Goal: Task Accomplishment & Management: Use online tool/utility

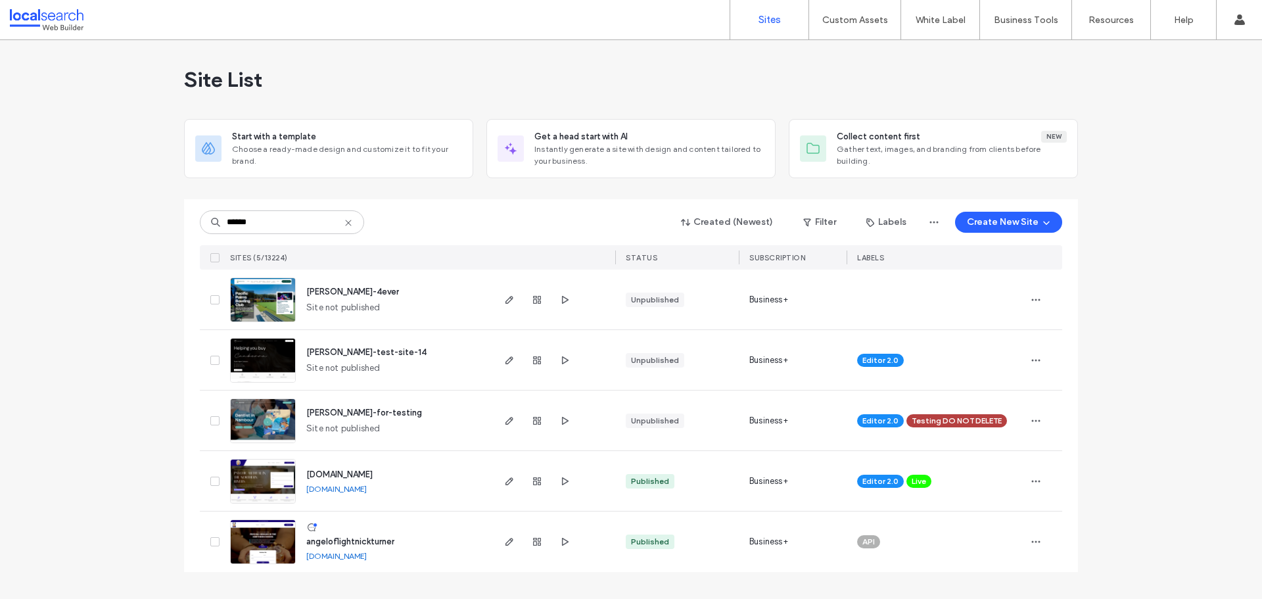
click at [262, 222] on input "******" at bounding box center [282, 222] width 164 height 24
click at [275, 221] on input "******" at bounding box center [282, 222] width 164 height 24
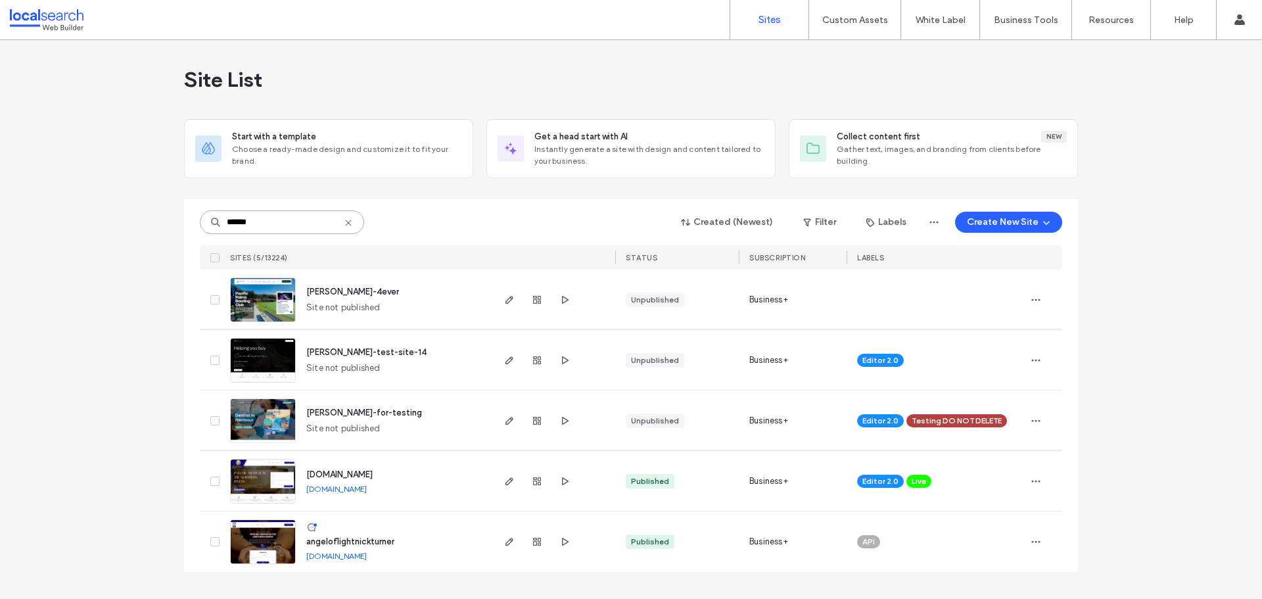
click at [275, 221] on input "******" at bounding box center [282, 222] width 164 height 24
paste input "**"
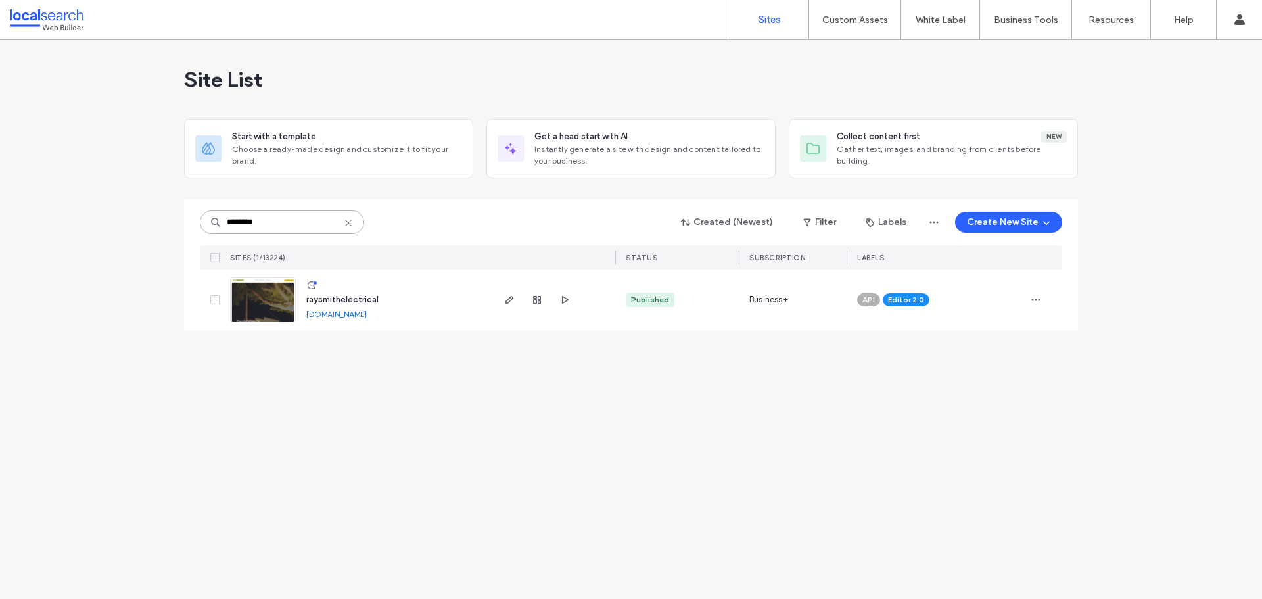
type input "********"
click at [338, 299] on span "raysmithelectrical" at bounding box center [342, 299] width 72 height 10
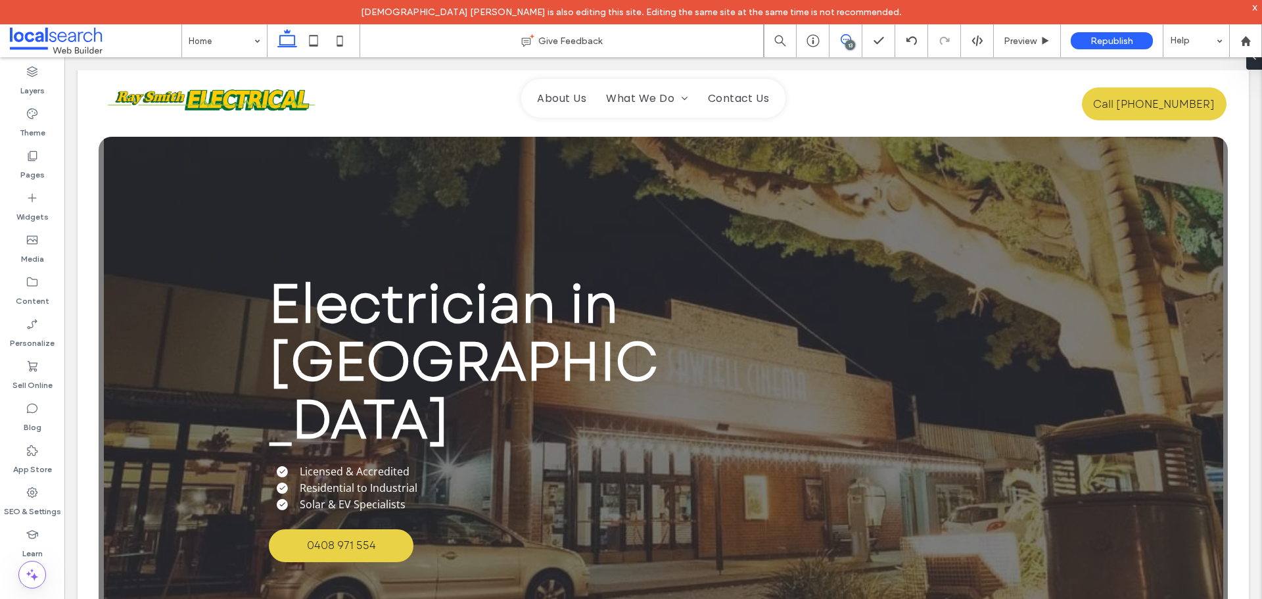
click at [852, 39] on span at bounding box center [845, 39] width 32 height 11
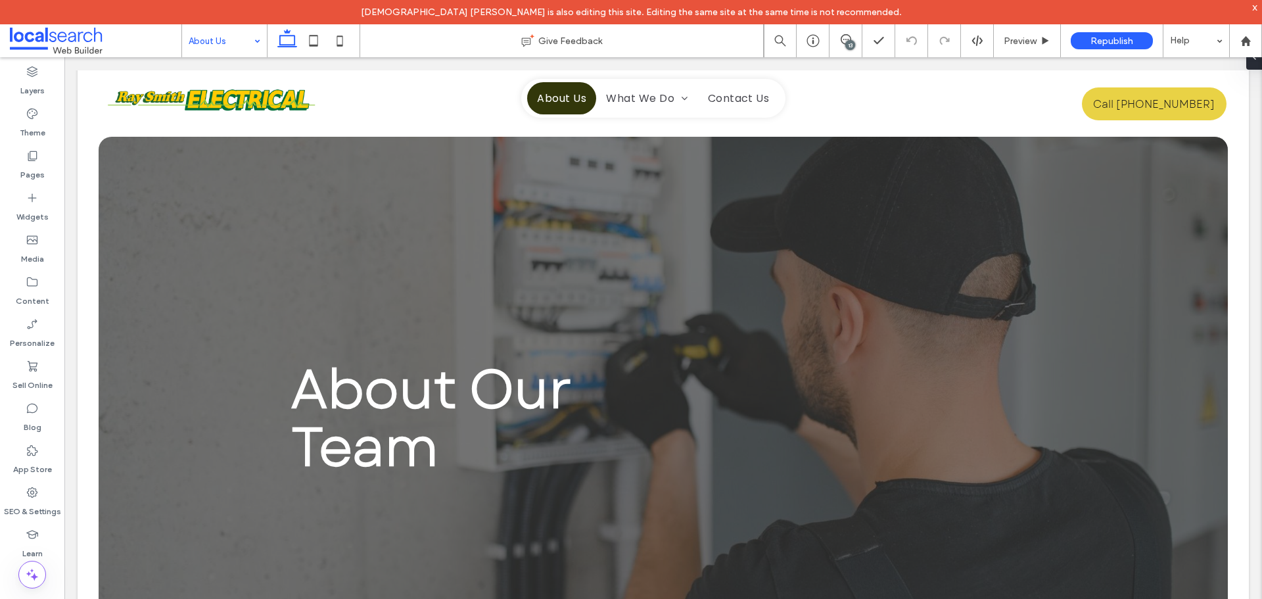
click at [243, 42] on input at bounding box center [221, 40] width 65 height 33
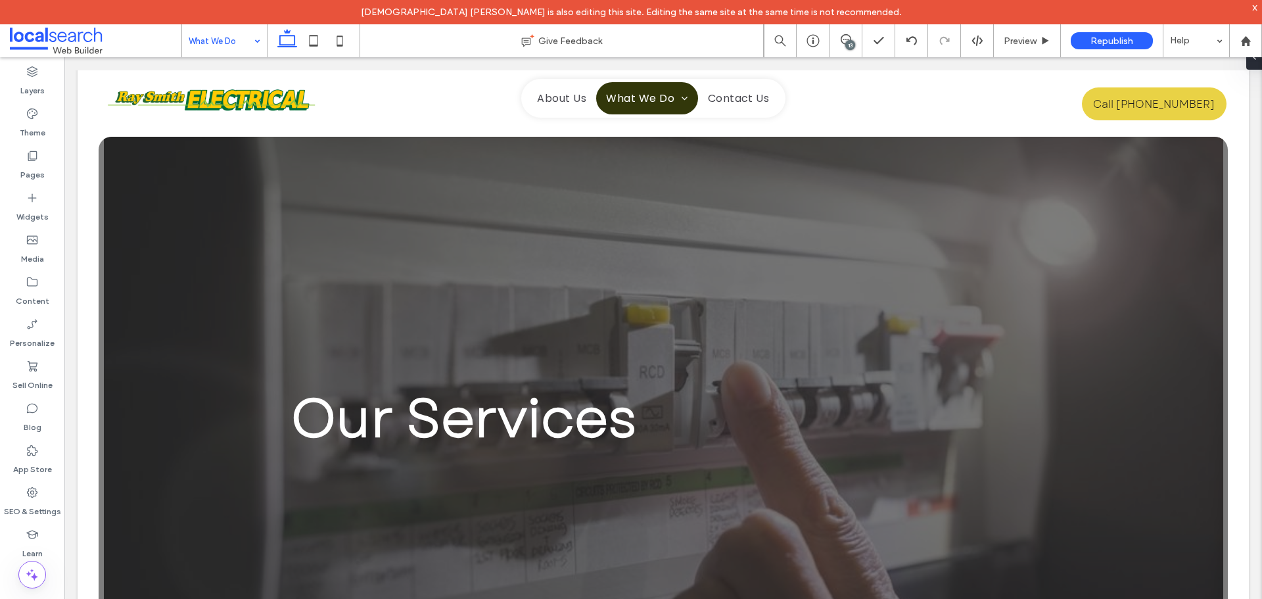
click at [233, 41] on input at bounding box center [221, 40] width 65 height 33
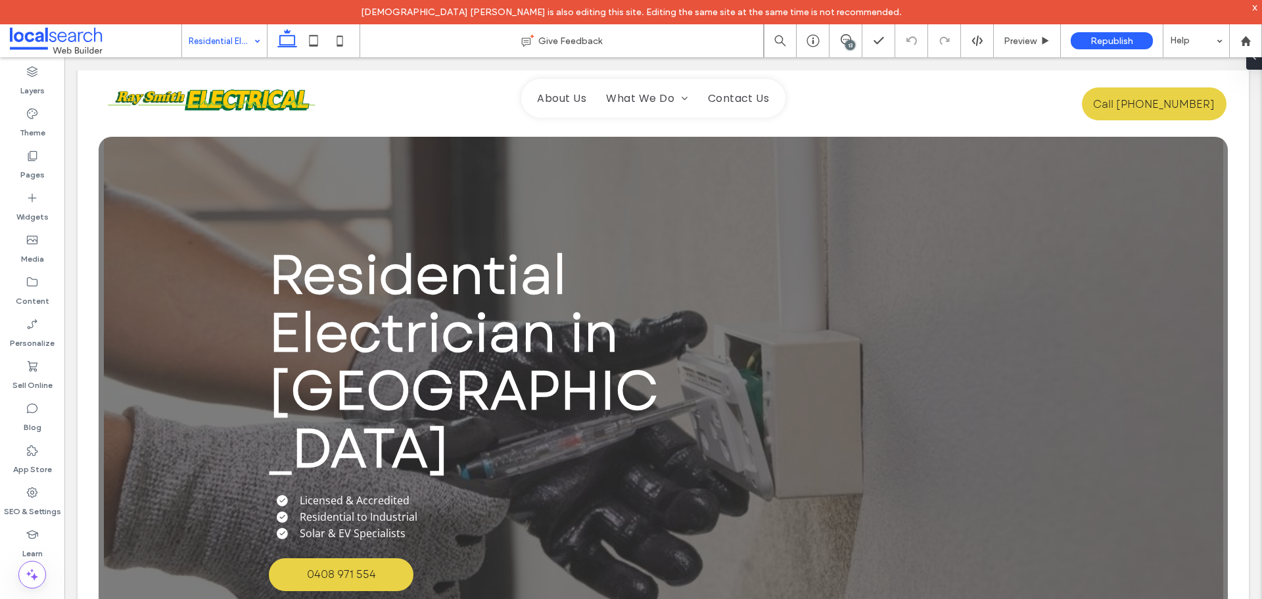
click at [212, 45] on input at bounding box center [221, 40] width 65 height 33
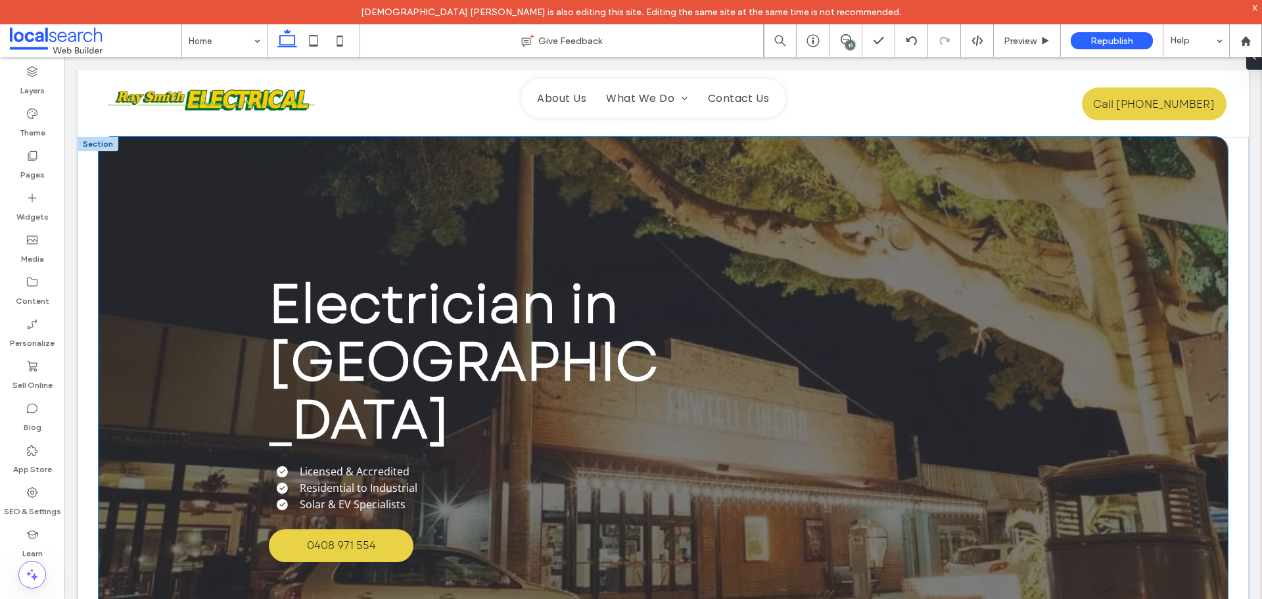
click at [167, 172] on div "Electrician in Coffs Harbour Licensed & Accredited Residential to Industrial So…" at bounding box center [663, 418] width 1129 height 563
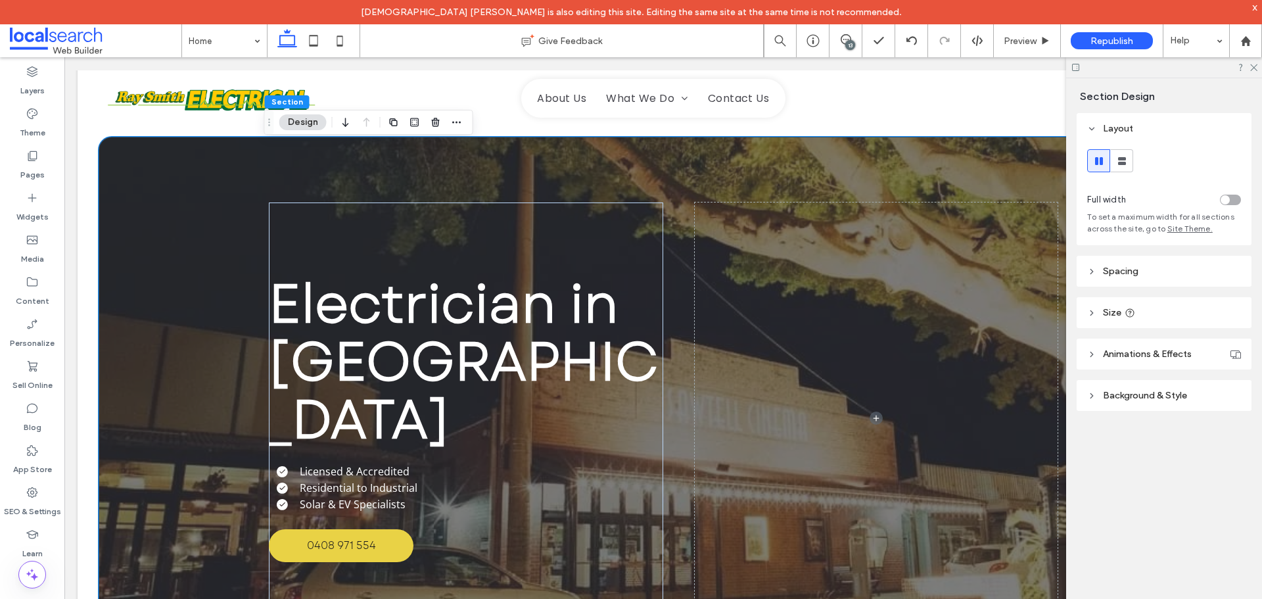
click at [148, 170] on div "Electrician in Coffs Harbour Licensed & Accredited Residential to Industrial So…" at bounding box center [663, 418] width 1129 height 563
click at [1090, 273] on icon at bounding box center [1091, 271] width 9 height 9
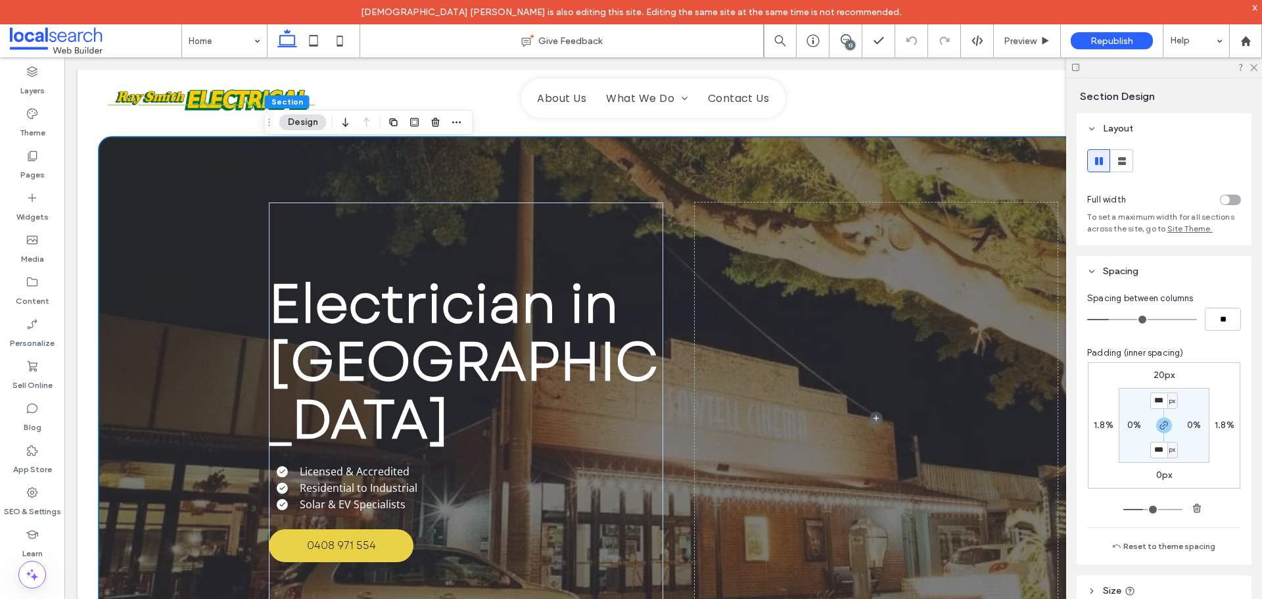
scroll to position [124, 0]
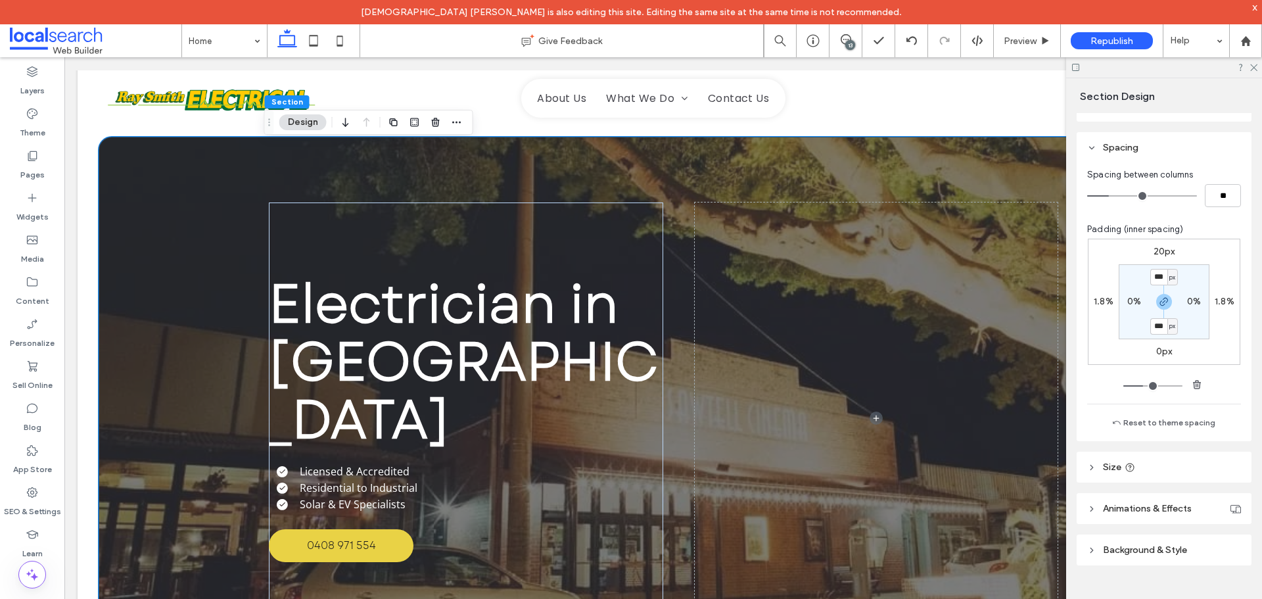
click at [1090, 469] on icon at bounding box center [1091, 467] width 9 height 9
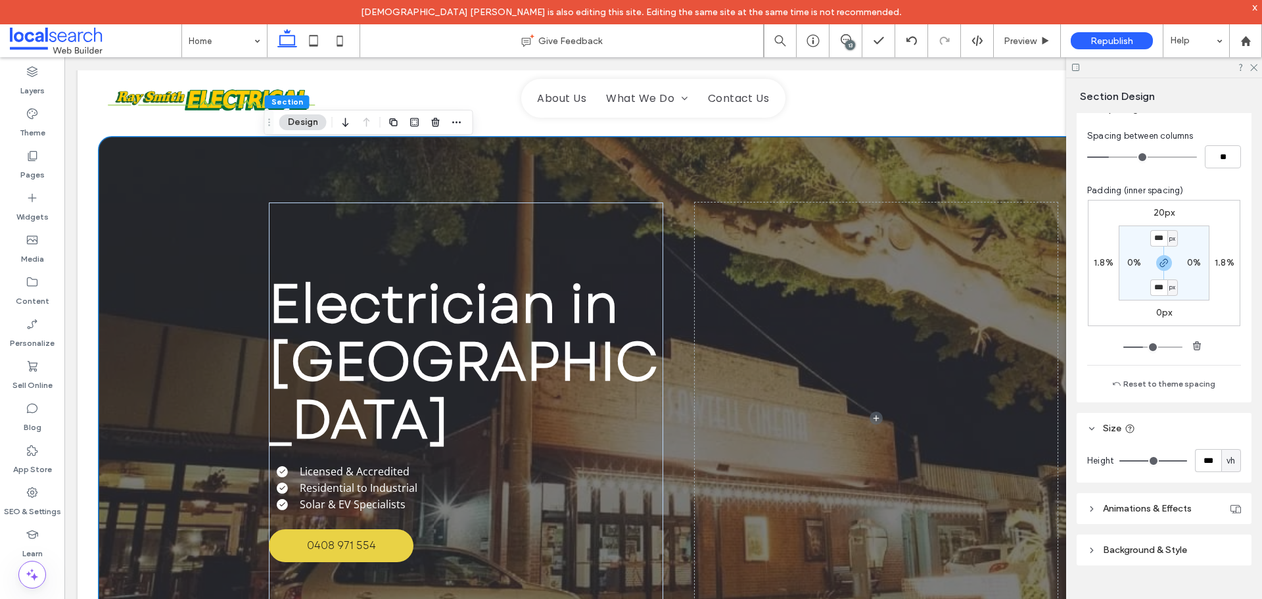
click at [1088, 505] on icon at bounding box center [1091, 508] width 9 height 9
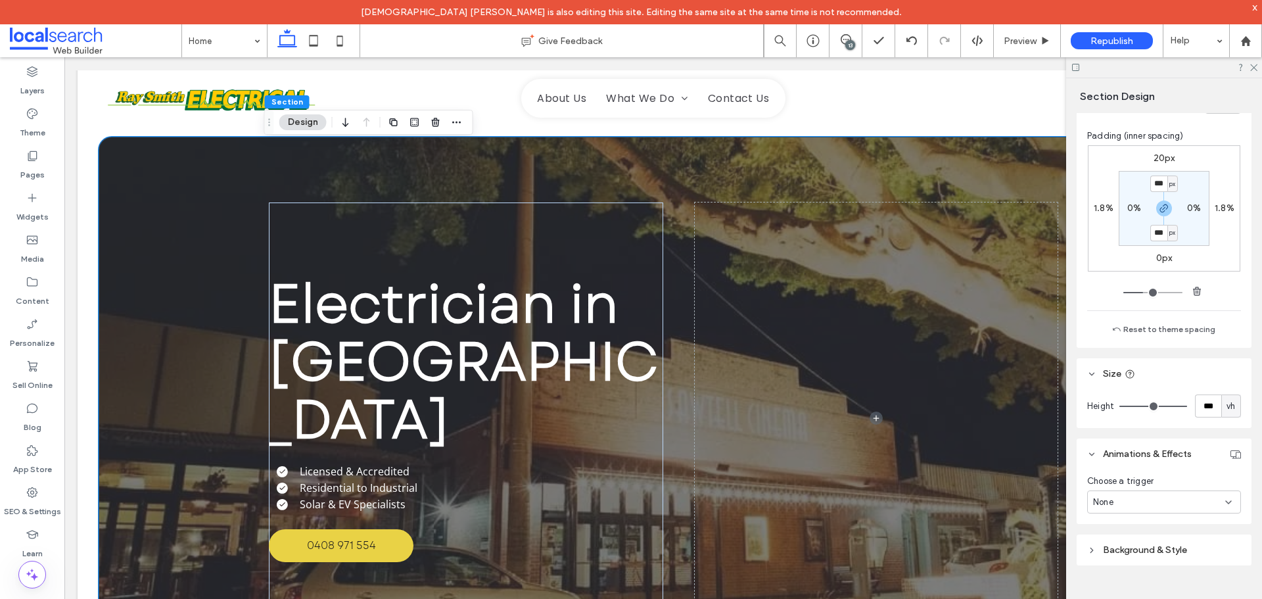
click at [198, 176] on div "Electrician in Coffs Harbour Licensed & Accredited Residential to Industrial So…" at bounding box center [663, 418] width 1129 height 563
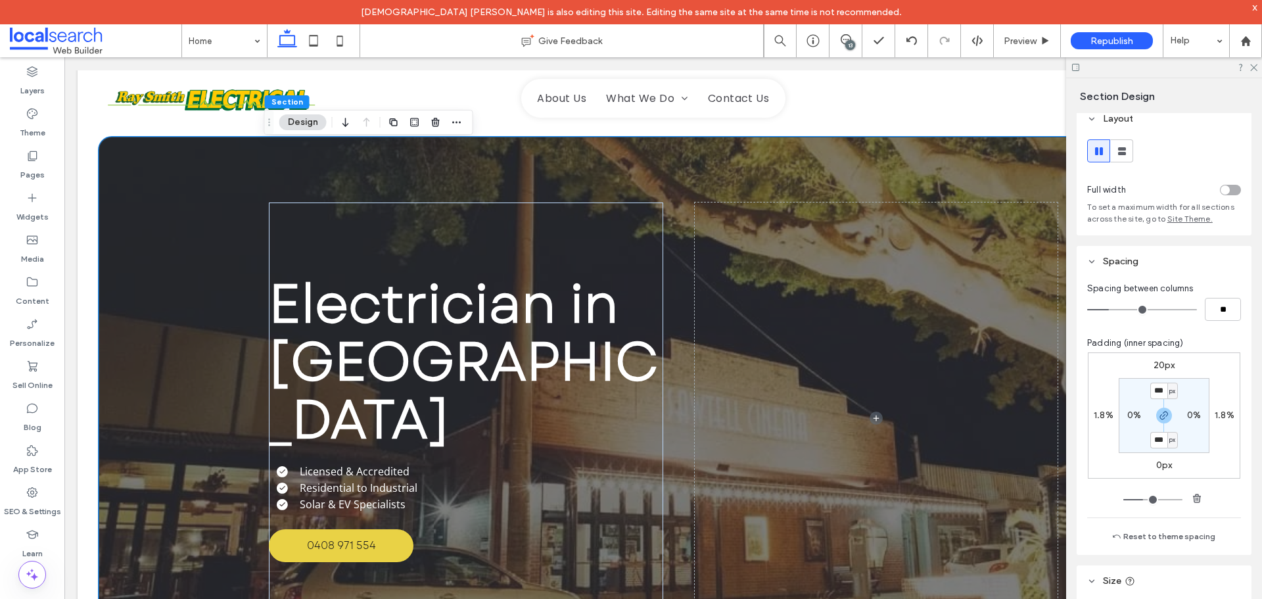
scroll to position [0, 0]
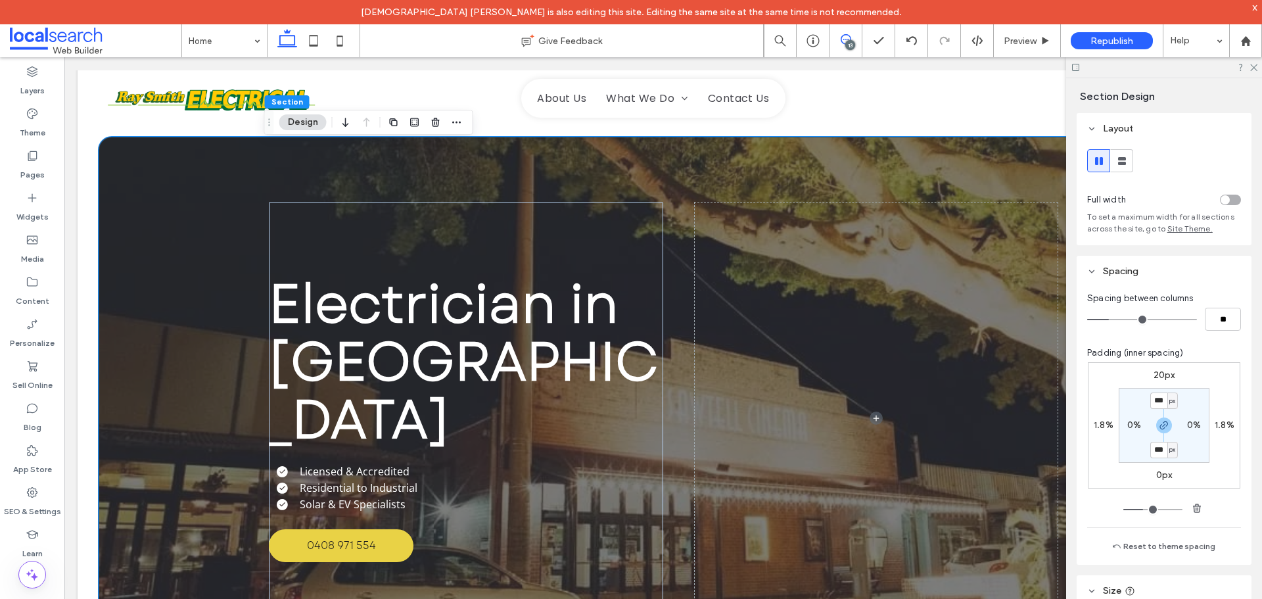
click at [845, 41] on icon at bounding box center [845, 39] width 11 height 11
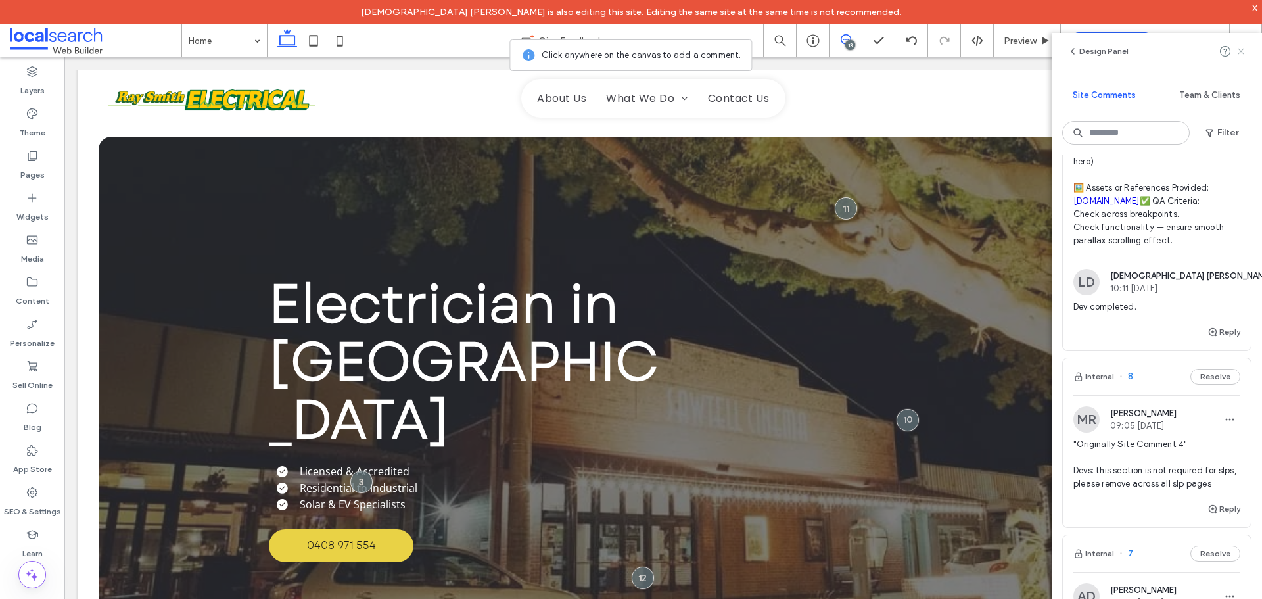
click at [1243, 55] on icon at bounding box center [1240, 51] width 11 height 11
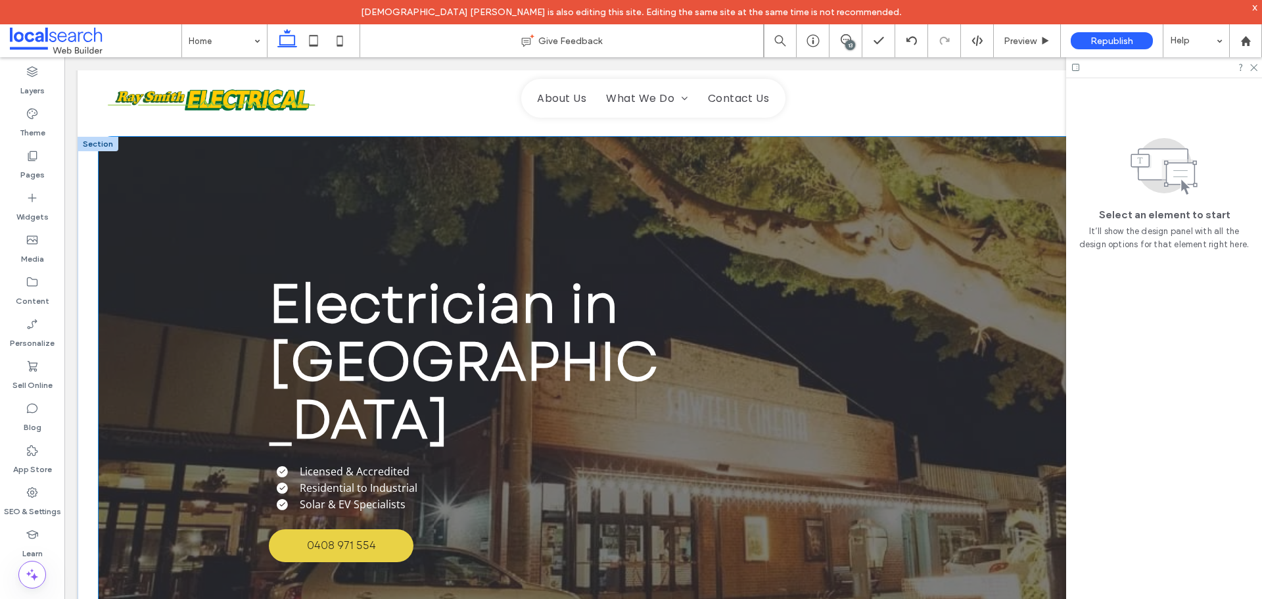
click at [154, 183] on div "Electrician in Coffs Harbour Licensed & Accredited Residential to Industrial So…" at bounding box center [663, 418] width 1129 height 563
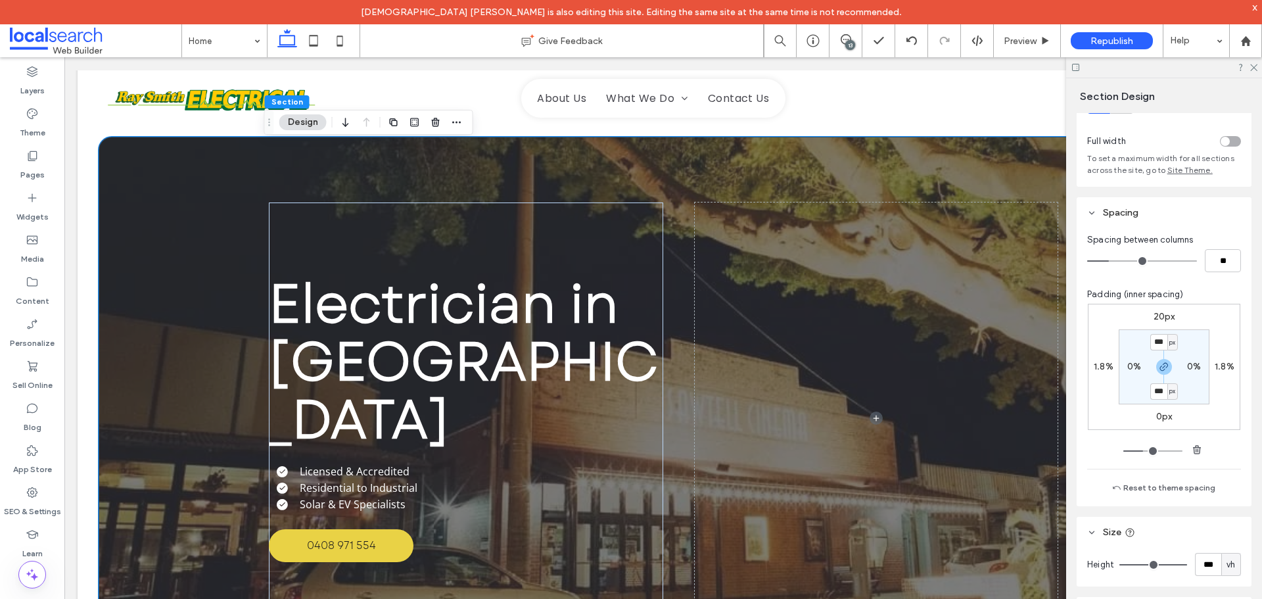
scroll to position [217, 0]
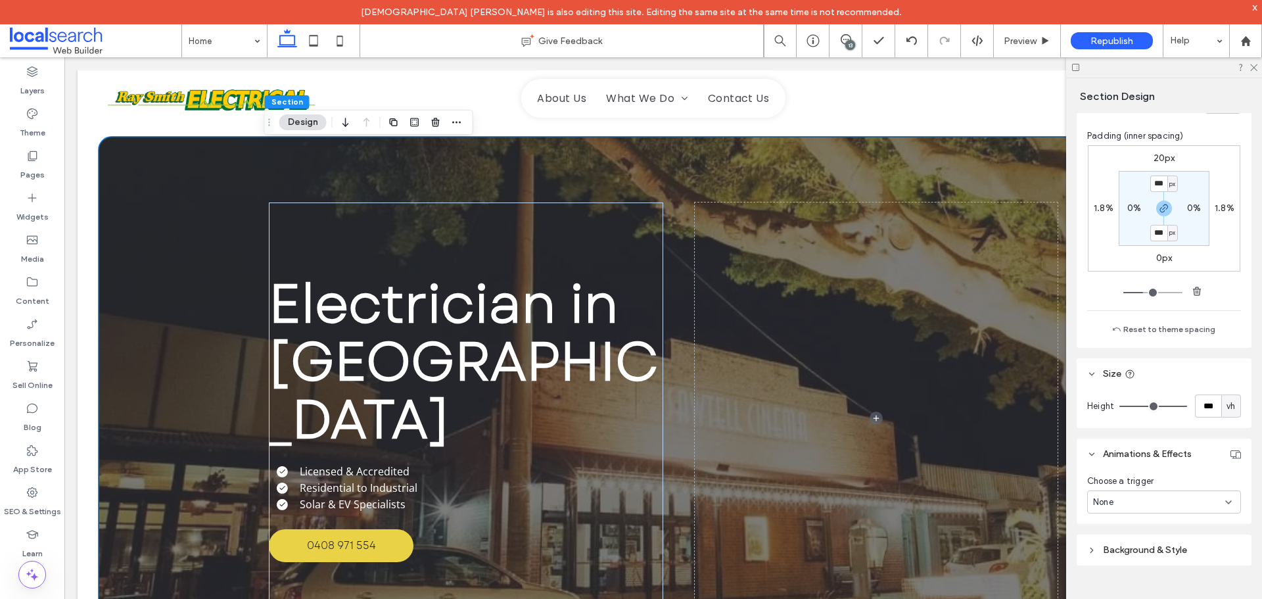
click at [1090, 550] on icon at bounding box center [1091, 549] width 9 height 9
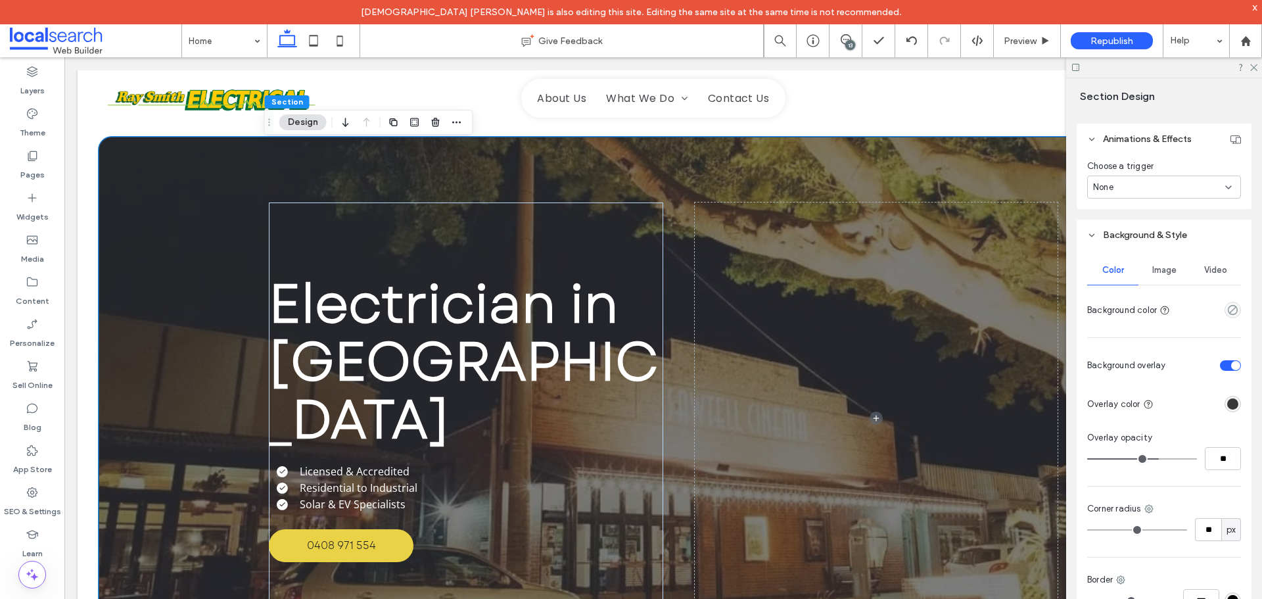
scroll to position [545, 0]
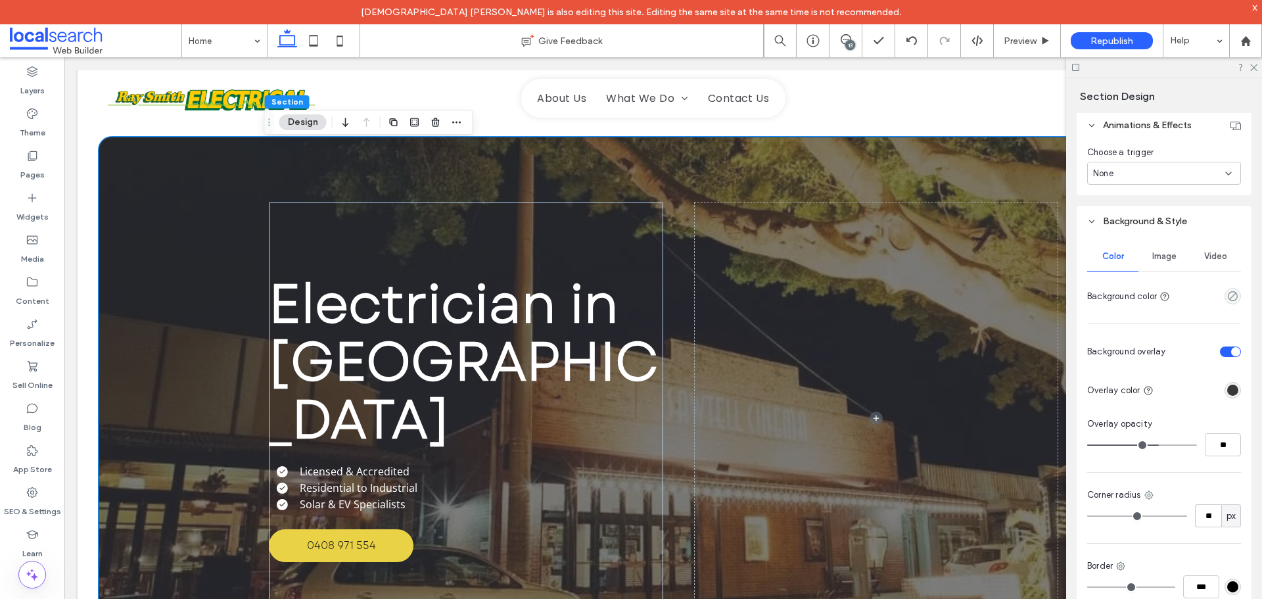
click at [1165, 258] on span "Image" at bounding box center [1164, 256] width 24 height 11
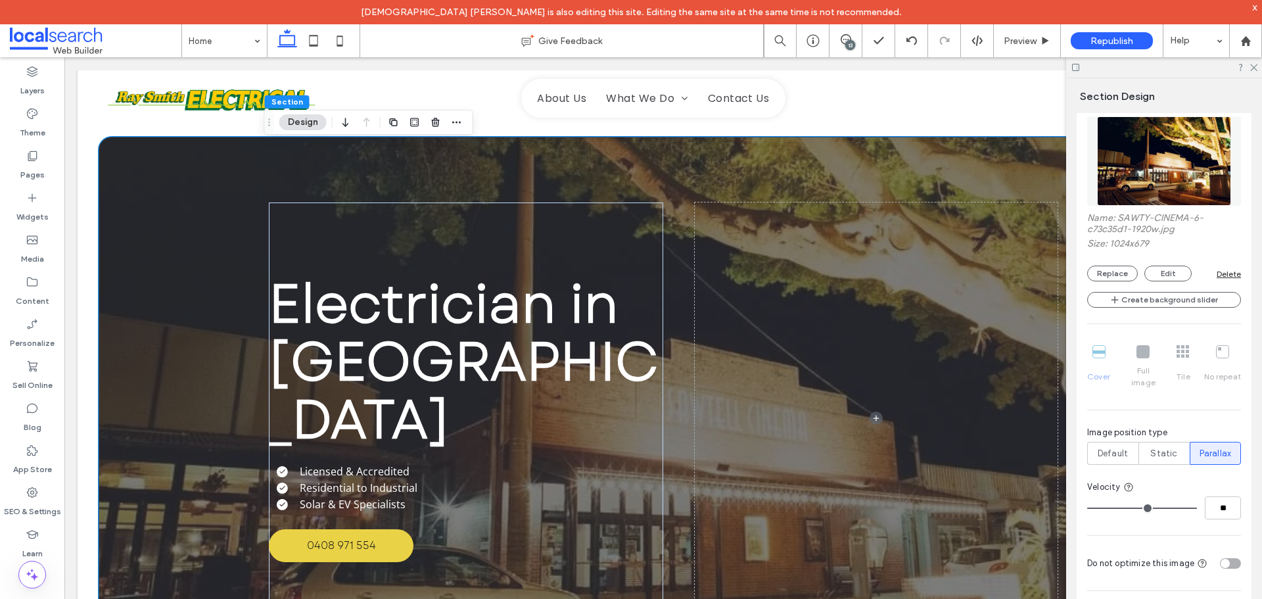
scroll to position [743, 0]
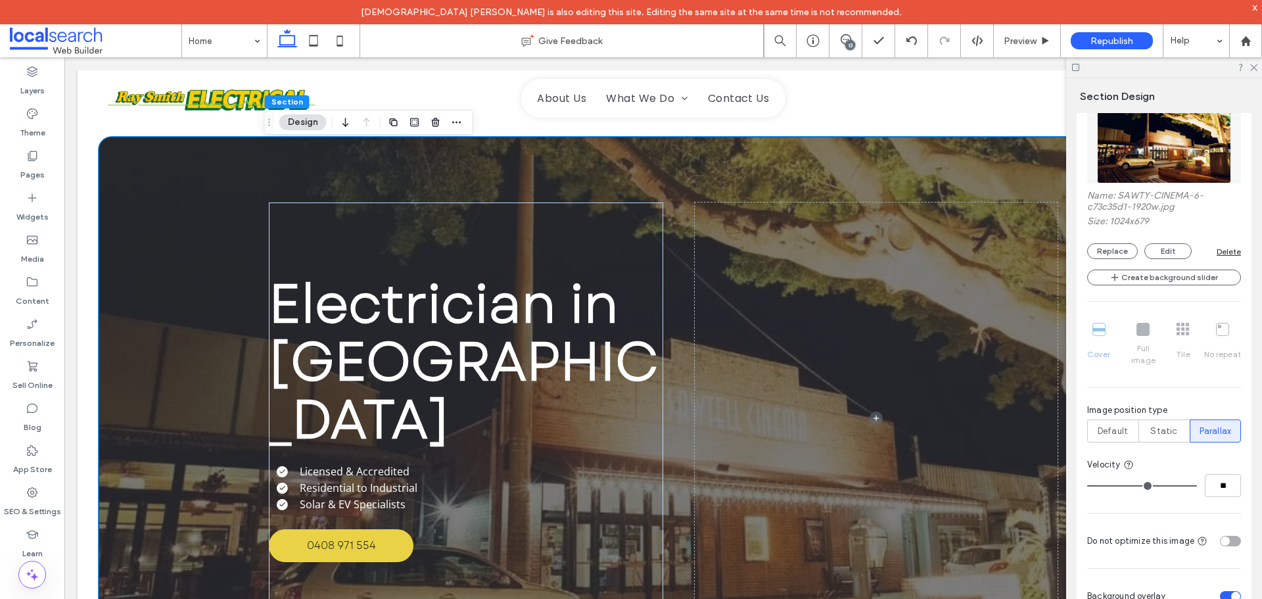
type input "*"
type input "**"
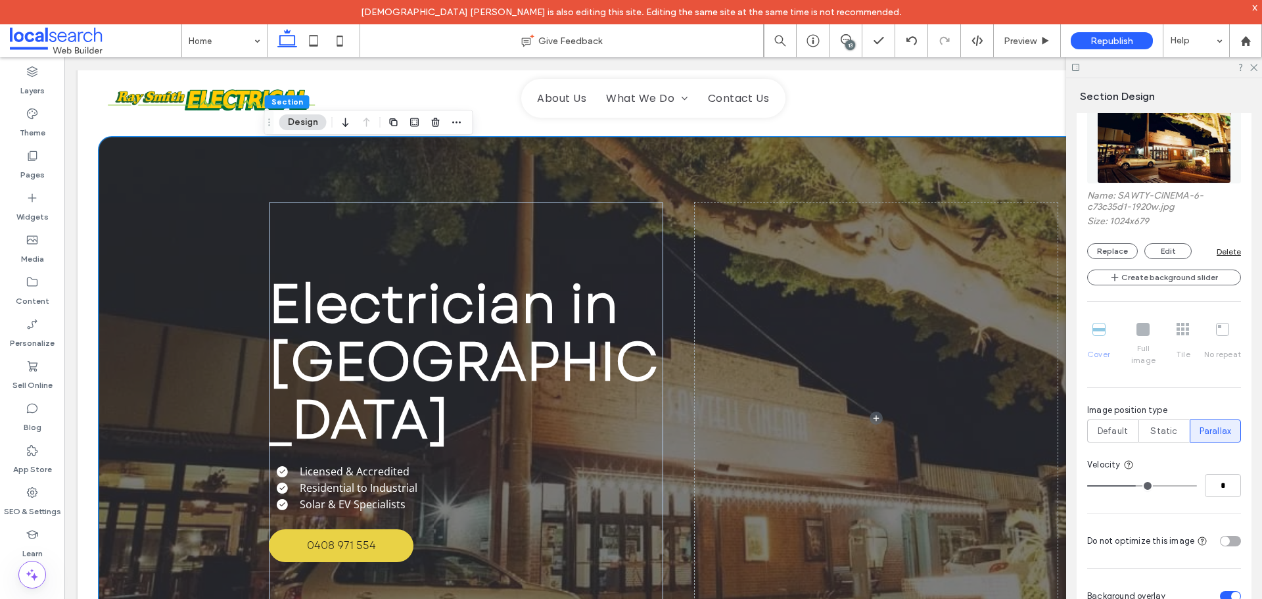
type input "**"
drag, startPoint x: 1184, startPoint y: 474, endPoint x: 1193, endPoint y: 472, distance: 9.4
click at [1193, 485] on input "range" at bounding box center [1142, 485] width 110 height 1
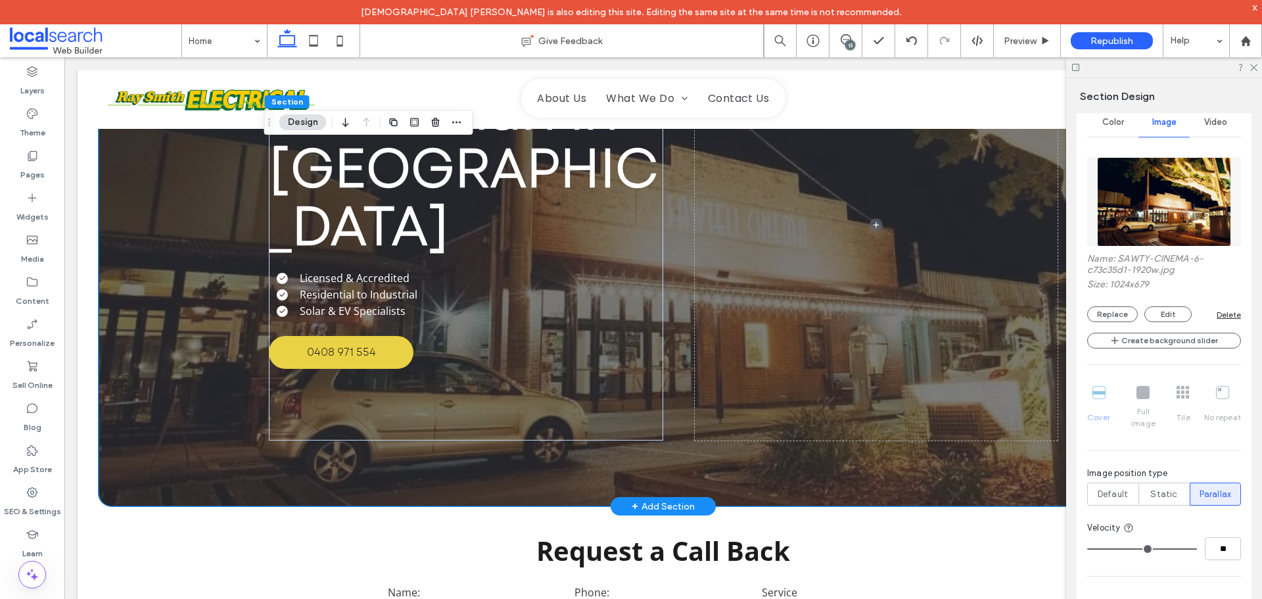
scroll to position [263, 0]
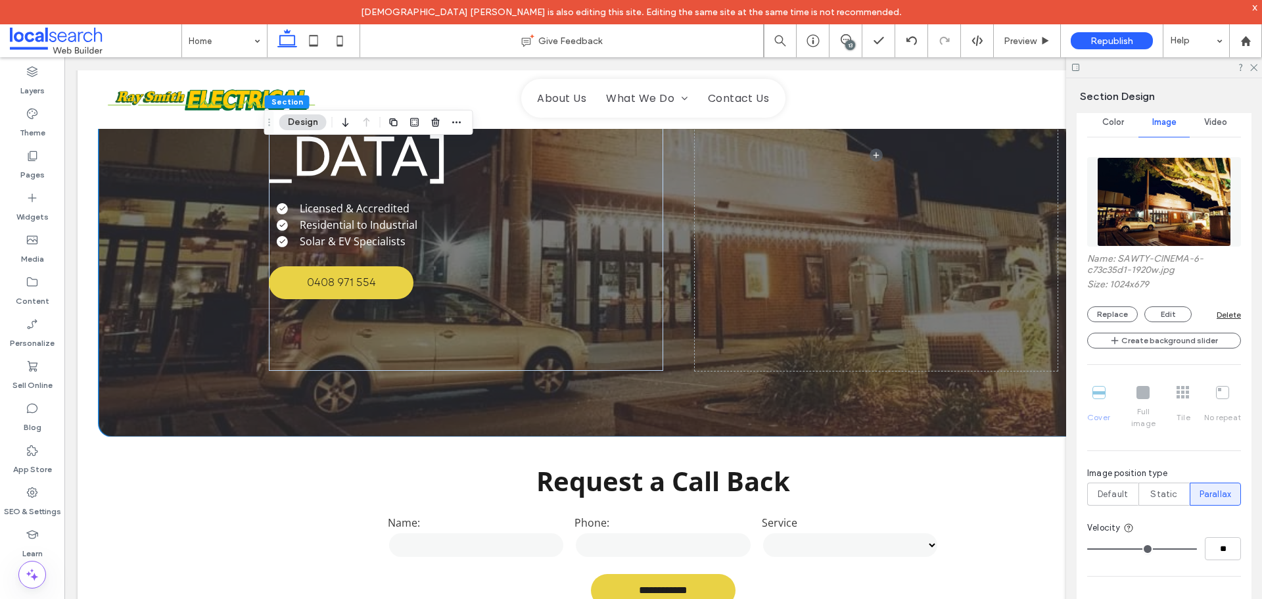
type input "*"
drag, startPoint x: 1184, startPoint y: 536, endPoint x: 313, endPoint y: 246, distance: 918.5
click at [1134, 548] on input "range" at bounding box center [1142, 548] width 110 height 1
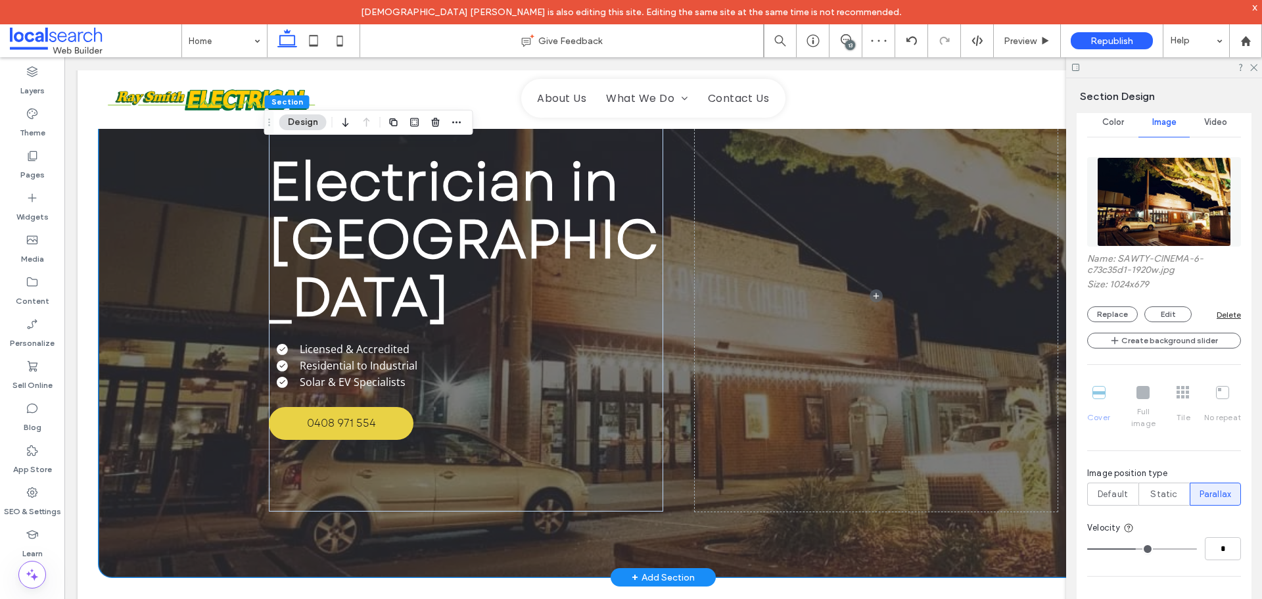
scroll to position [0, 0]
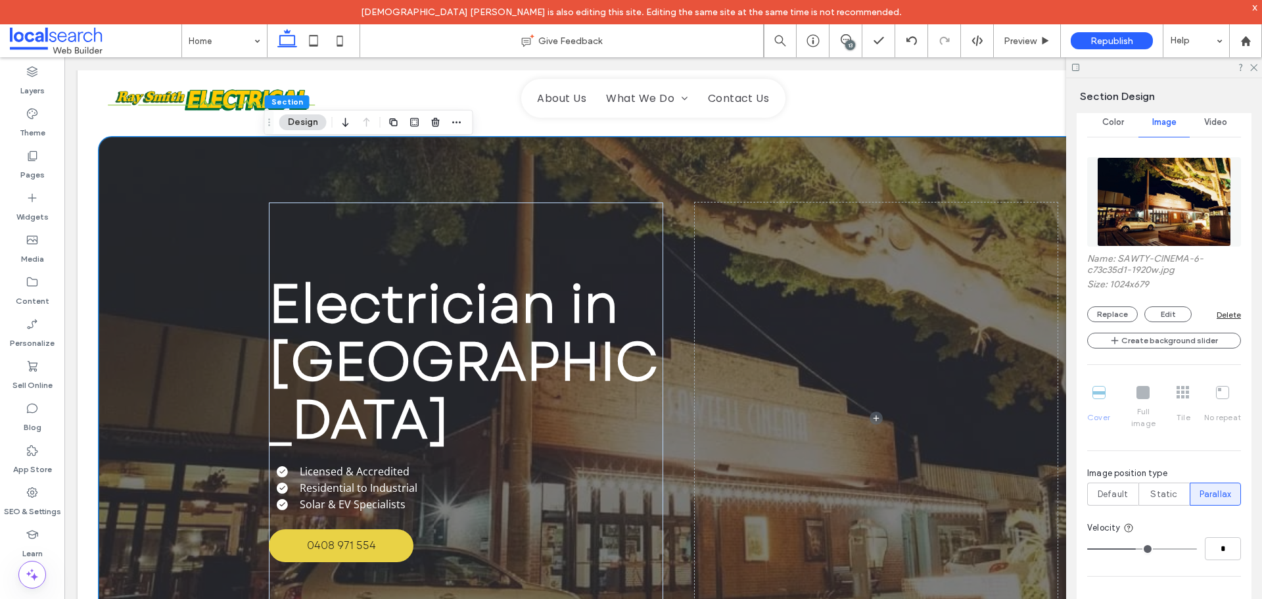
type input "*"
type input "**"
drag, startPoint x: 1131, startPoint y: 534, endPoint x: 1205, endPoint y: 539, distance: 74.4
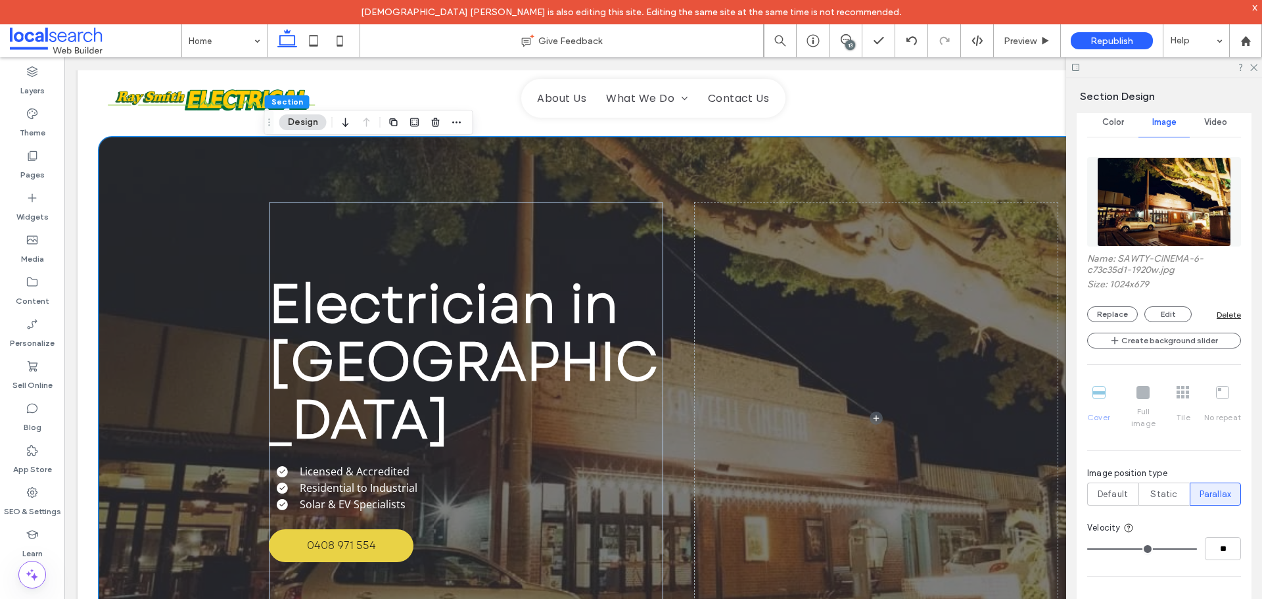
type input "**"
click at [1197, 548] on input "range" at bounding box center [1142, 548] width 110 height 1
click at [1249, 45] on use at bounding box center [1245, 40] width 10 height 10
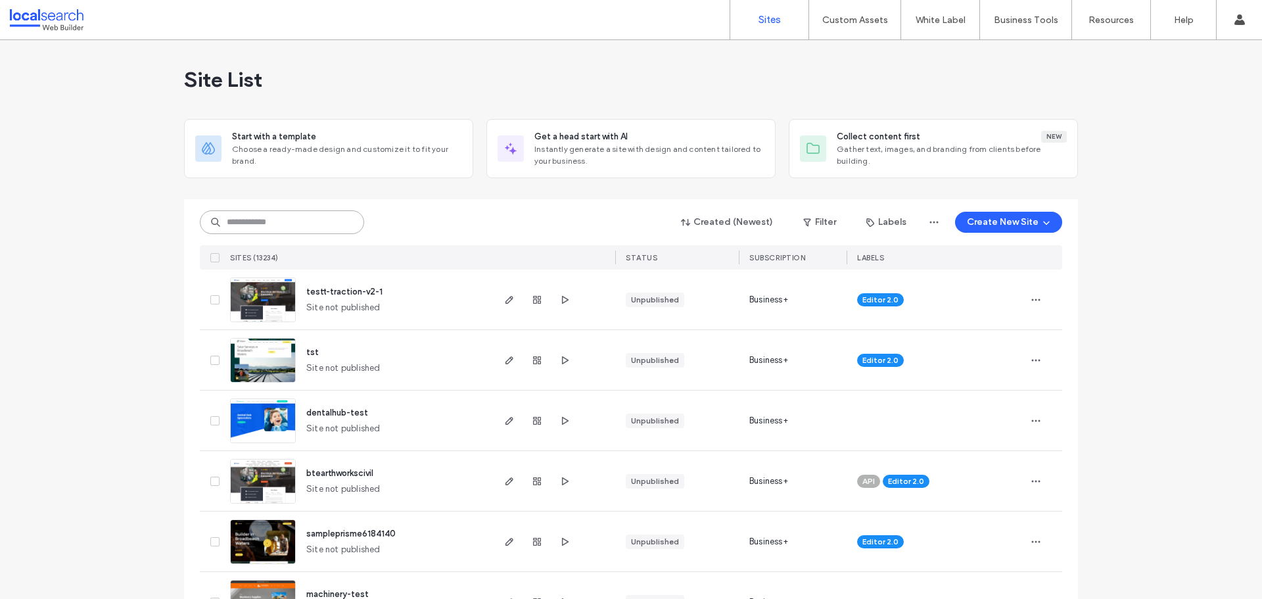
click at [272, 223] on input at bounding box center [282, 222] width 164 height 24
click at [263, 223] on input at bounding box center [282, 222] width 164 height 24
click at [863, 54] on label "Custom Templates" at bounding box center [857, 54] width 77 height 10
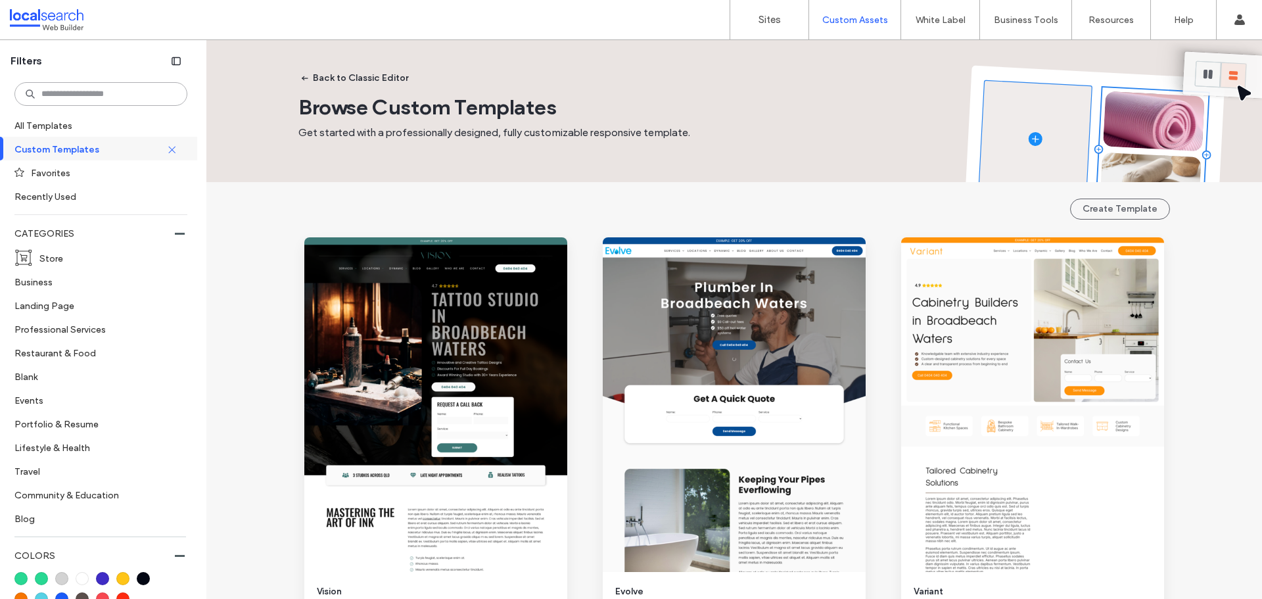
click at [112, 94] on input at bounding box center [100, 94] width 173 height 24
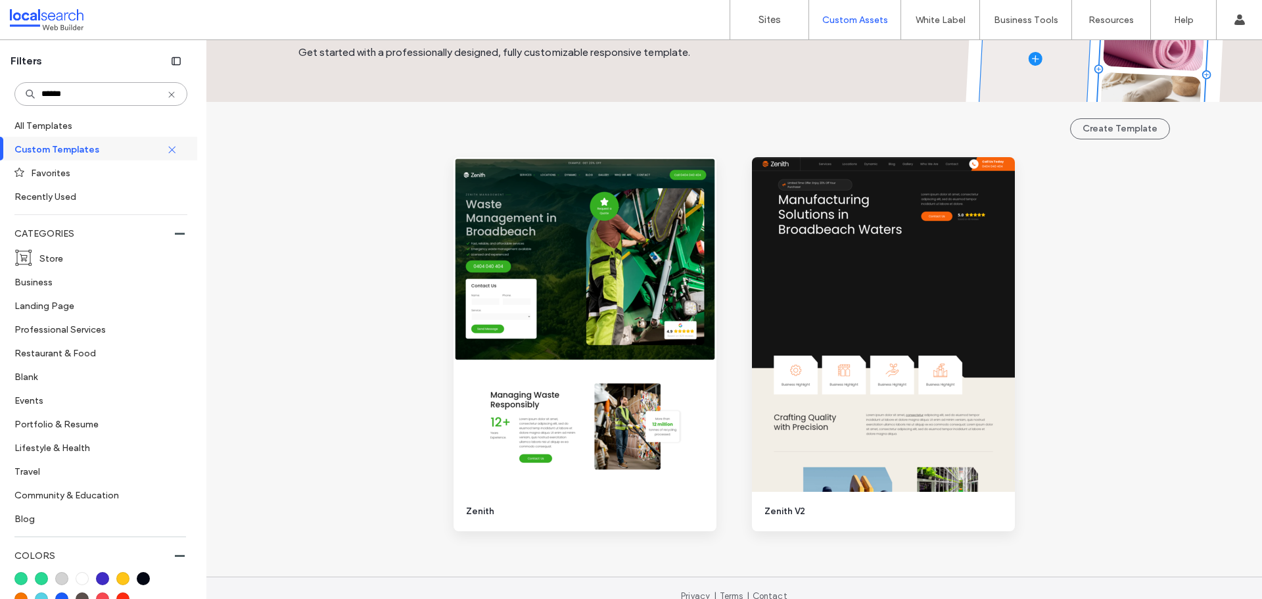
scroll to position [97, 0]
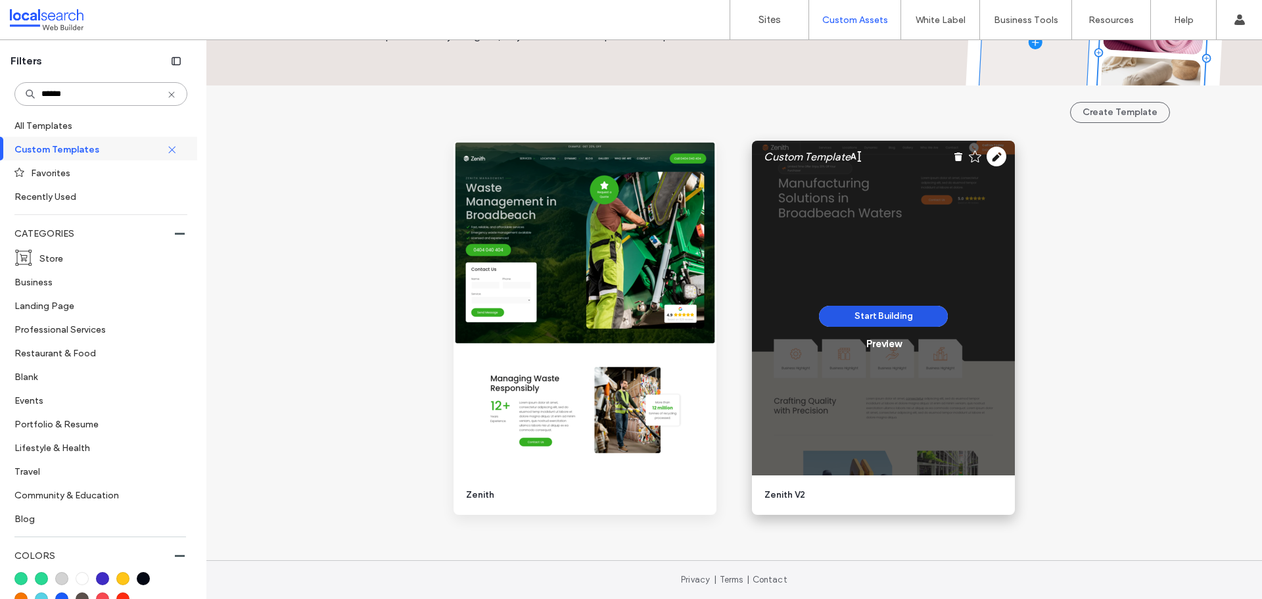
type input "******"
click at [900, 317] on button "Start Building" at bounding box center [883, 316] width 129 height 21
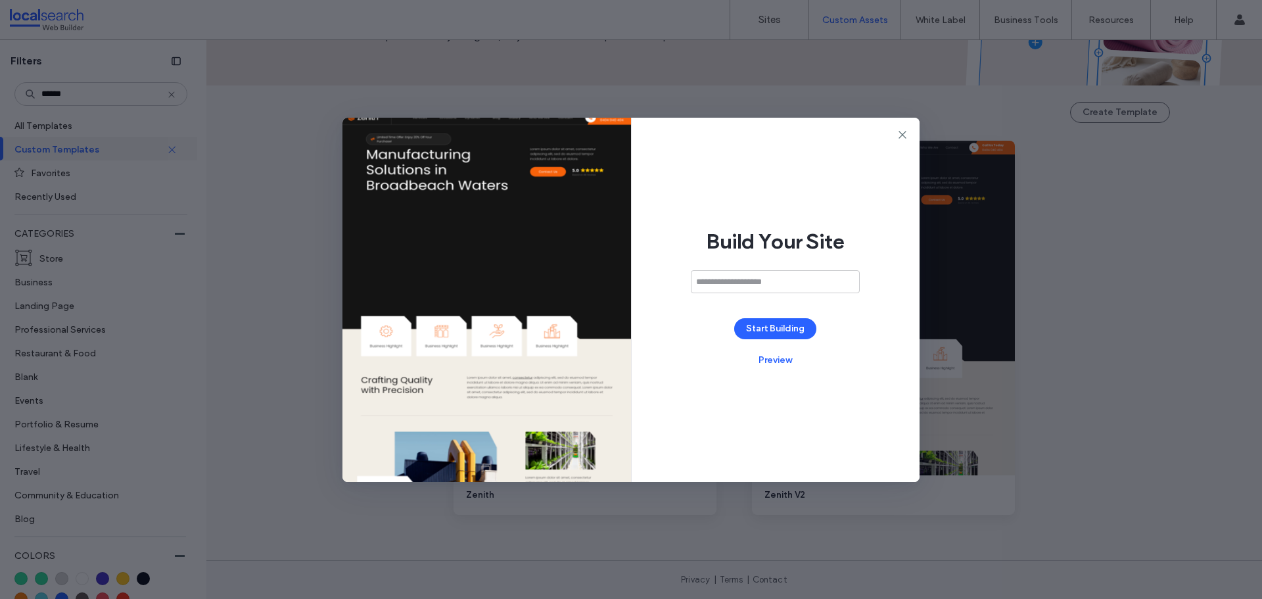
click at [745, 281] on input at bounding box center [775, 281] width 169 height 23
click at [773, 283] on input "**********" at bounding box center [775, 281] width 169 height 23
type input "**********"
click at [766, 323] on button "Start Building" at bounding box center [775, 328] width 82 height 21
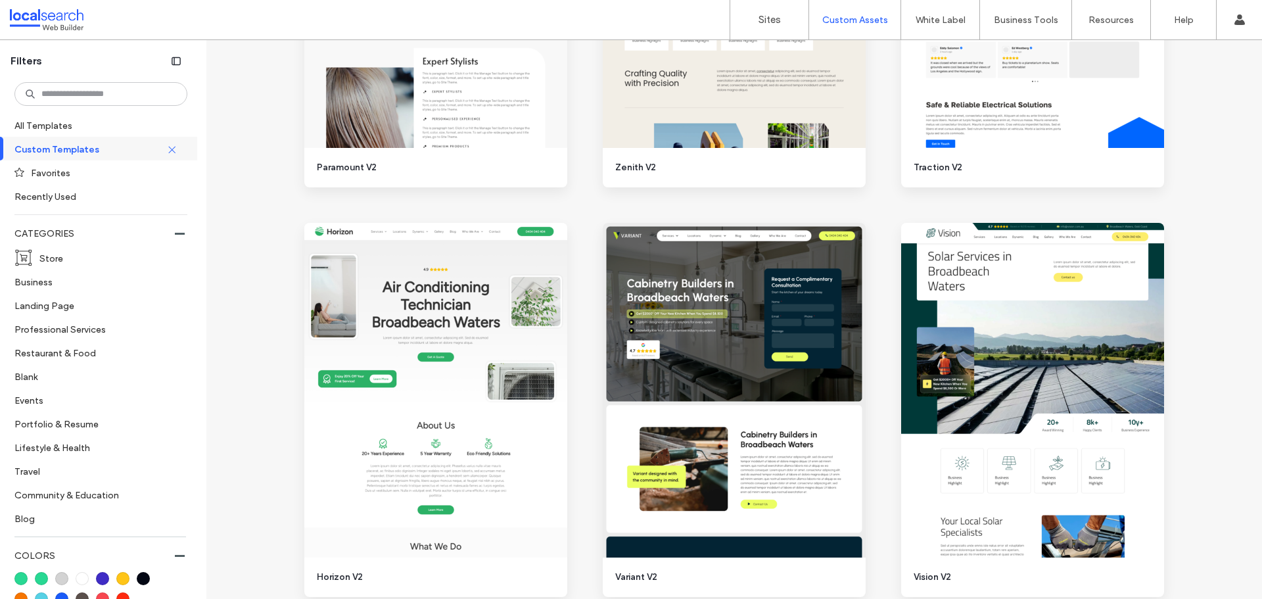
scroll to position [2563, 0]
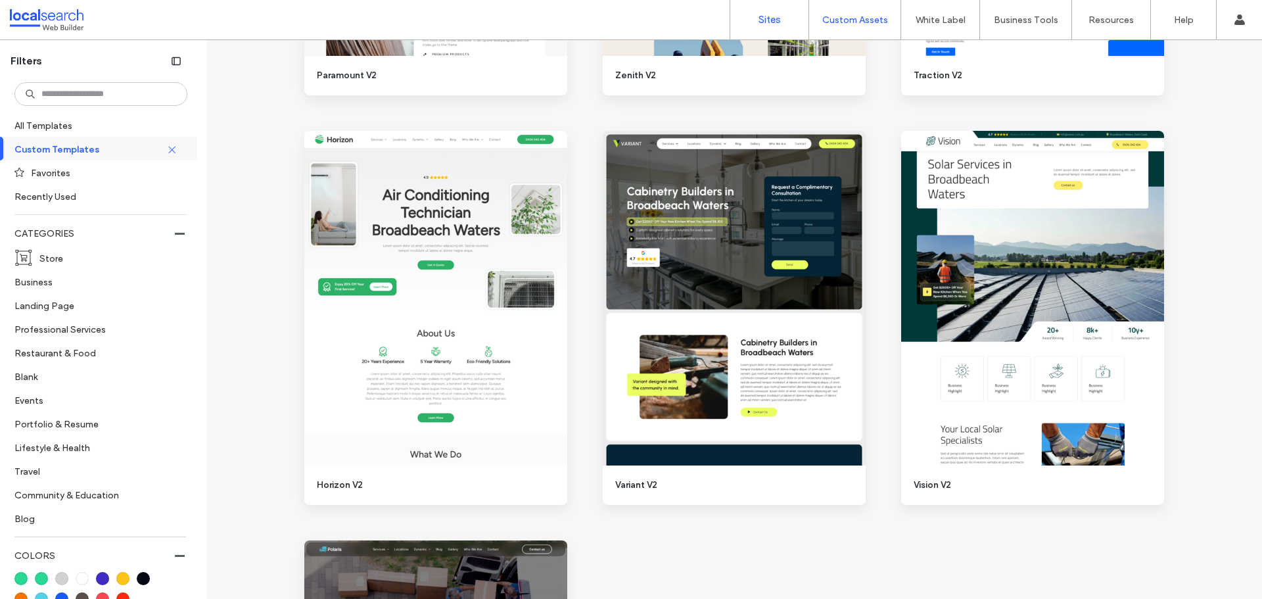
click at [767, 14] on label "Sites" at bounding box center [769, 20] width 22 height 12
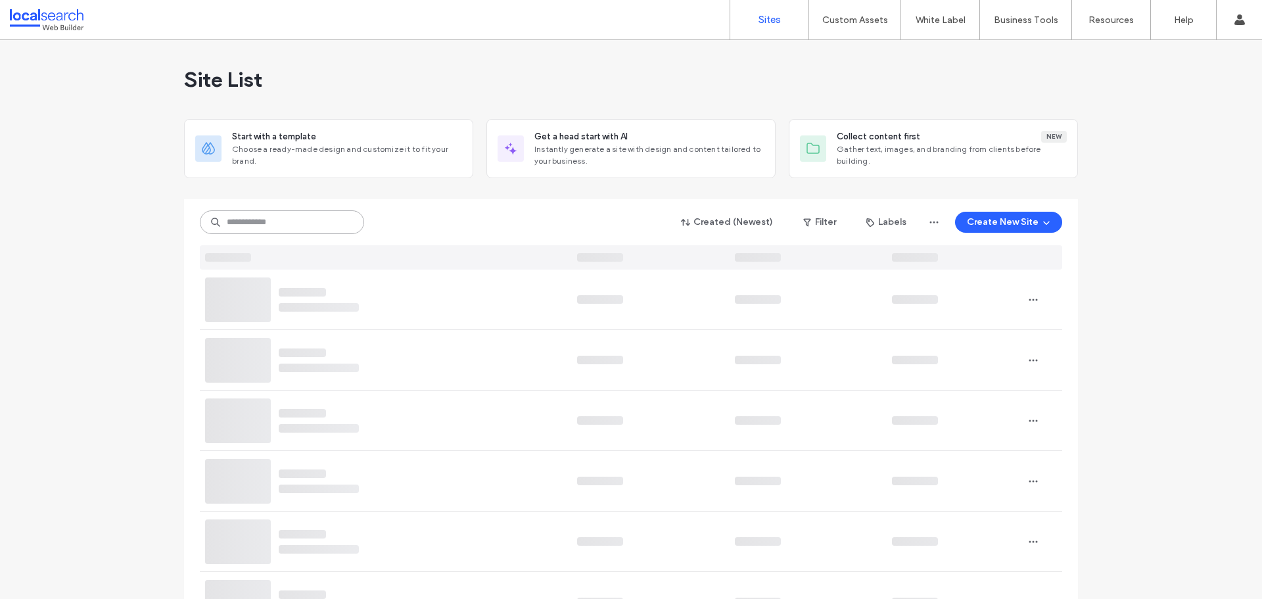
click at [304, 220] on input at bounding box center [282, 222] width 164 height 24
type input "*"
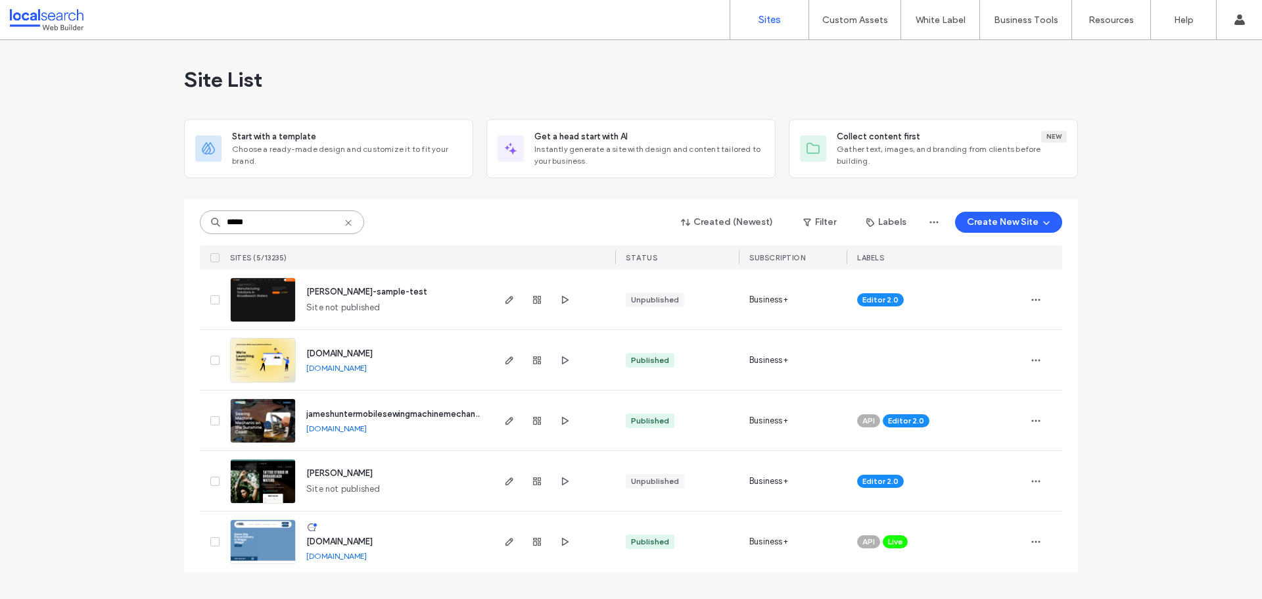
type input "*****"
click at [347, 289] on span "james-sample-test" at bounding box center [366, 292] width 121 height 10
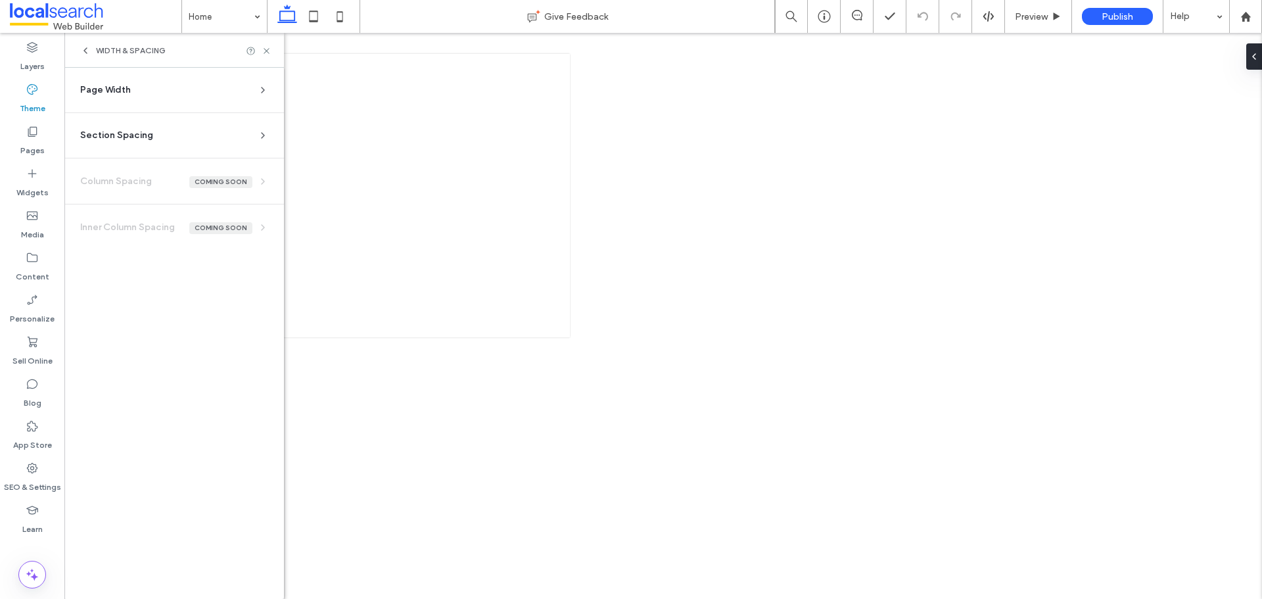
click at [143, 89] on div "Page Width" at bounding box center [168, 89] width 177 height 13
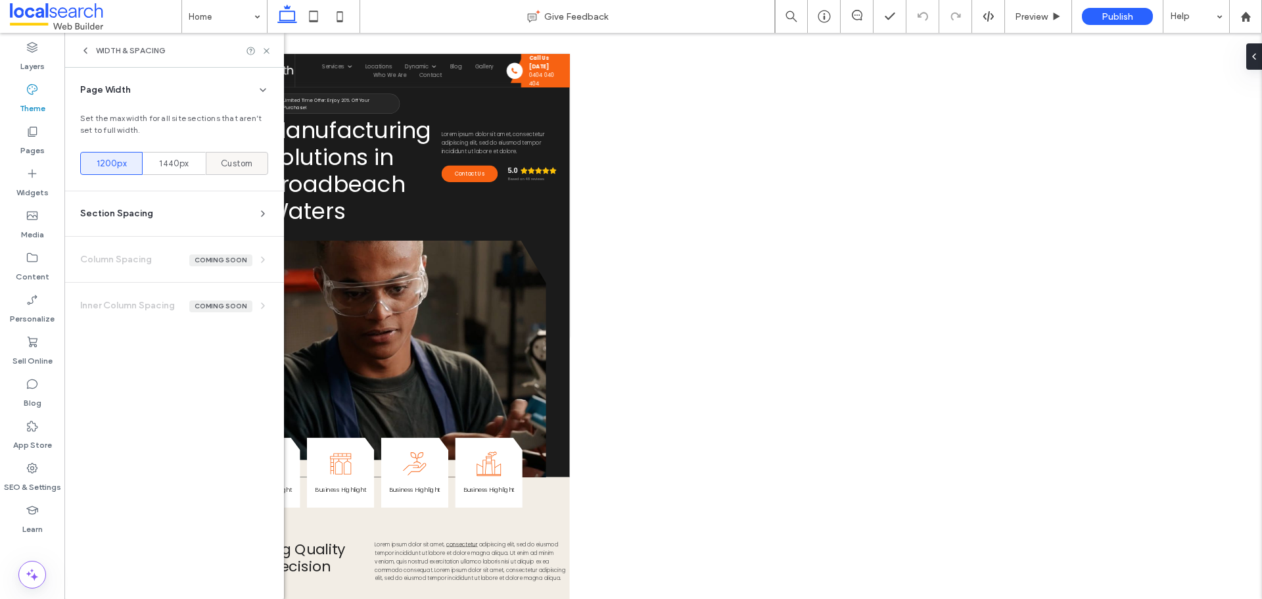
click at [239, 165] on span "Custom" at bounding box center [237, 163] width 32 height 13
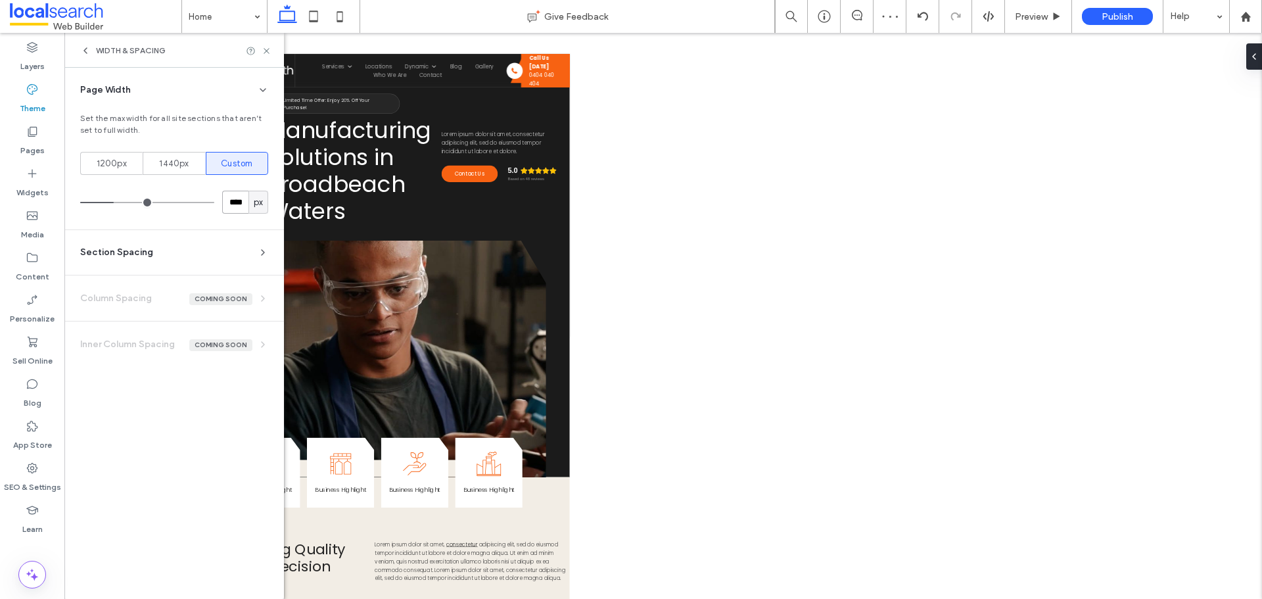
drag, startPoint x: 243, startPoint y: 204, endPoint x: 231, endPoint y: 205, distance: 12.6
click at [231, 205] on input "****" at bounding box center [235, 202] width 26 height 23
click at [233, 202] on input "****" at bounding box center [235, 202] width 26 height 23
drag, startPoint x: 244, startPoint y: 201, endPoint x: 230, endPoint y: 202, distance: 13.9
click at [230, 202] on input "****" at bounding box center [235, 202] width 26 height 23
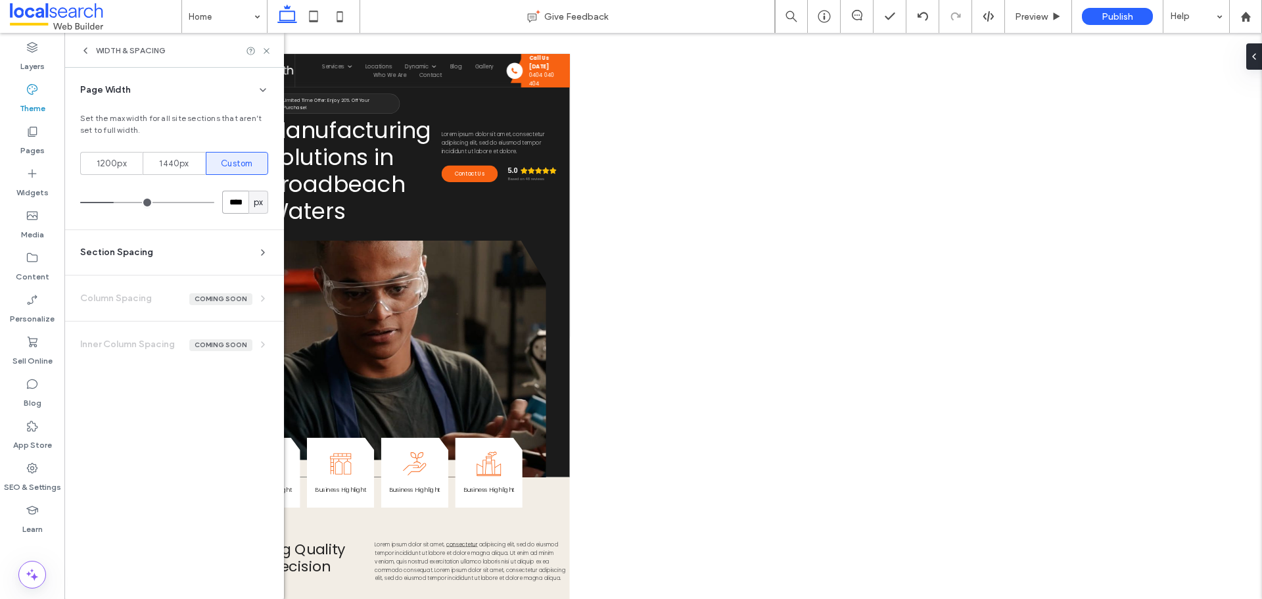
type input "****"
click at [1242, 16] on use at bounding box center [1245, 16] width 10 height 10
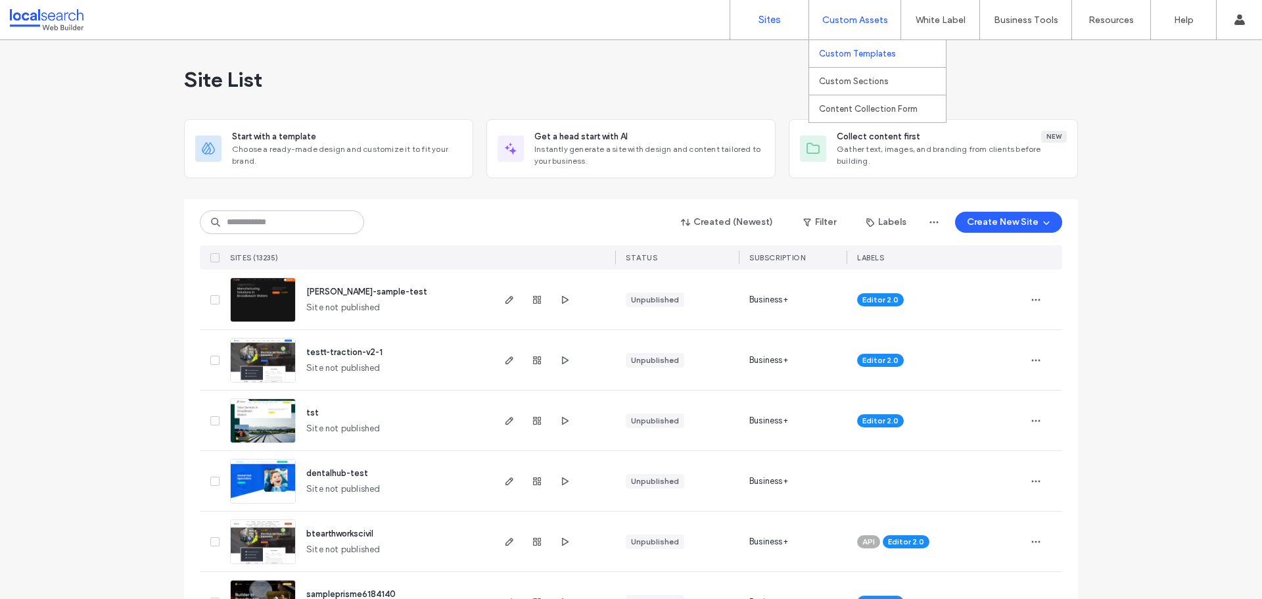
click at [842, 49] on label "Custom Templates" at bounding box center [857, 54] width 77 height 10
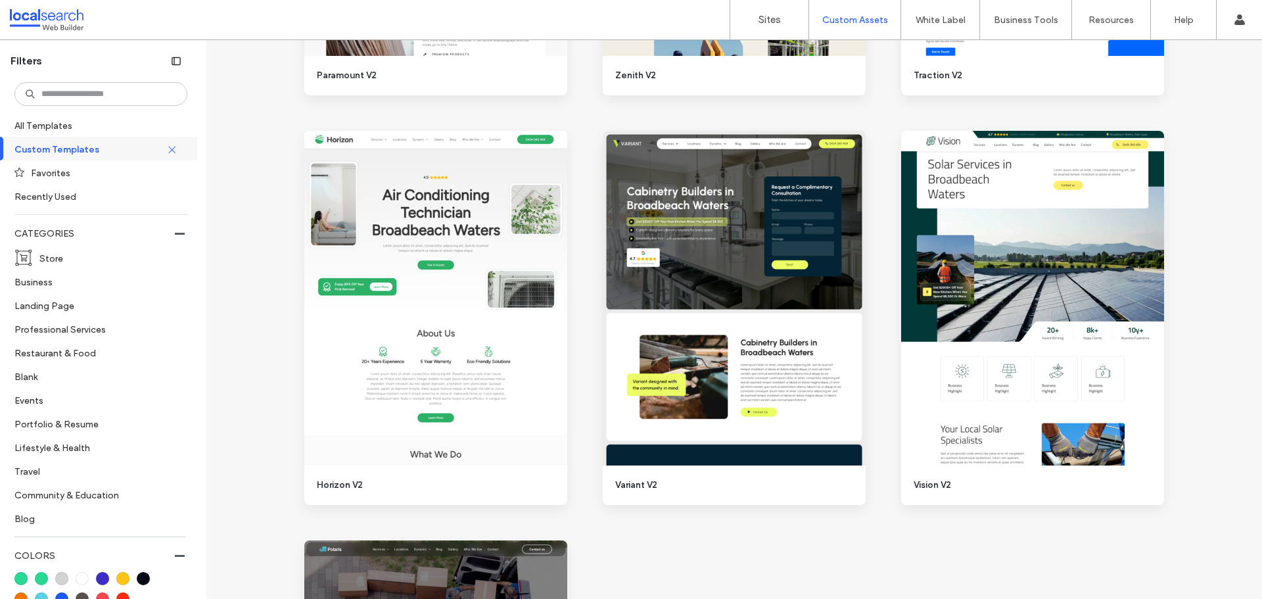
scroll to position [2629, 0]
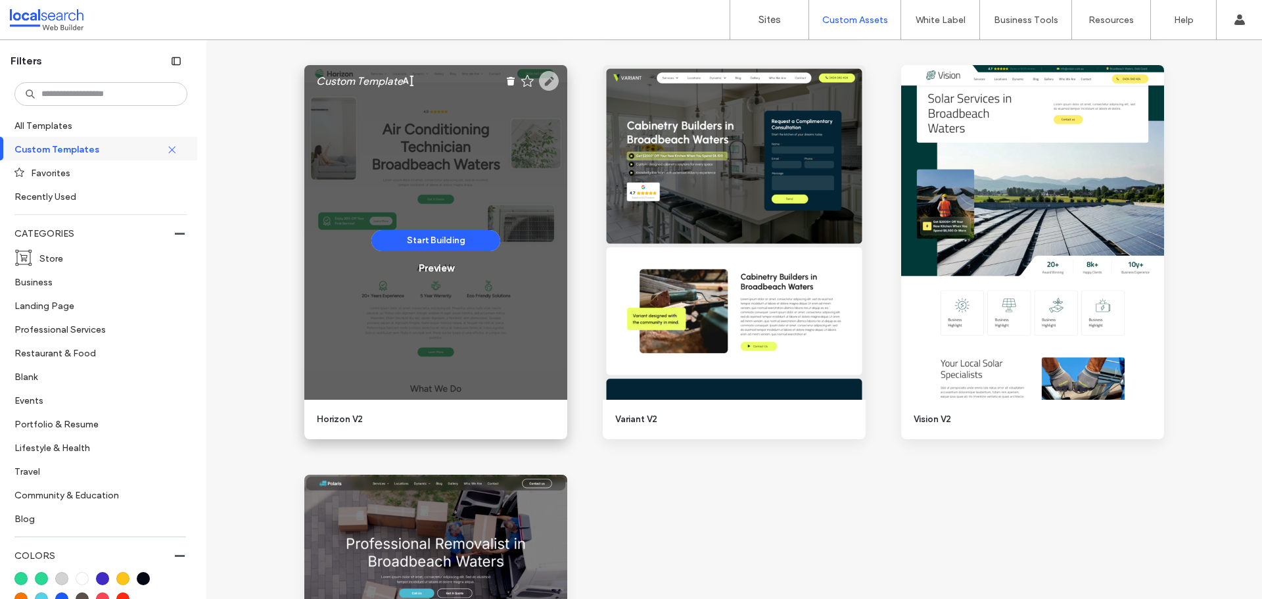
click at [548, 83] on use at bounding box center [549, 81] width 20 height 20
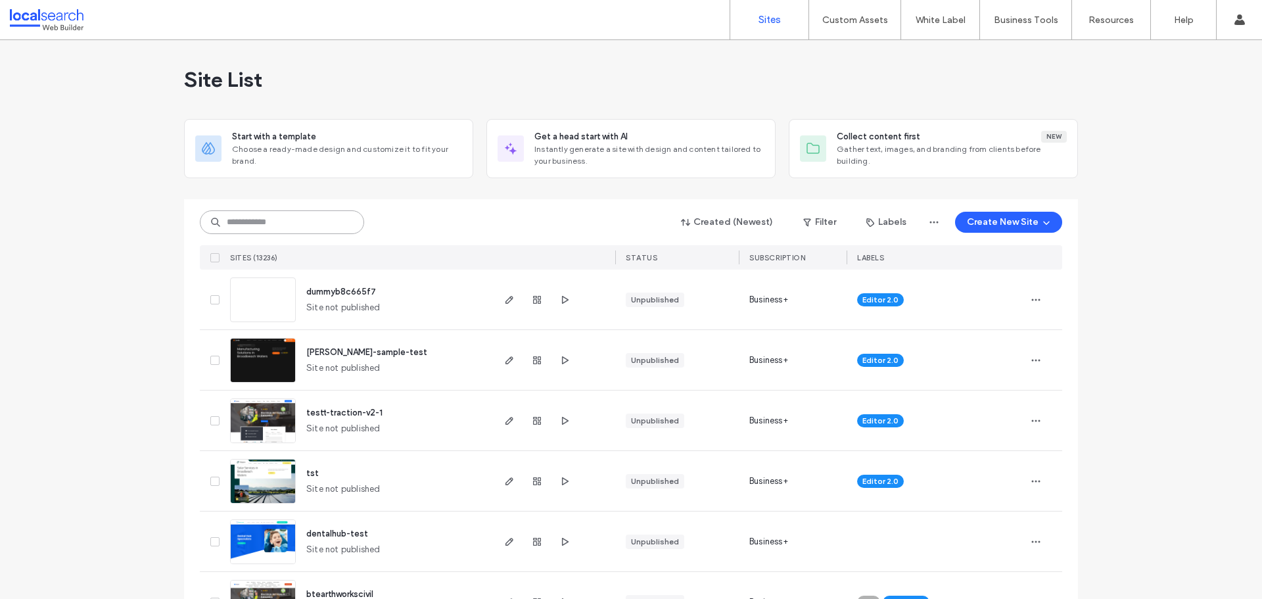
click at [253, 223] on input at bounding box center [282, 222] width 164 height 24
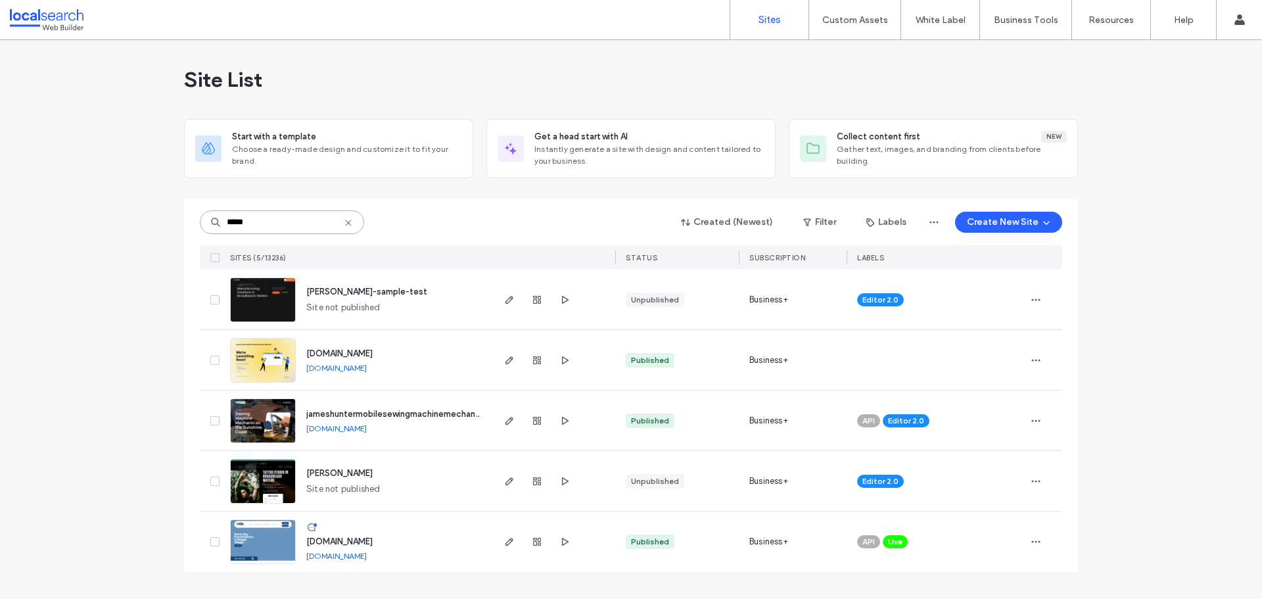
type input "*****"
click at [333, 292] on span "[PERSON_NAME]-sample-test" at bounding box center [366, 292] width 121 height 10
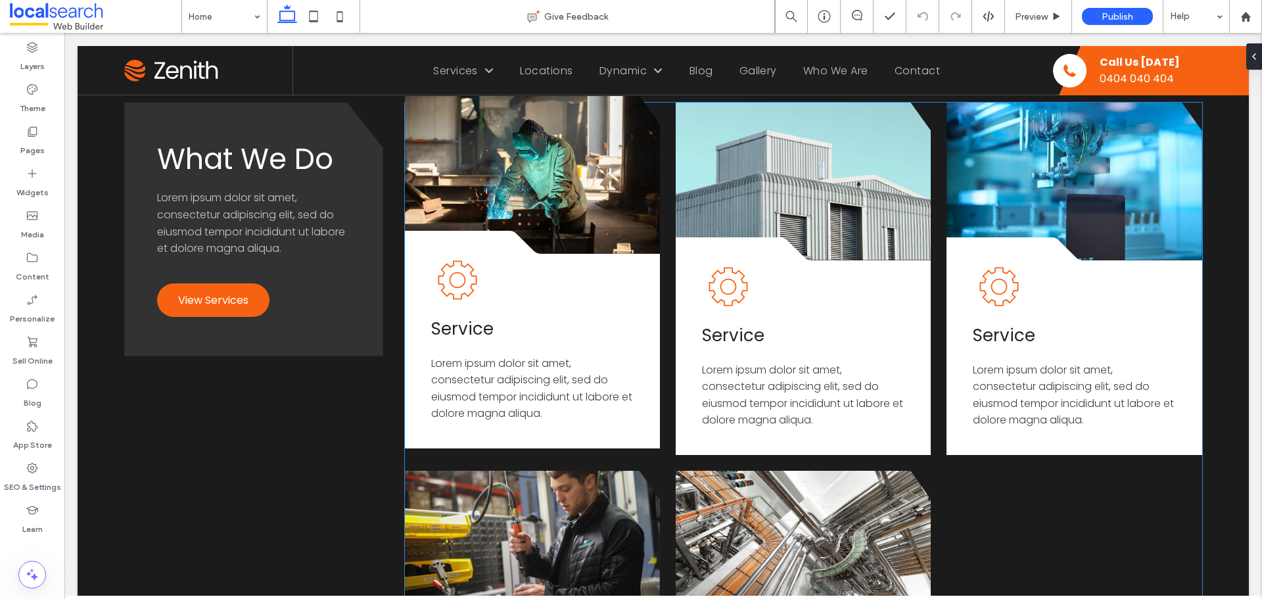
scroll to position [1511, 0]
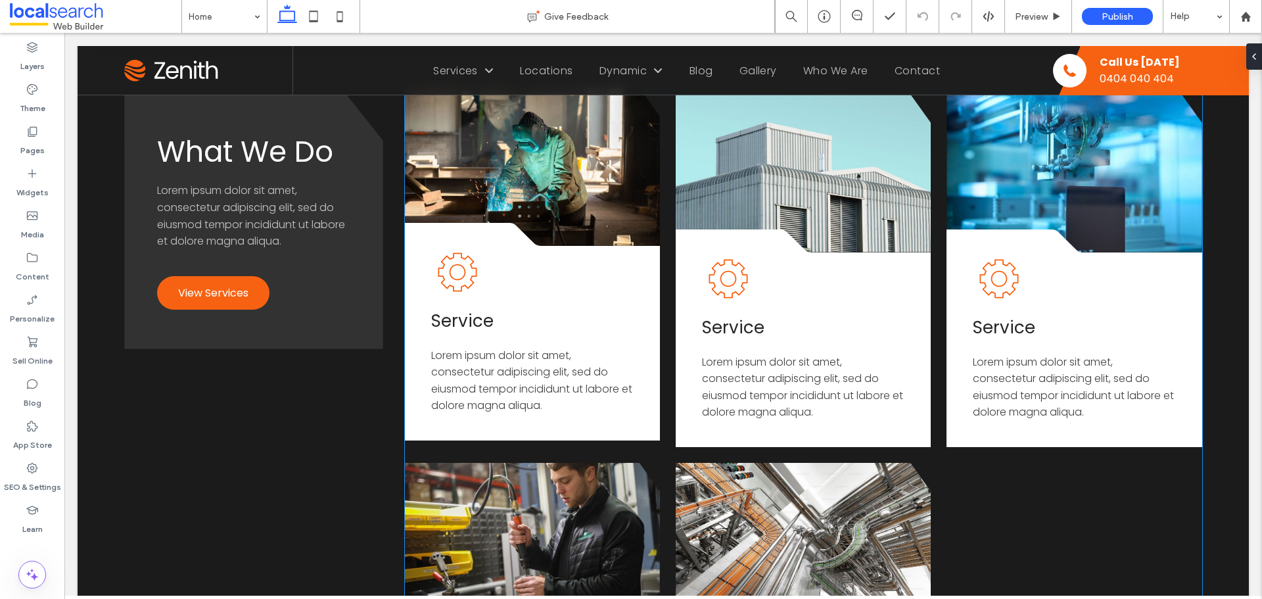
click at [514, 374] on span "Lorem ipsum dolor sit amet, consectetur adipiscing elit, sed do eiusmod tempor …" at bounding box center [531, 381] width 201 height 66
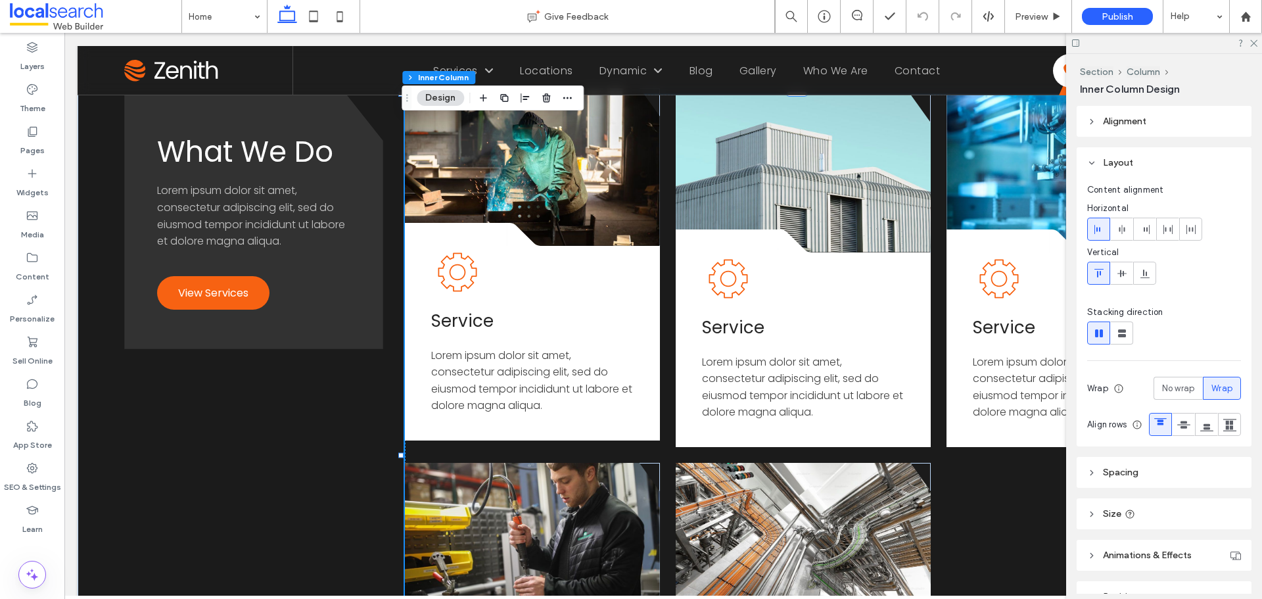
click at [544, 358] on span "Lorem ipsum dolor sit amet, consectetur adipiscing elit, sed do eiusmod tempor …" at bounding box center [531, 381] width 201 height 66
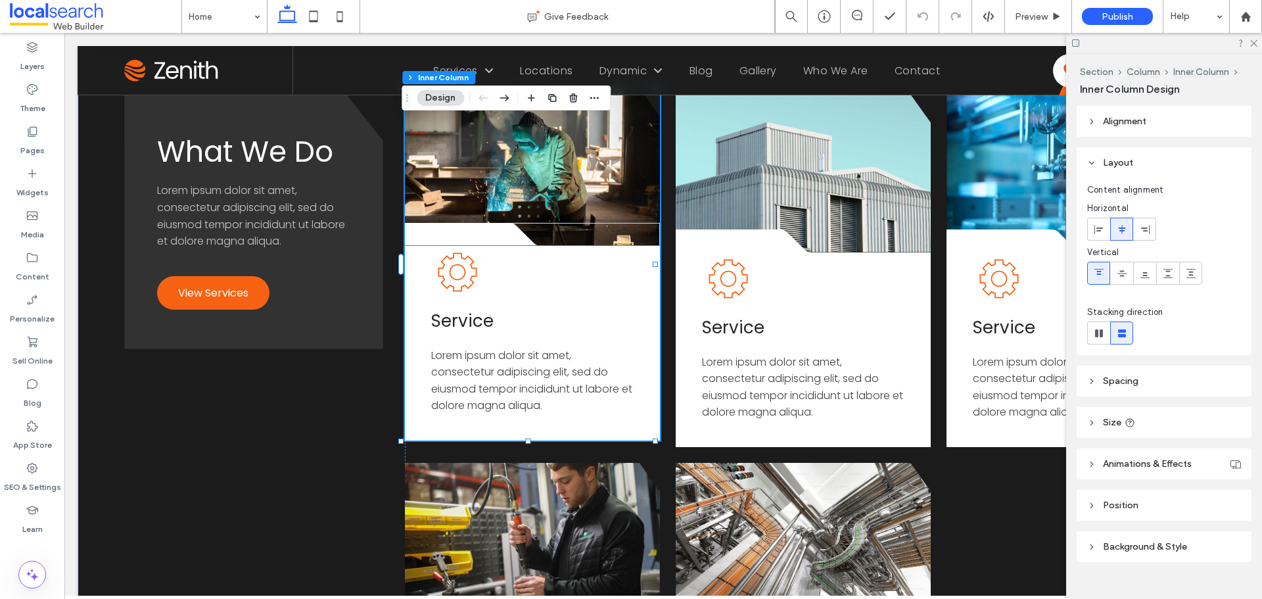
click at [540, 359] on span "Lorem ipsum dolor sit amet, consectetur adipiscing elit, sed do eiusmod tempor …" at bounding box center [531, 381] width 201 height 66
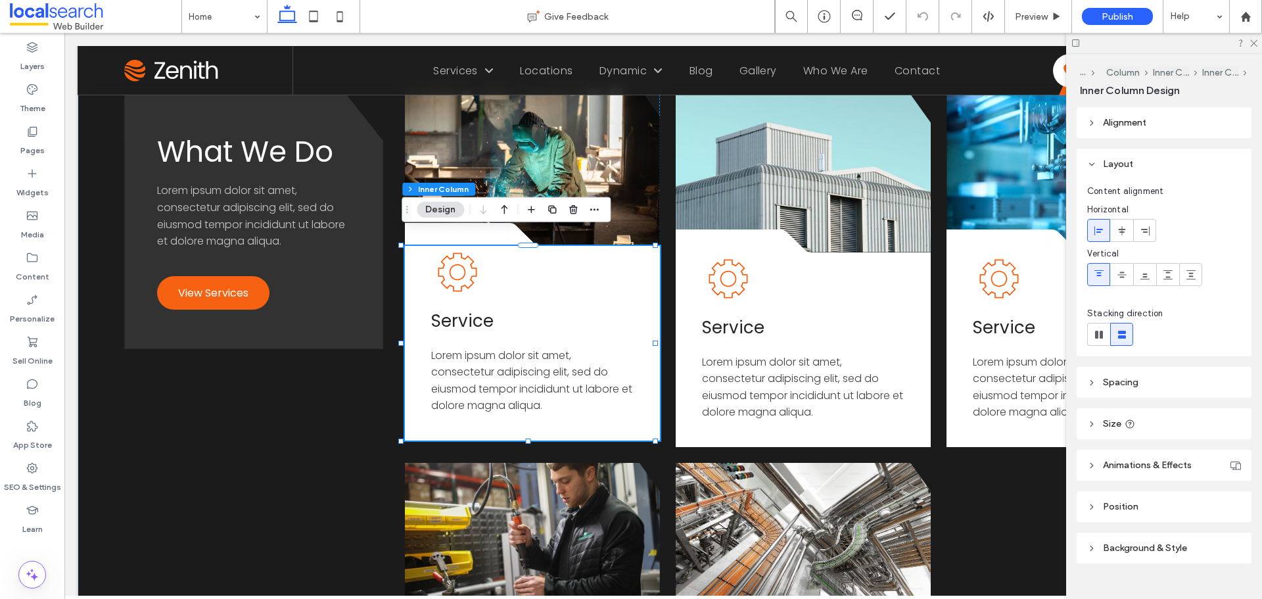
click at [527, 357] on span "Lorem ipsum dolor sit amet, consectetur adipiscing elit, sed do eiusmod tempor …" at bounding box center [531, 381] width 201 height 66
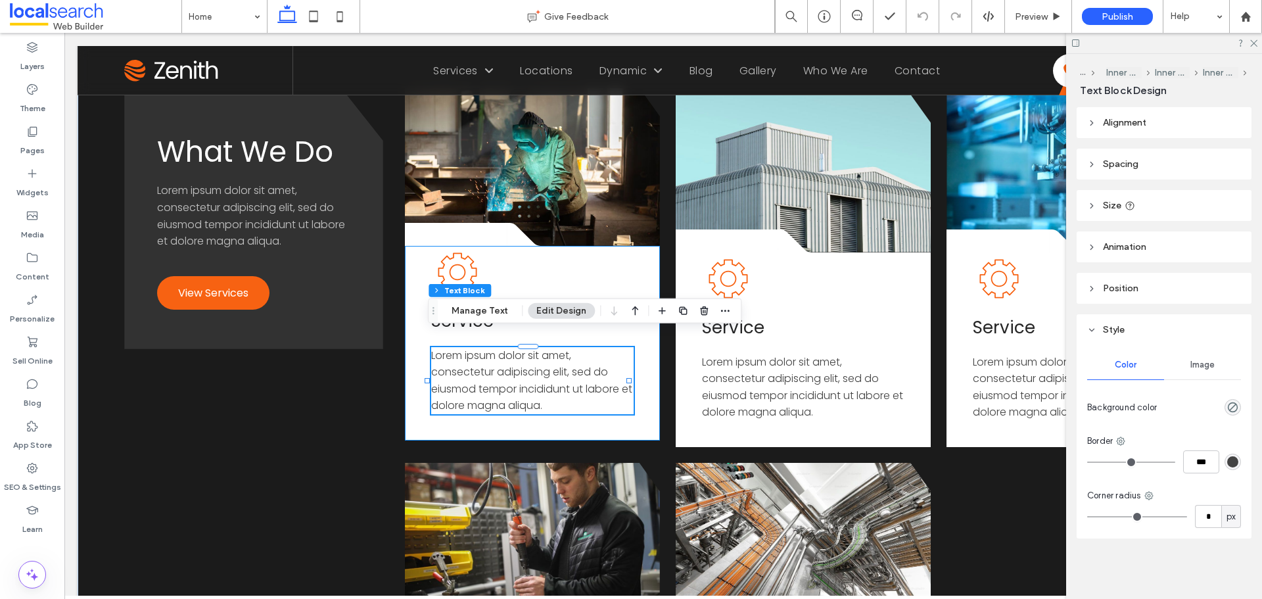
click at [542, 377] on span "Lorem ipsum dolor sit amet, consectetur adipiscing elit, sed do eiusmod tempor …" at bounding box center [531, 381] width 201 height 66
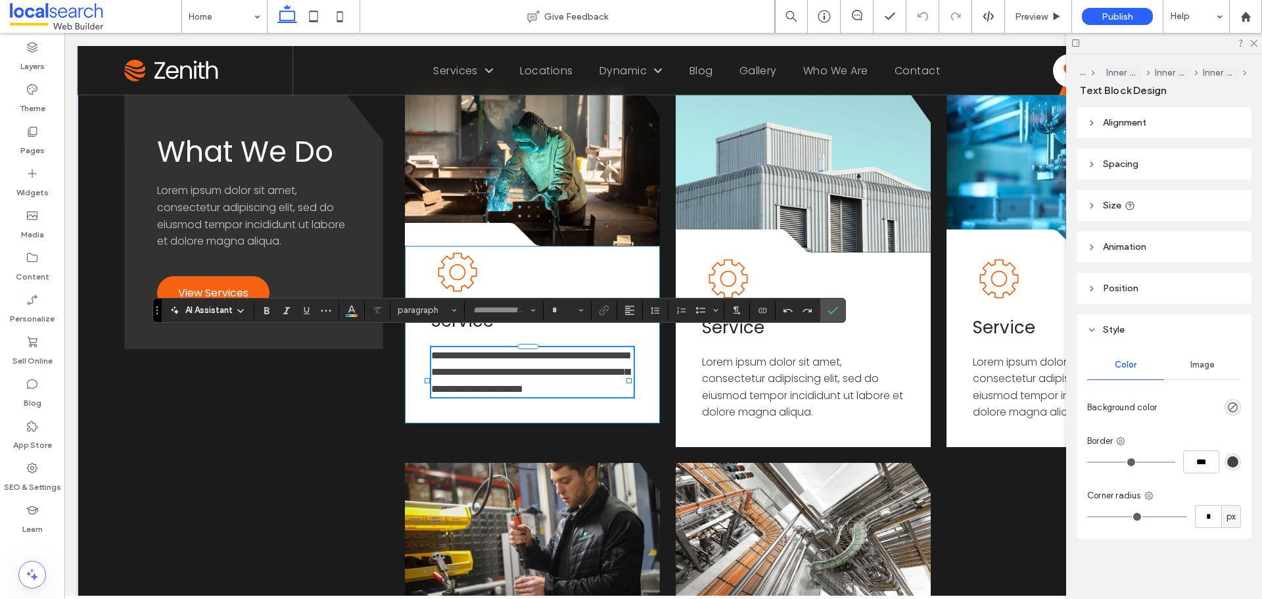
type input "*******"
type input "**"
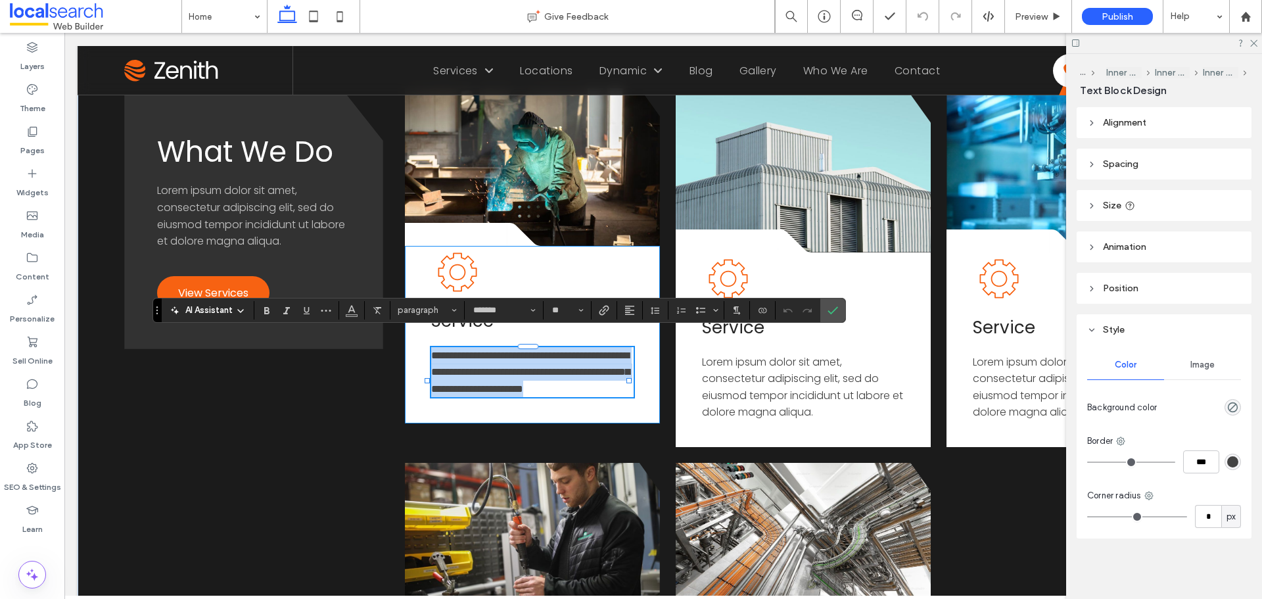
click at [565, 391] on p "**********" at bounding box center [532, 372] width 202 height 51
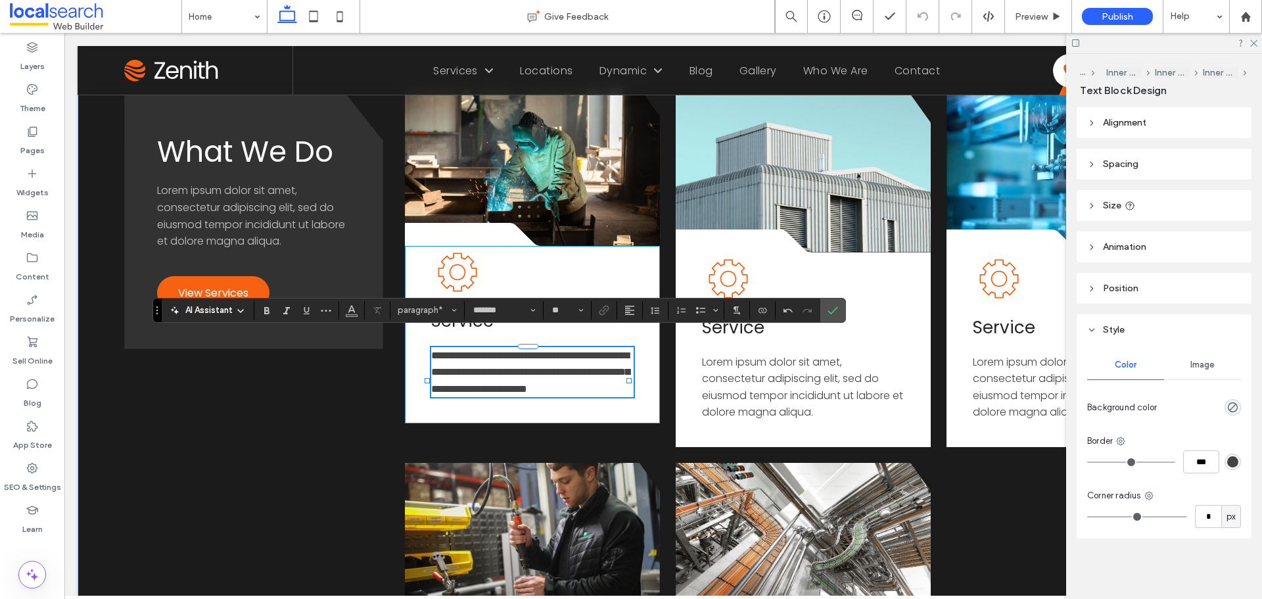
paste div
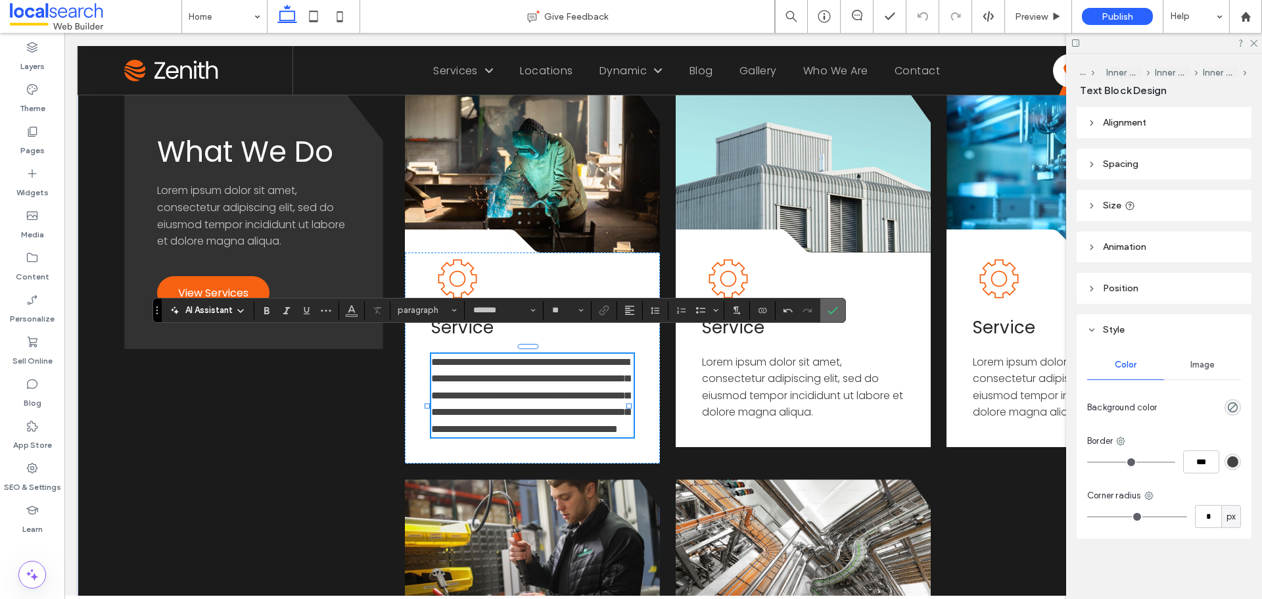
drag, startPoint x: 833, startPoint y: 313, endPoint x: 760, endPoint y: 379, distance: 97.7
click at [833, 313] on icon "Confirm" at bounding box center [832, 310] width 11 height 11
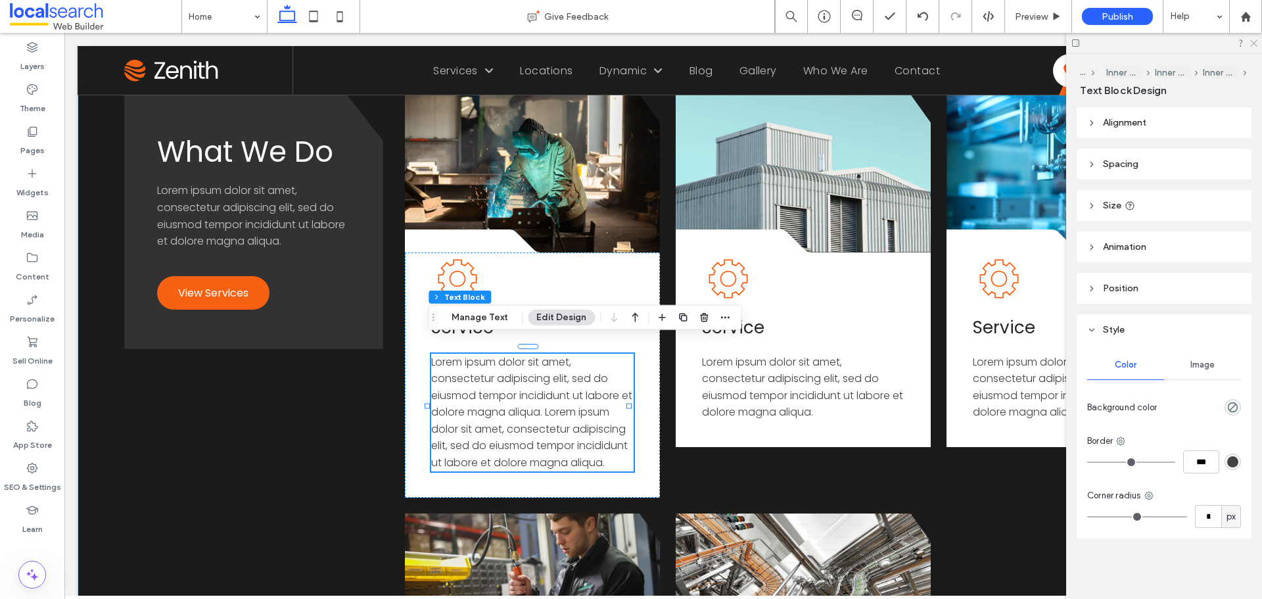
click at [1253, 44] on use at bounding box center [1253, 43] width 7 height 7
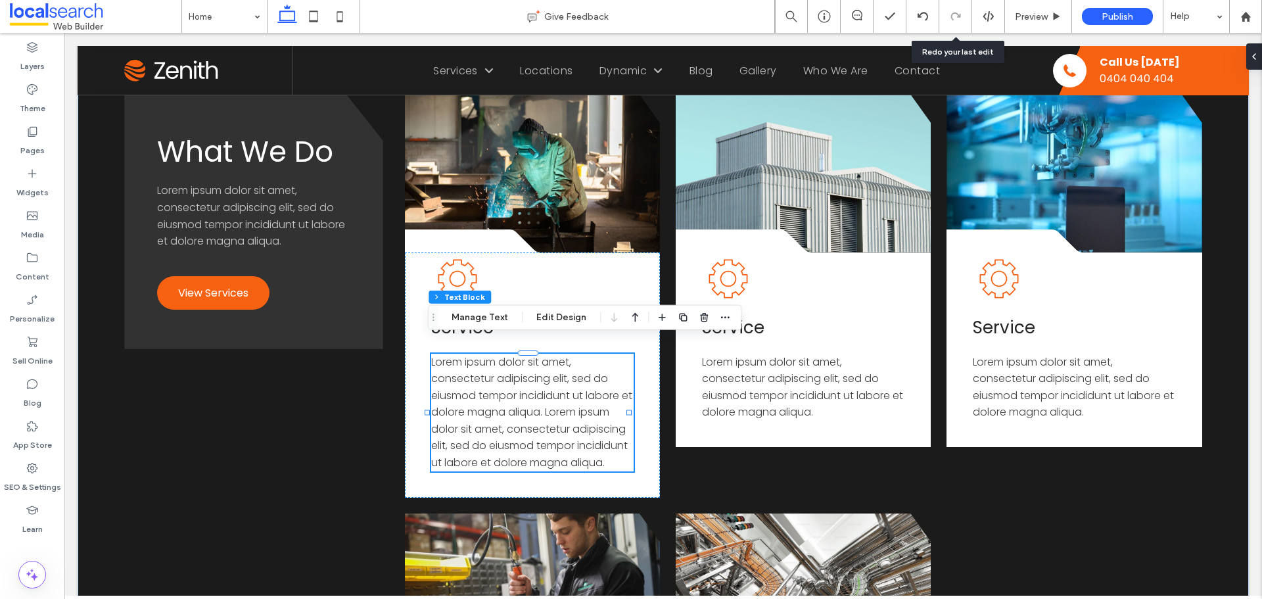
click at [994, 14] on icon at bounding box center [988, 17] width 12 height 12
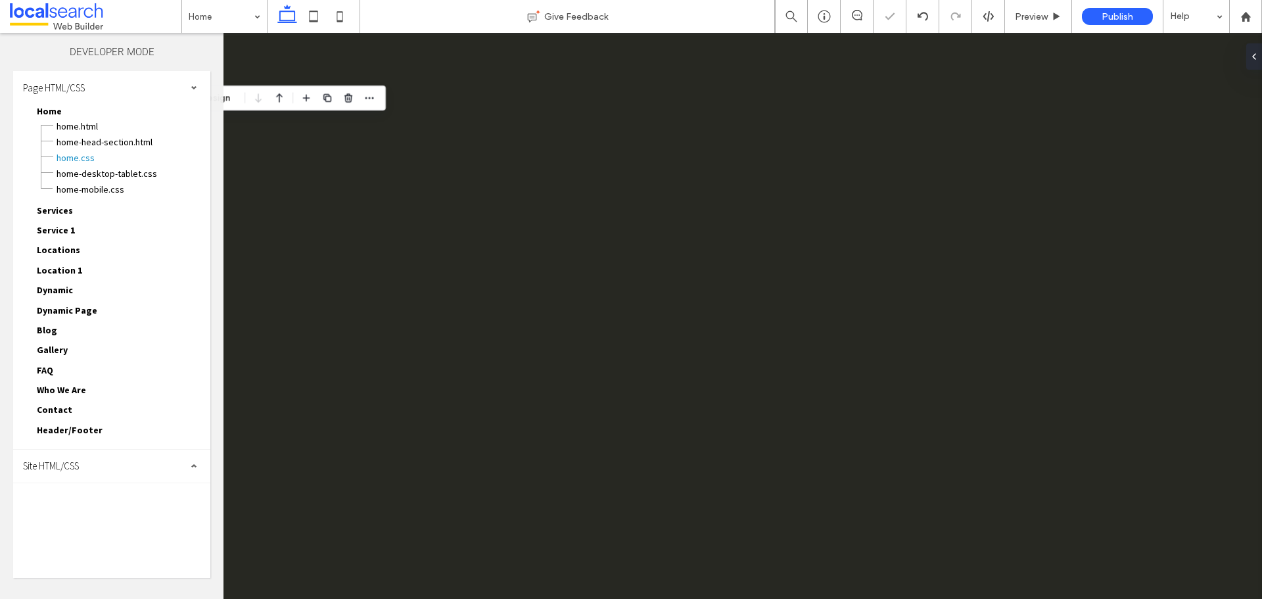
scroll to position [0, 0]
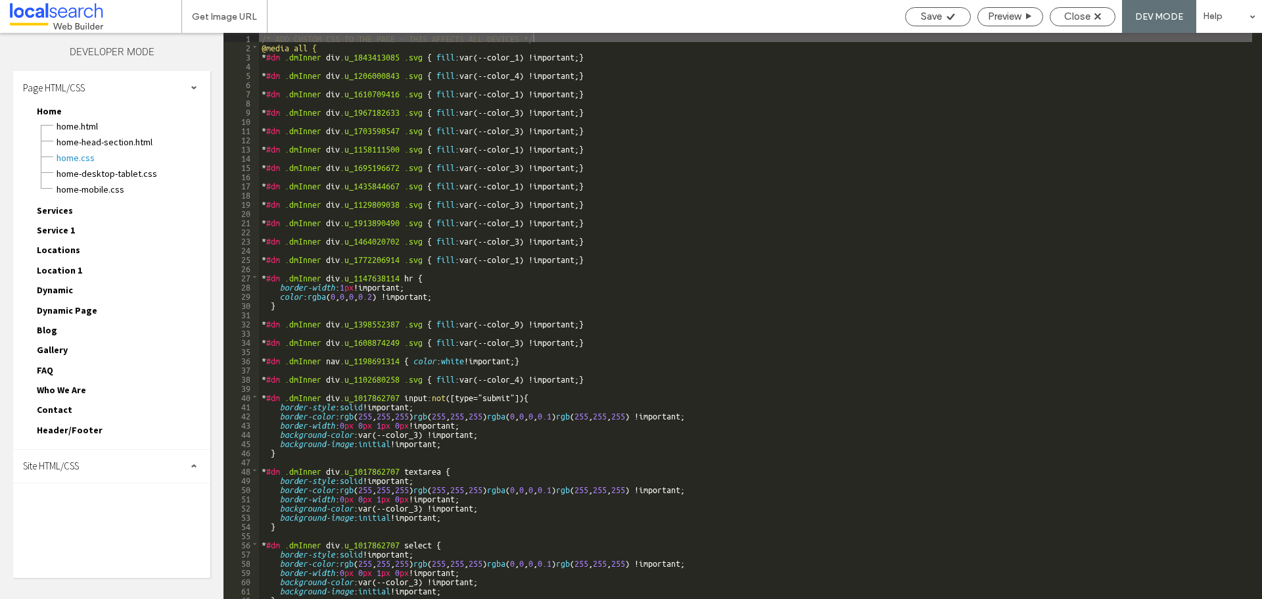
click at [99, 466] on div "Site HTML/CSS" at bounding box center [111, 465] width 197 height 33
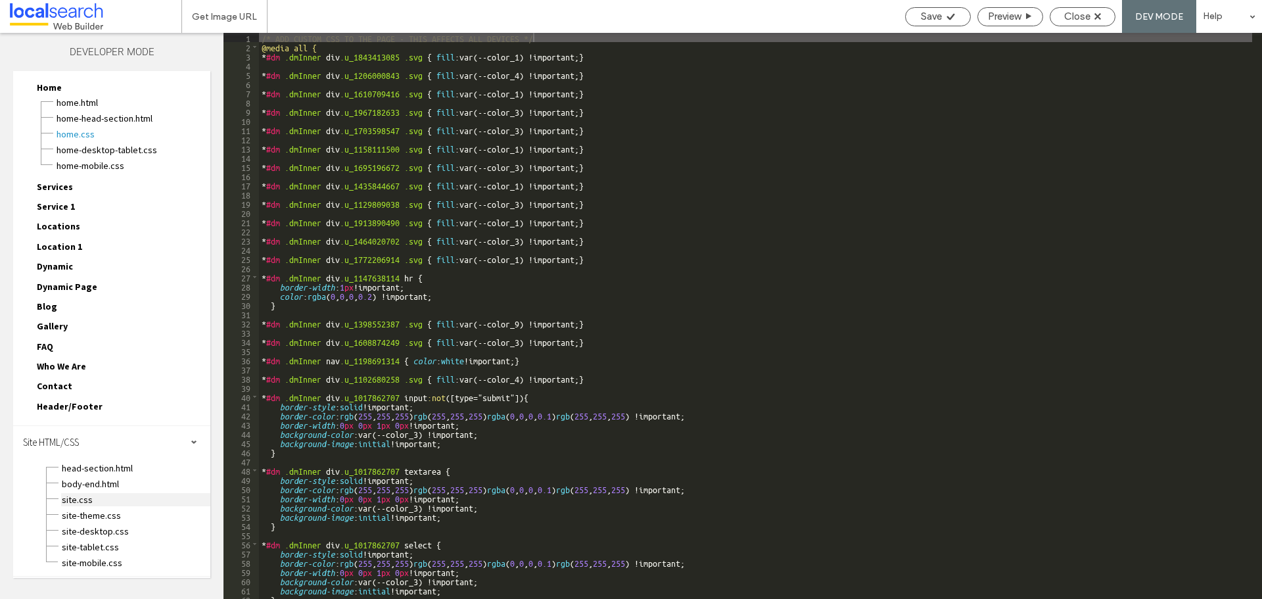
click at [107, 501] on span "site.css" at bounding box center [135, 499] width 149 height 13
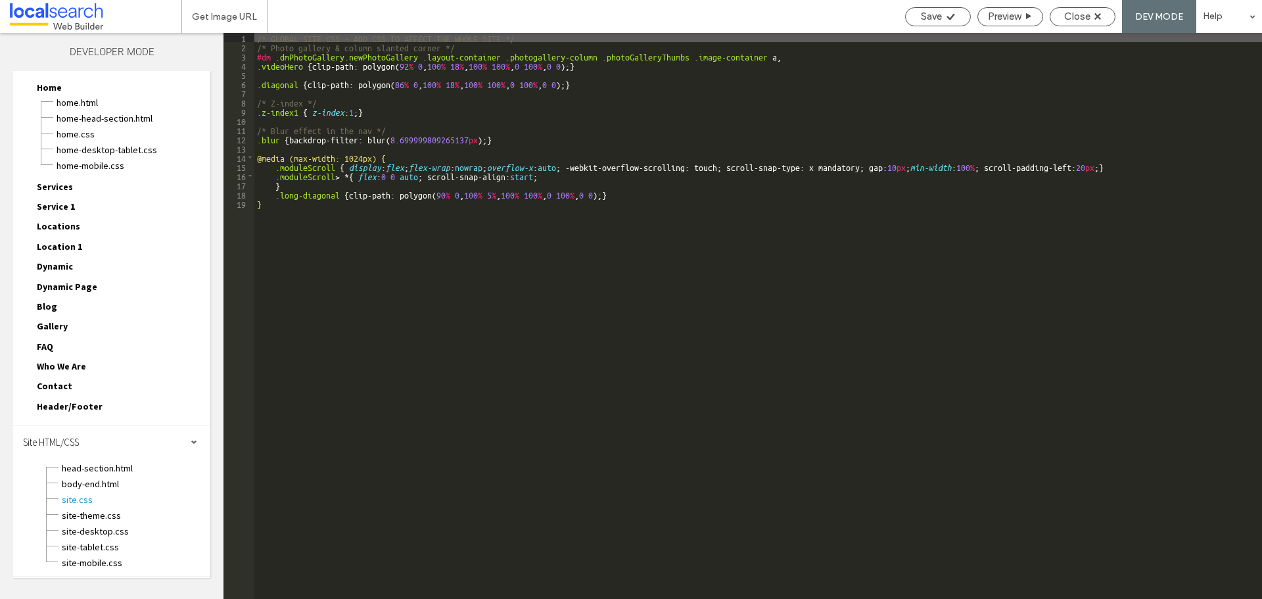
click at [281, 207] on div "/* GLOBAL SITE CSS - ADD CSS TO AFFECT THE WHOLE SITE */ /* Photo gallery & col…" at bounding box center [757, 325] width 1007 height 584
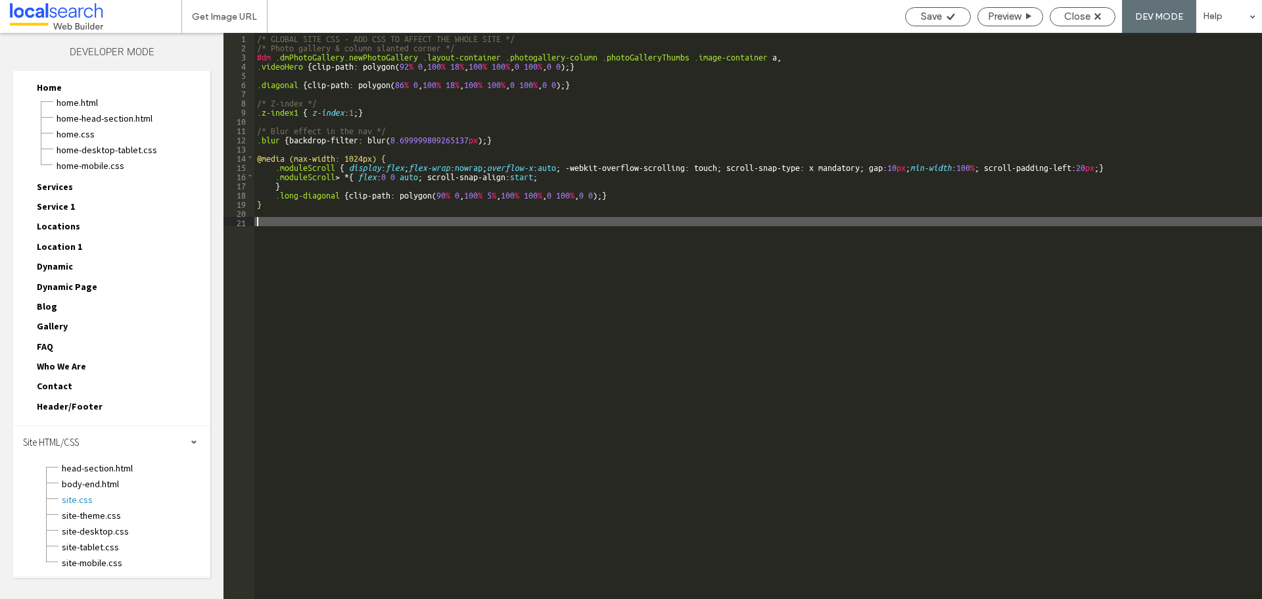
type textarea "**"
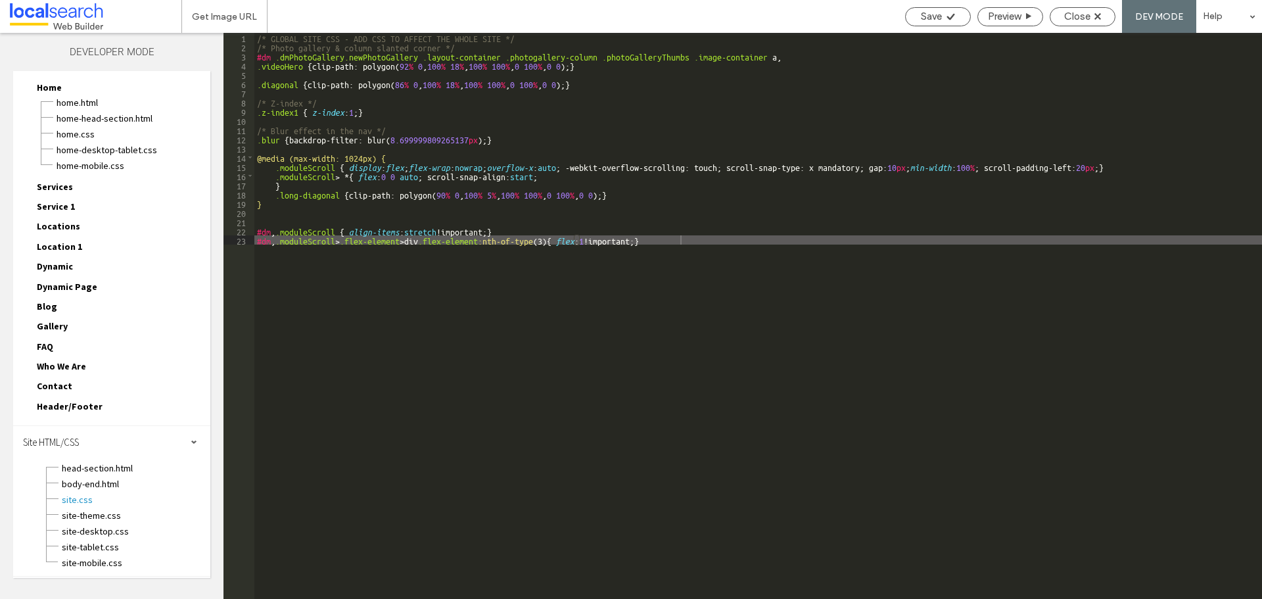
drag, startPoint x: 944, startPoint y: 20, endPoint x: 942, endPoint y: 64, distance: 44.7
click at [946, 20] on icon at bounding box center [951, 17] width 10 height 10
drag, startPoint x: 938, startPoint y: 17, endPoint x: 1078, endPoint y: 17, distance: 139.3
click at [938, 17] on span "Save" at bounding box center [931, 17] width 21 height 12
click at [1078, 17] on span "Close" at bounding box center [1077, 17] width 26 height 12
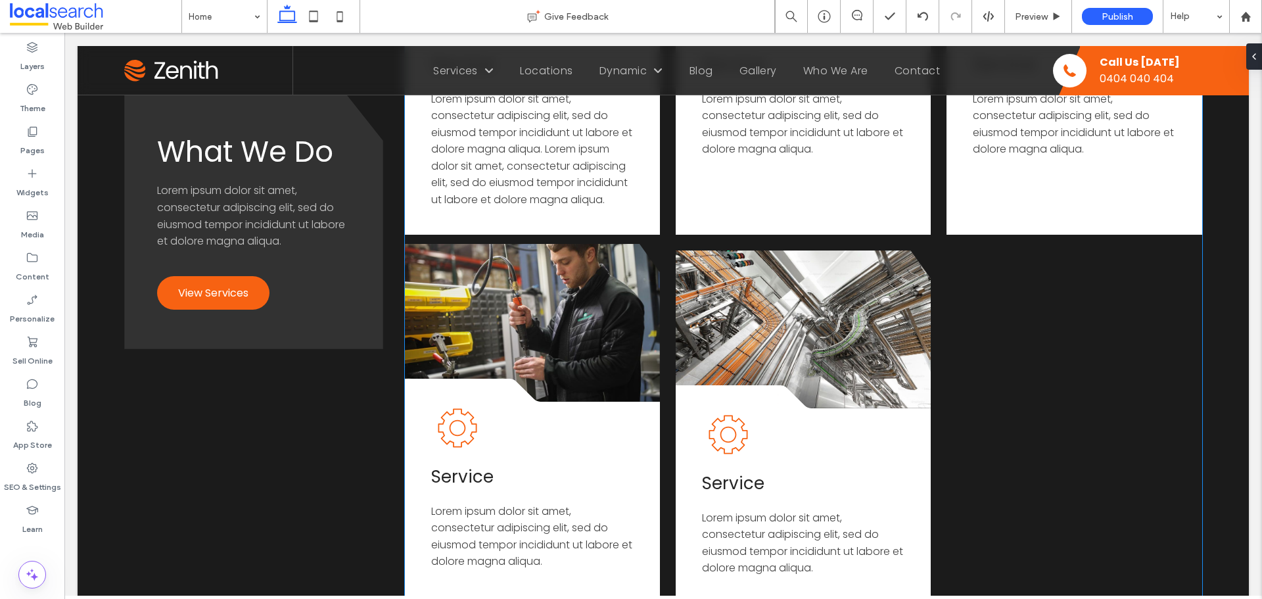
scroll to position [1906, 0]
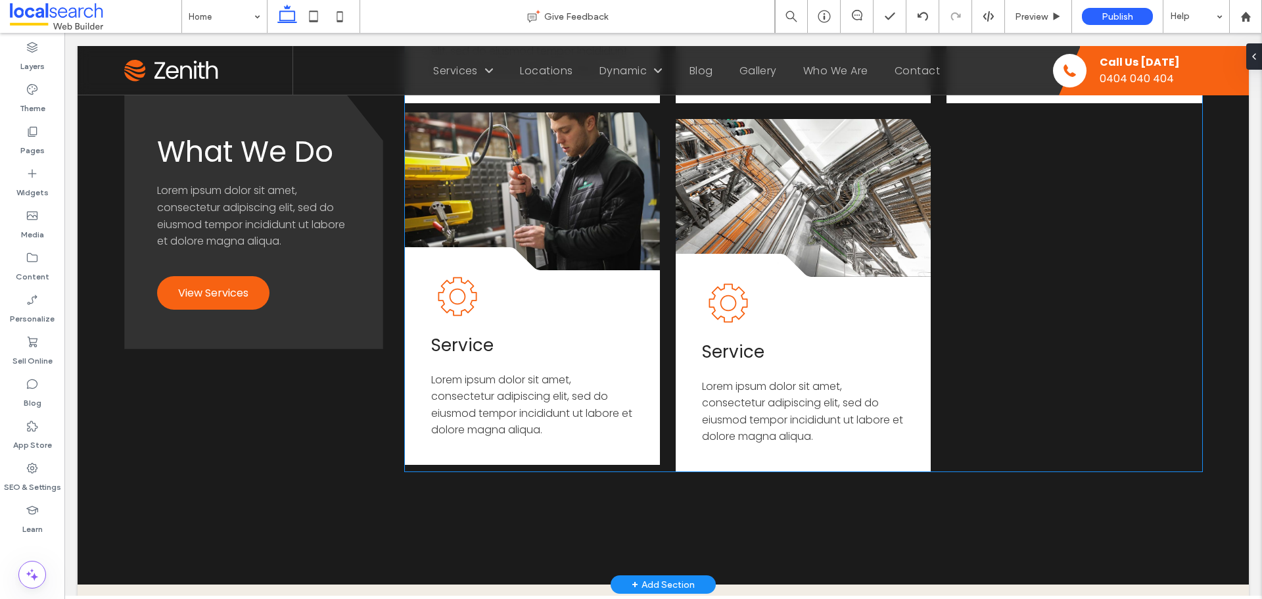
click at [548, 391] on span "Lorem ipsum dolor sit amet, consectetur adipiscing elit, sed do eiusmod tempor …" at bounding box center [531, 405] width 201 height 66
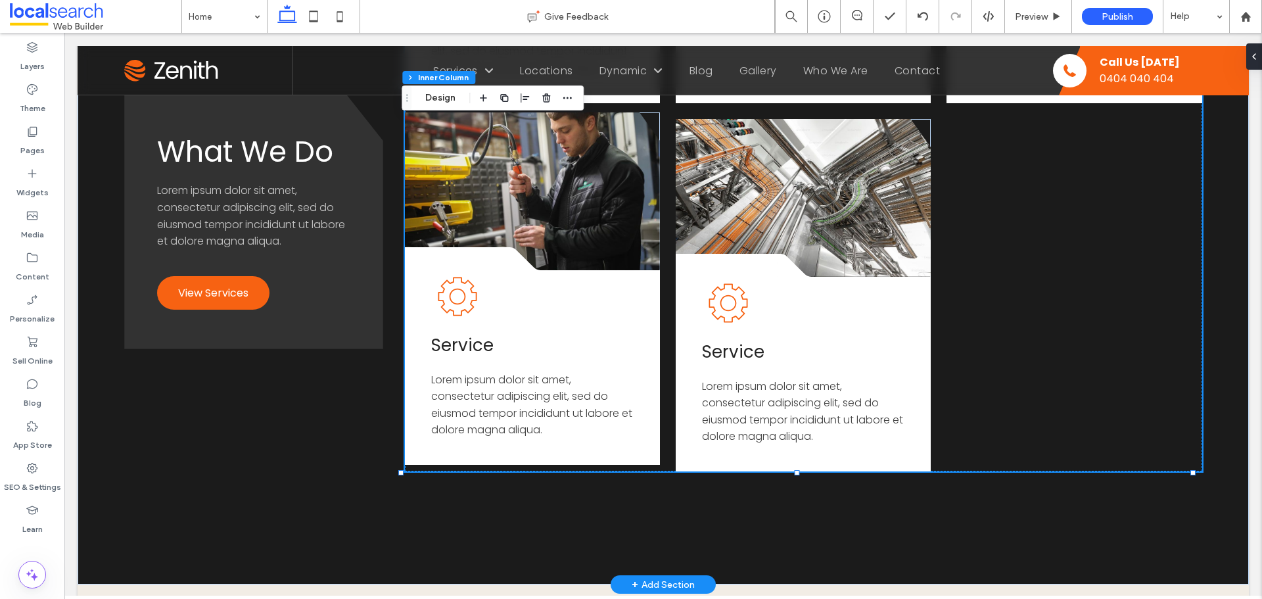
click at [522, 384] on span "Lorem ipsum dolor sit amet, consectetur adipiscing elit, sed do eiusmod tempor …" at bounding box center [531, 405] width 201 height 66
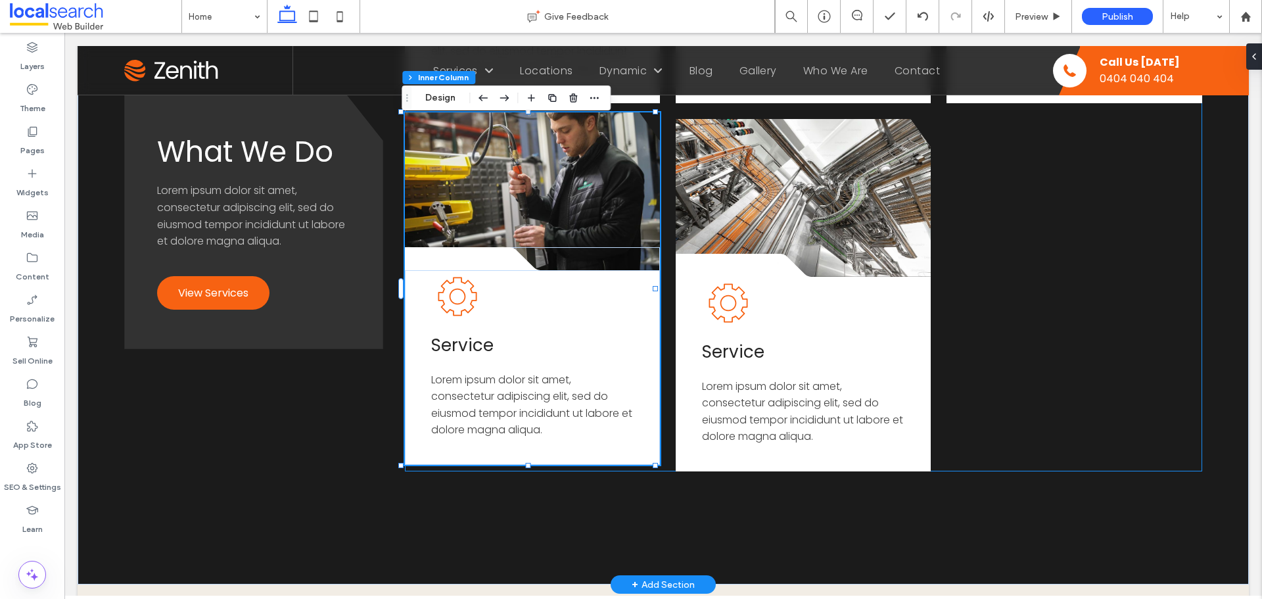
click at [513, 383] on span "Lorem ipsum dolor sit amet, consectetur adipiscing elit, sed do eiusmod tempor …" at bounding box center [531, 405] width 201 height 66
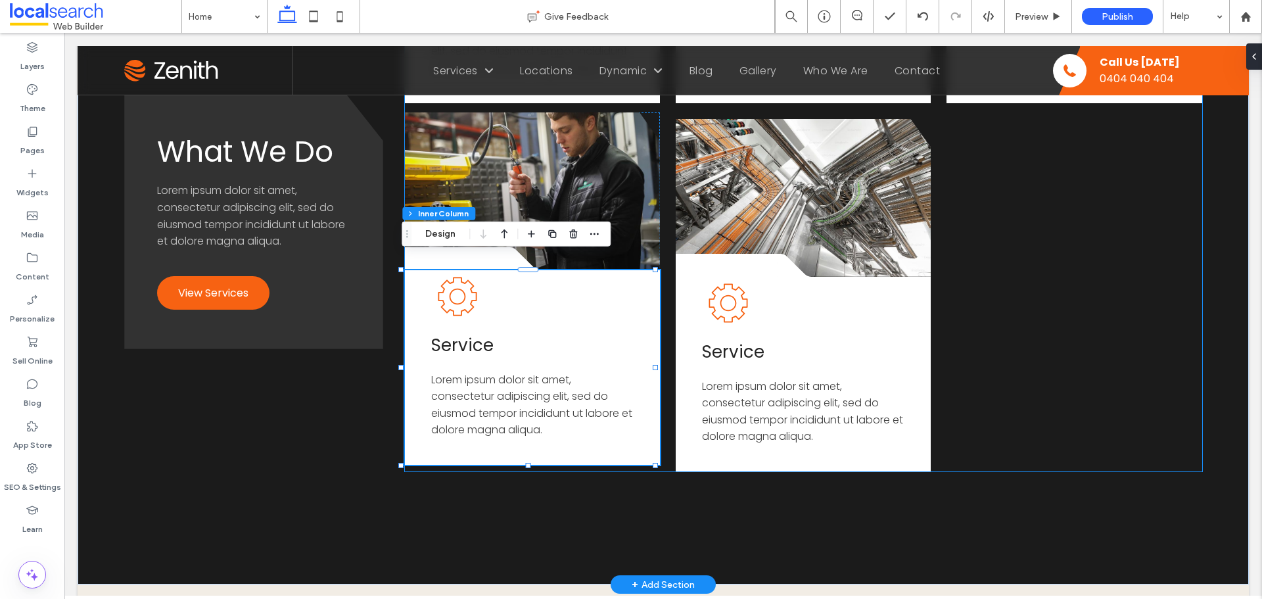
click at [507, 382] on span "Lorem ipsum dolor sit amet, consectetur adipiscing elit, sed do eiusmod tempor …" at bounding box center [531, 405] width 201 height 66
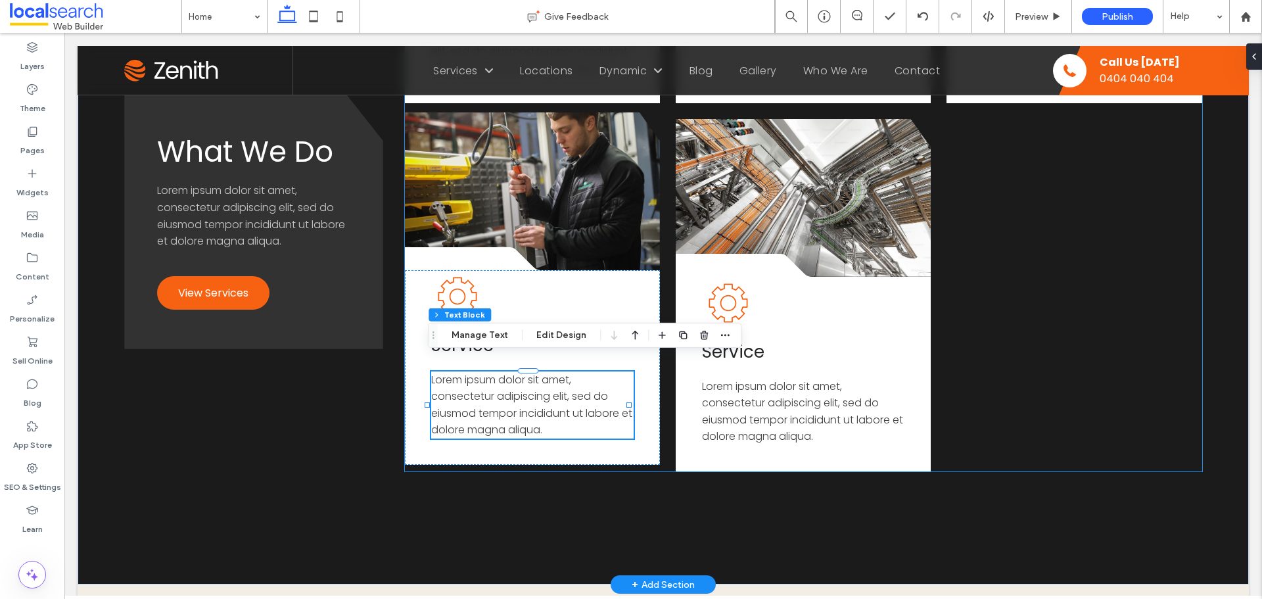
click at [533, 381] on span "Lorem ipsum dolor sit amet, consectetur adipiscing elit, sed do eiusmod tempor …" at bounding box center [531, 405] width 201 height 66
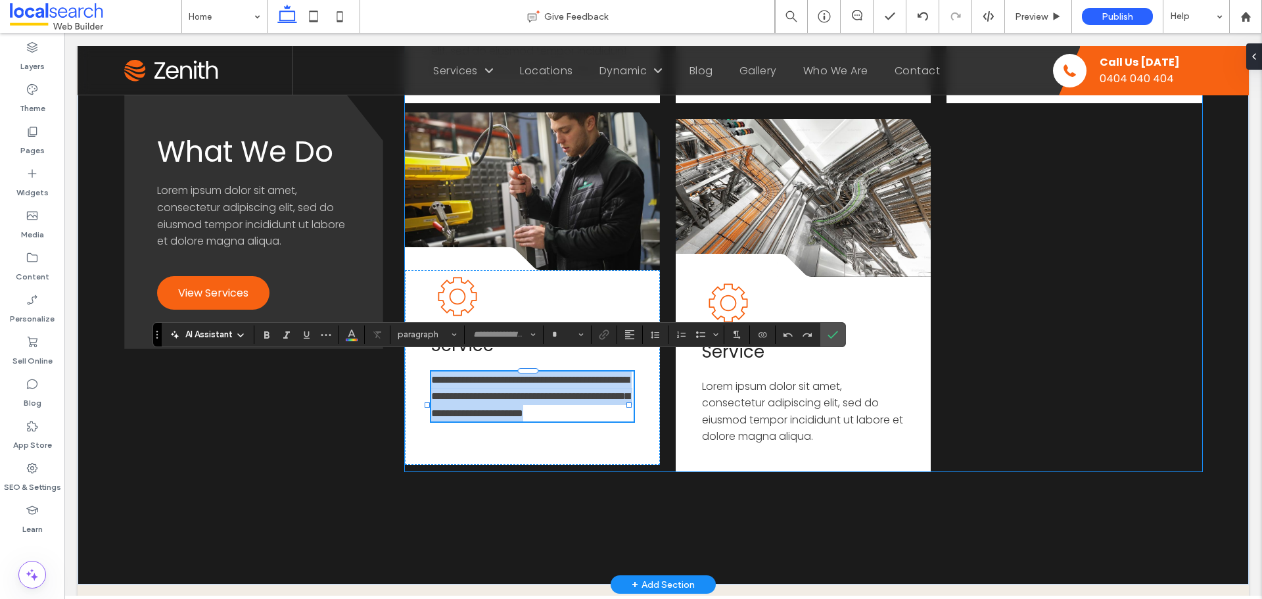
type input "*******"
type input "**"
copy span "**********"
click at [573, 421] on p "**********" at bounding box center [532, 396] width 202 height 51
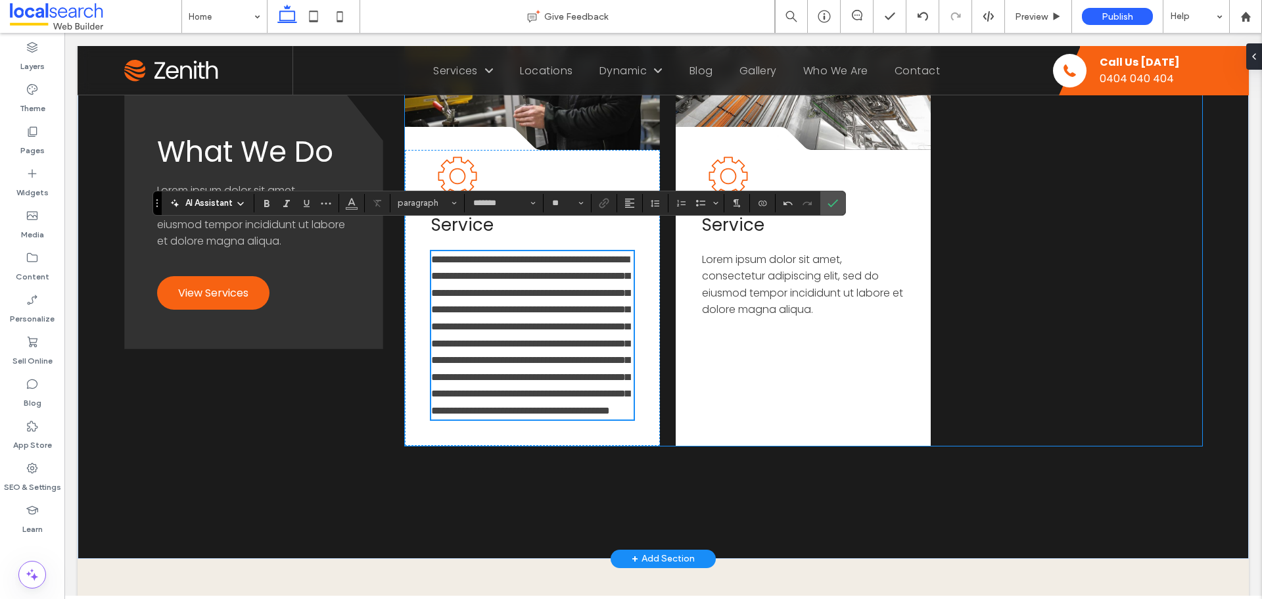
scroll to position [2037, 0]
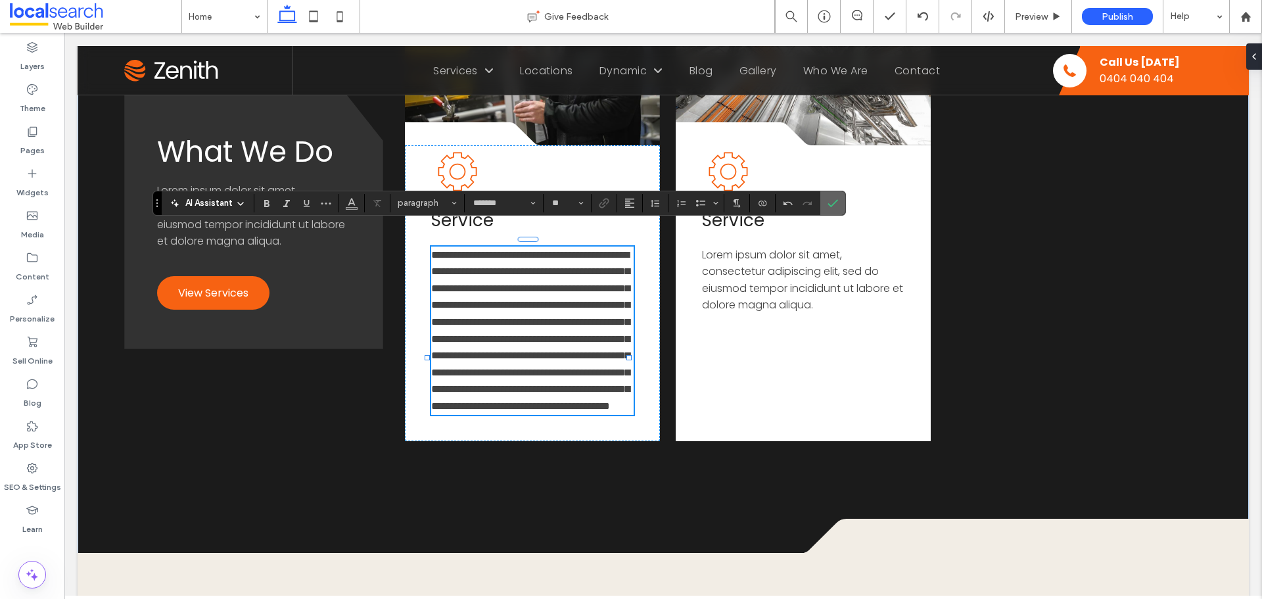
click at [833, 206] on icon "Confirm" at bounding box center [832, 203] width 11 height 11
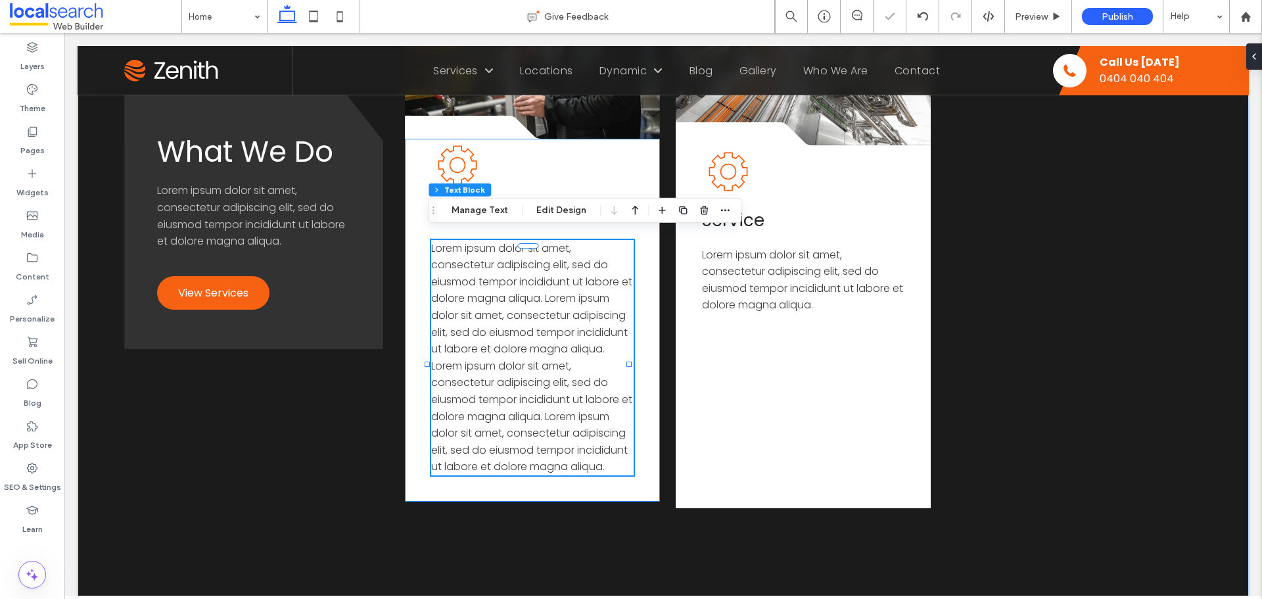
click at [545, 170] on div "Service Lorem ipsum dolor sit amet, consectetur adipiscing elit, sed do eiusmod…" at bounding box center [532, 320] width 255 height 363
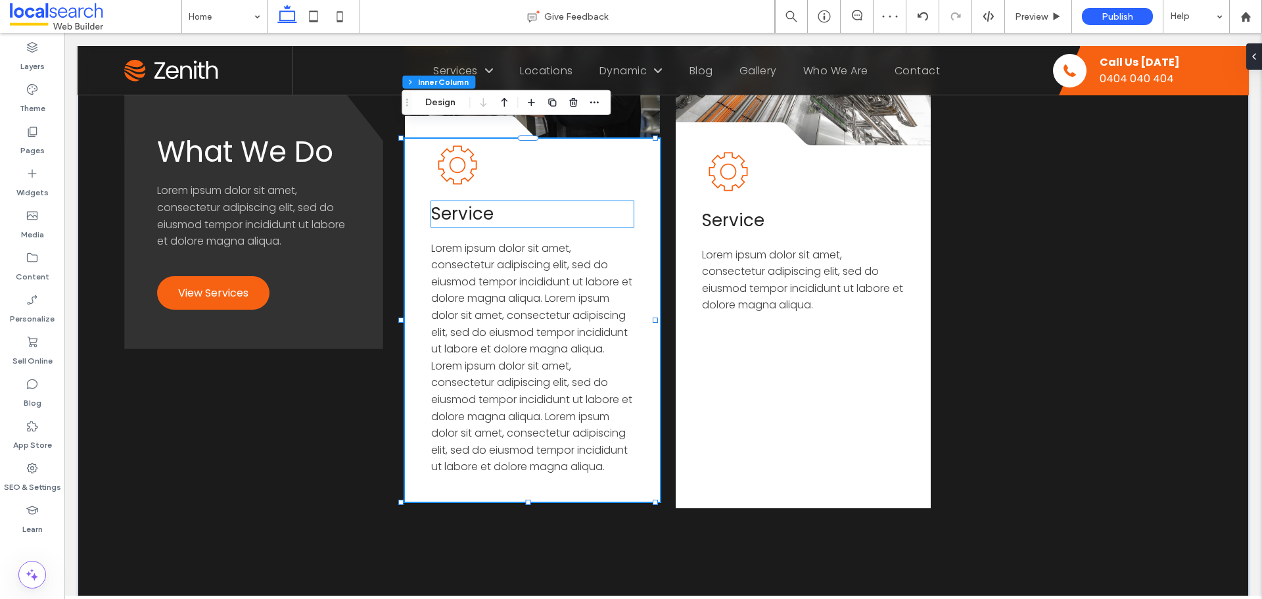
click at [483, 202] on span "Service" at bounding box center [462, 214] width 62 height 24
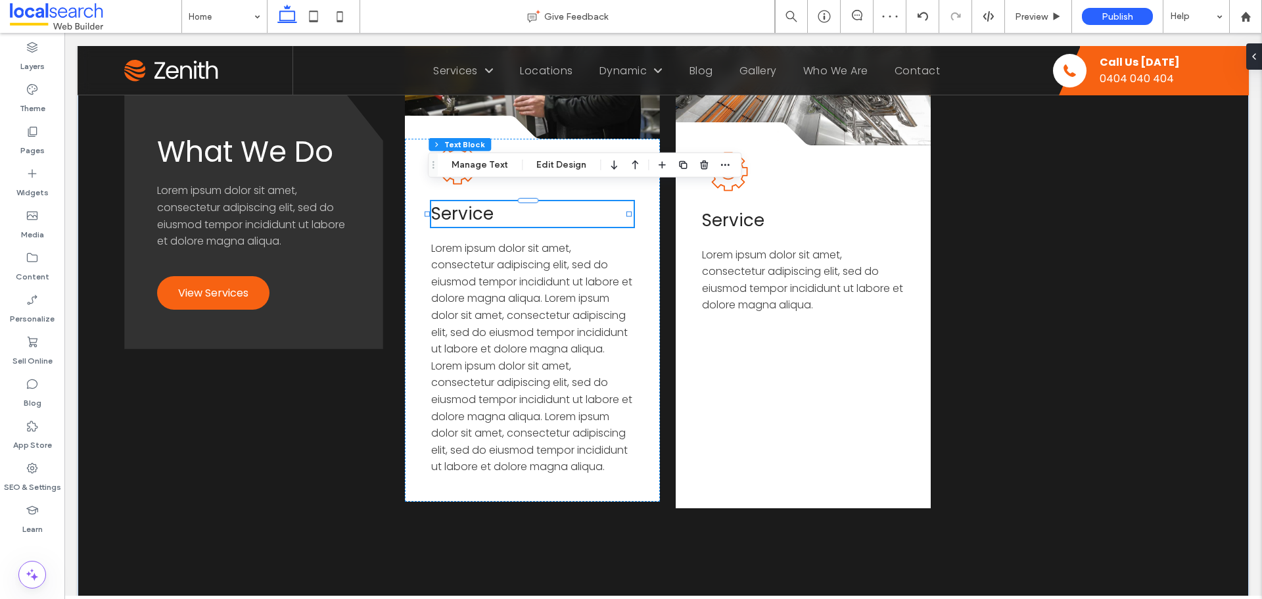
click at [490, 202] on span "Service" at bounding box center [462, 214] width 62 height 24
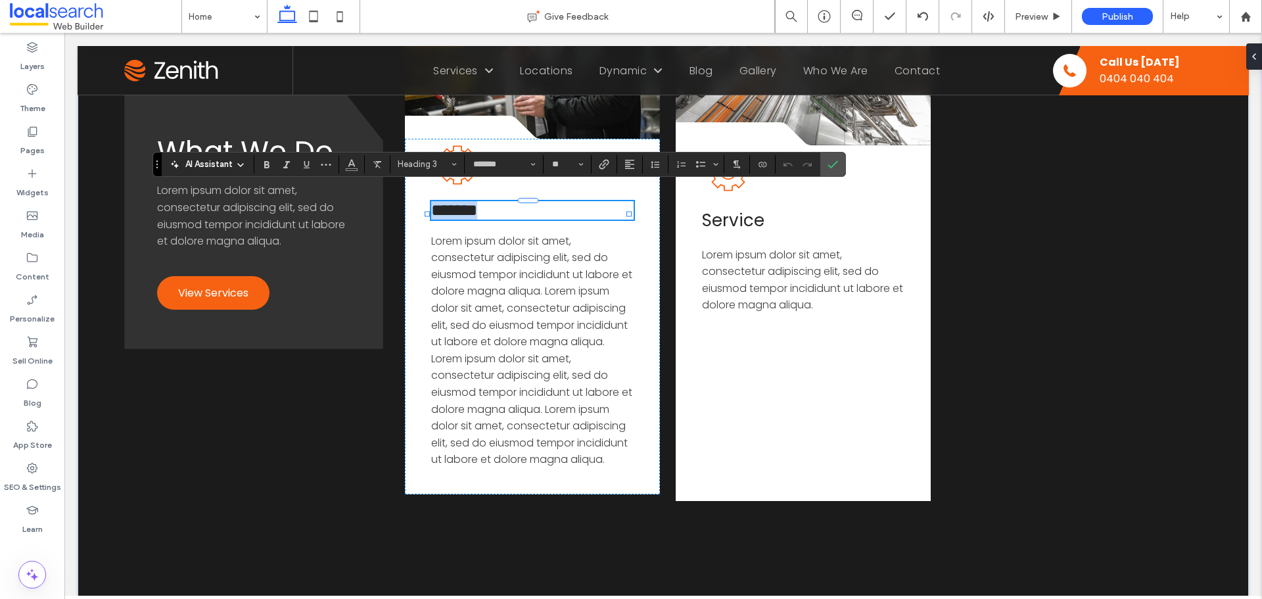
copy span "*******"
click at [502, 201] on h3 "*******" at bounding box center [532, 210] width 202 height 18
paste div
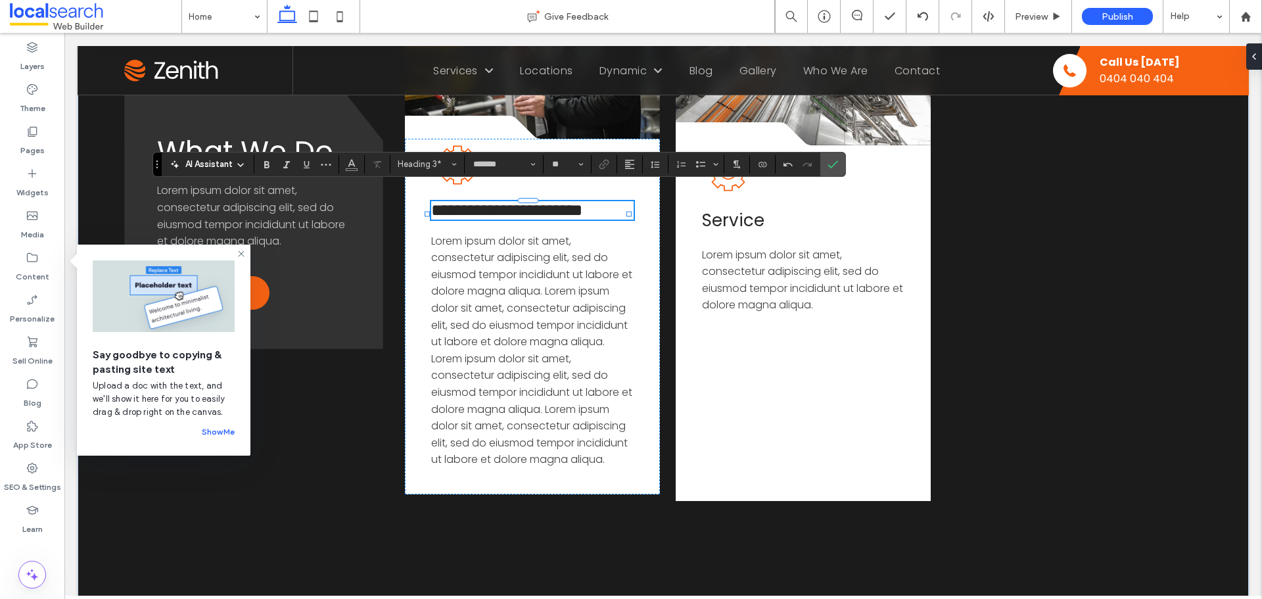
scroll to position [0, 0]
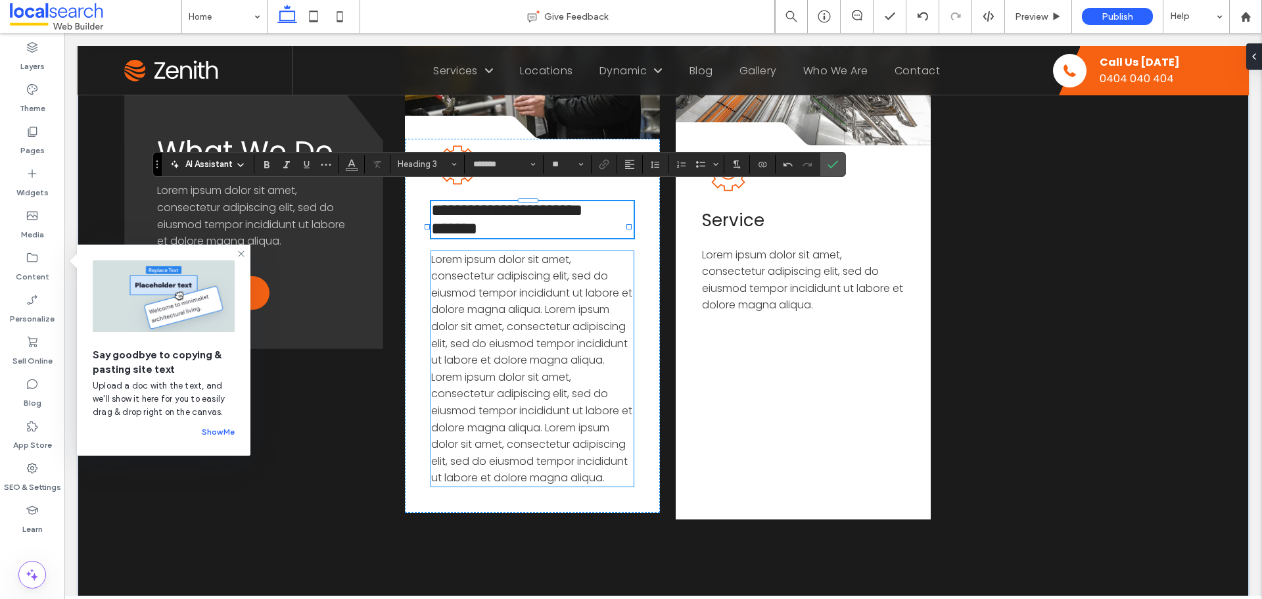
type input "**"
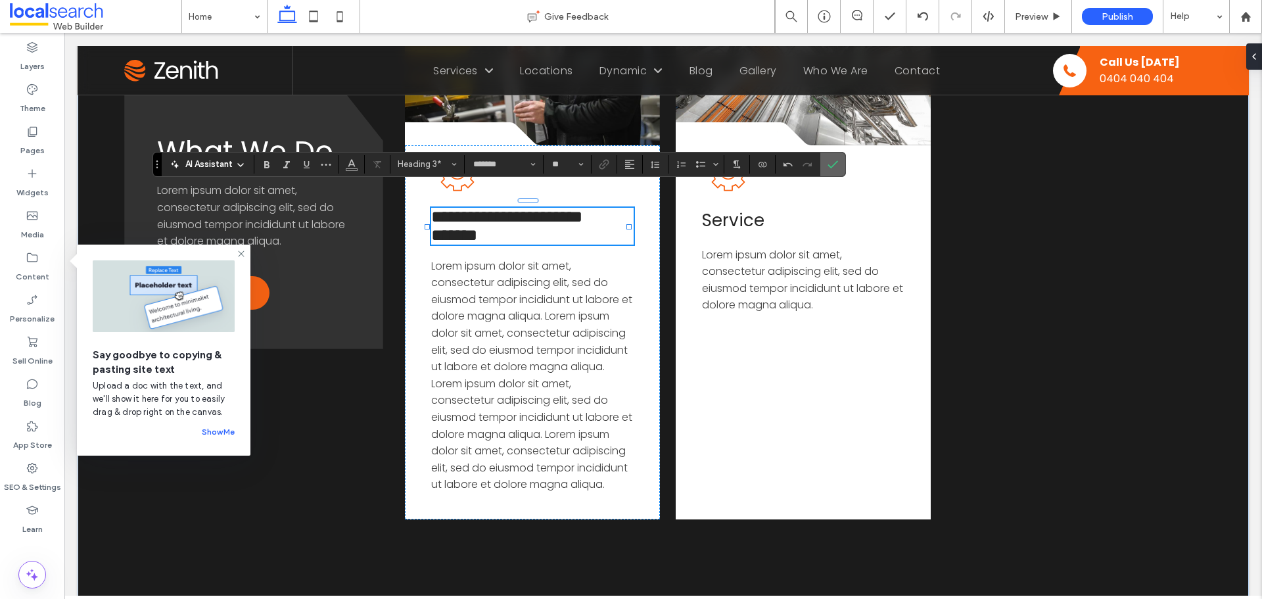
click at [829, 165] on icon "Confirm" at bounding box center [832, 164] width 11 height 11
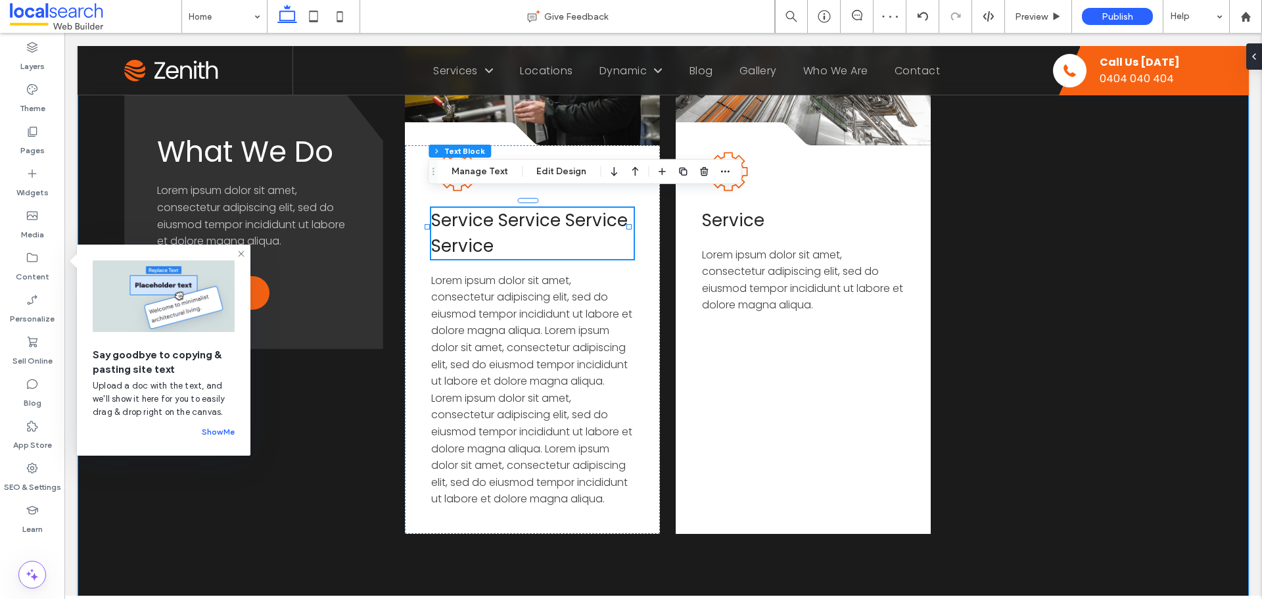
click at [344, 565] on div "What We Do Lorem ipsum dolor sit amet, consectetur adipiscing elit, sed do eius…" at bounding box center [663, 68] width 1171 height 1157
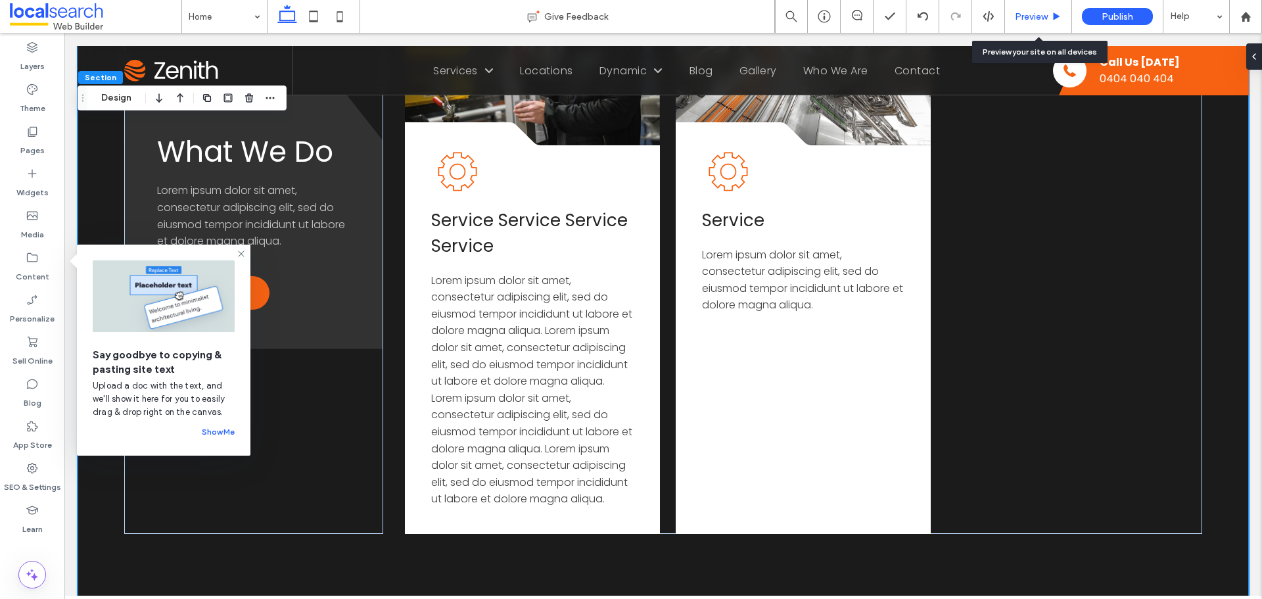
click at [1034, 15] on span "Preview" at bounding box center [1031, 16] width 33 height 11
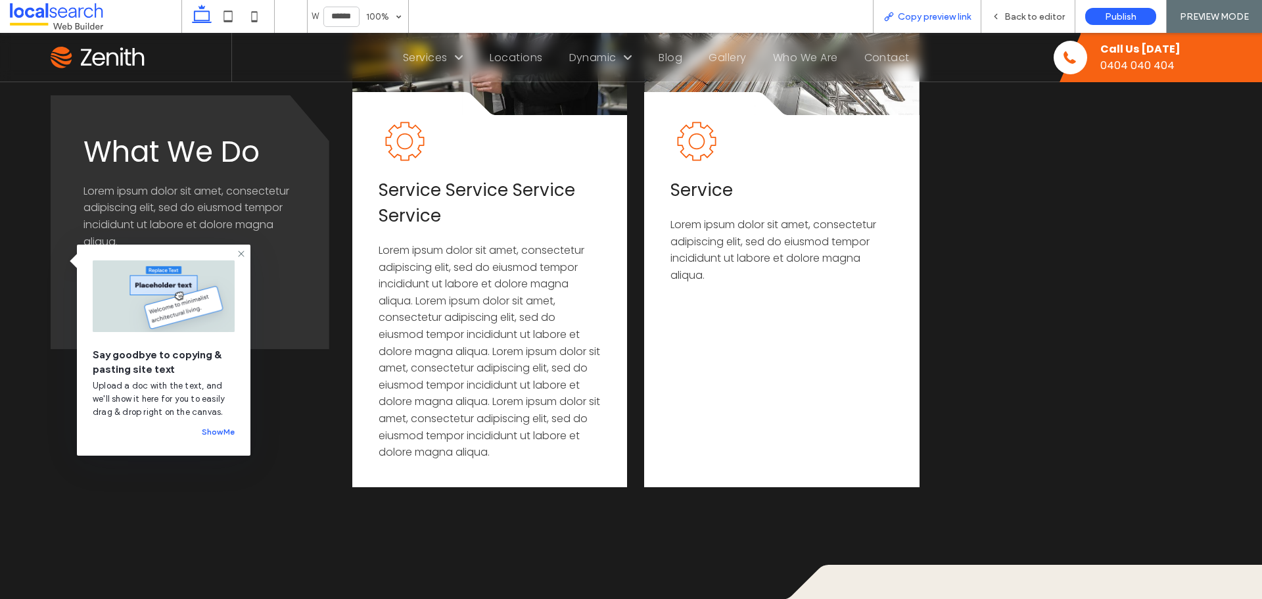
scroll to position [2020, 0]
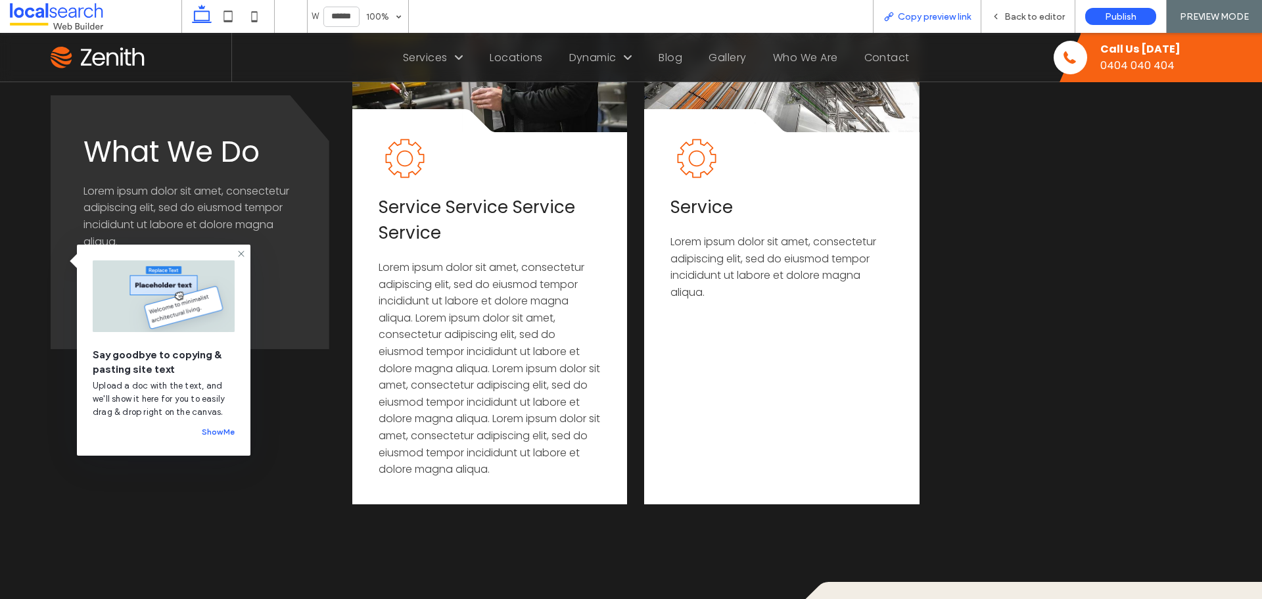
click at [946, 19] on span "Copy preview link" at bounding box center [934, 16] width 73 height 11
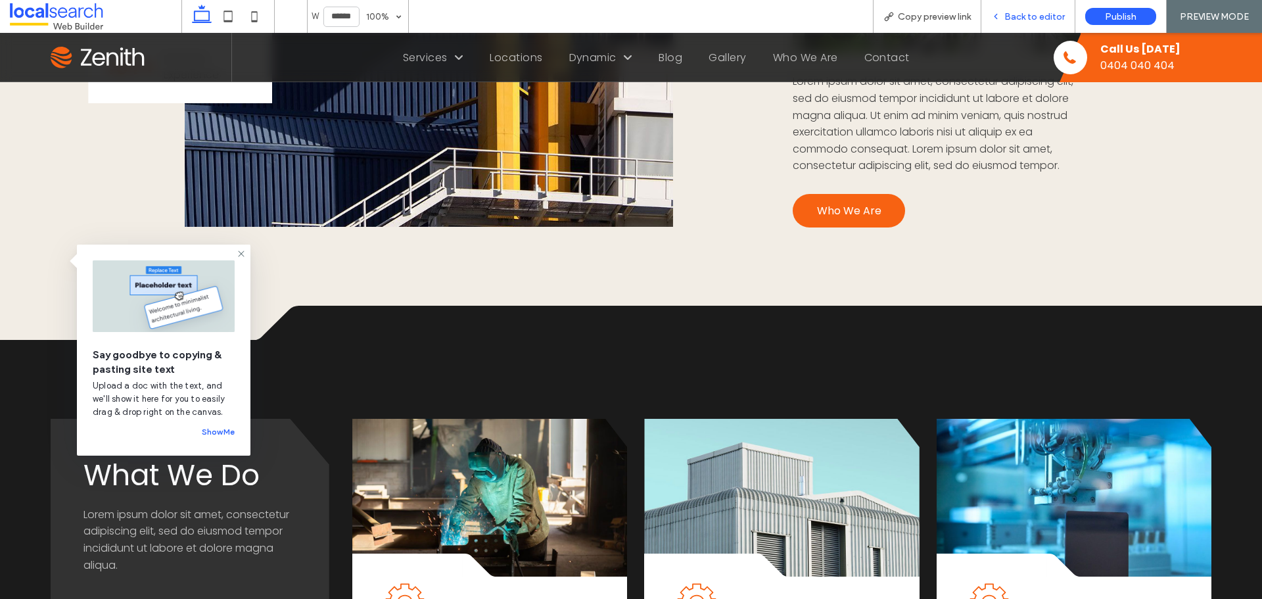
scroll to position [1100, 0]
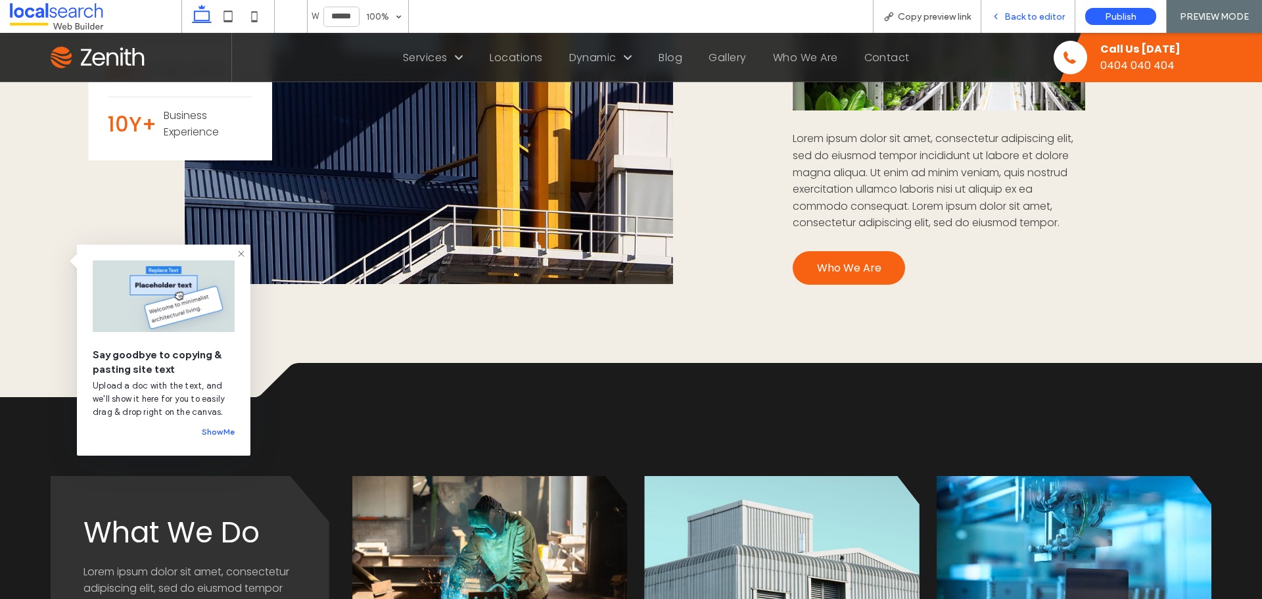
drag, startPoint x: 1035, startPoint y: 13, endPoint x: 616, endPoint y: 142, distance: 438.6
click at [1035, 13] on span "Back to editor" at bounding box center [1034, 16] width 60 height 11
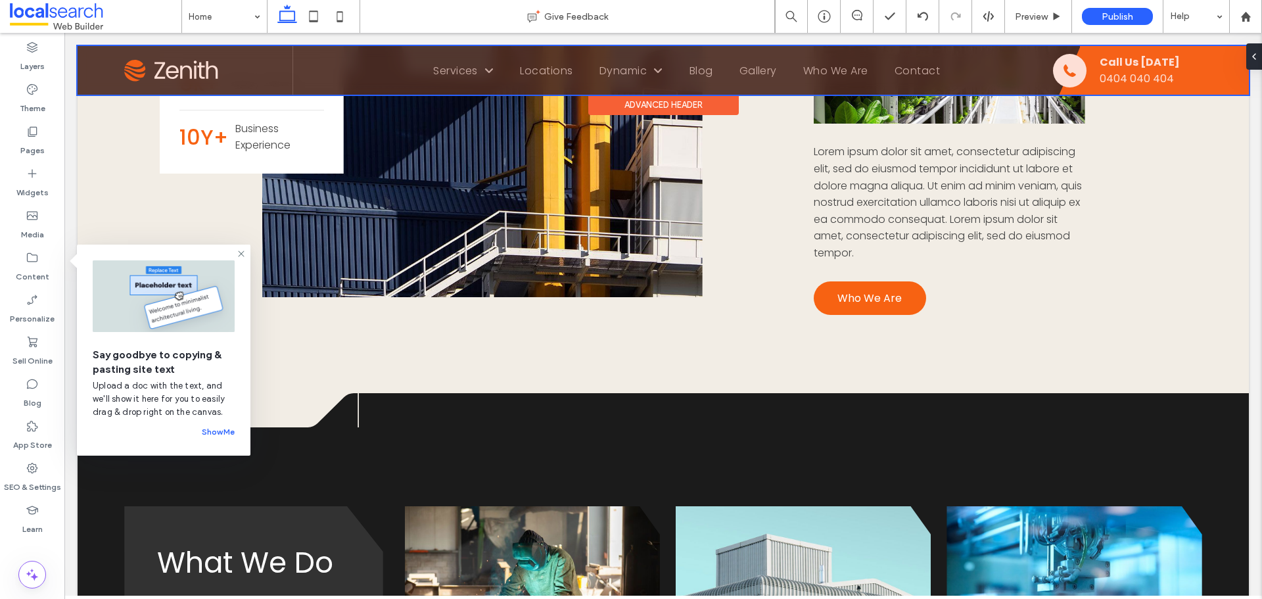
click at [196, 64] on div at bounding box center [663, 70] width 1171 height 49
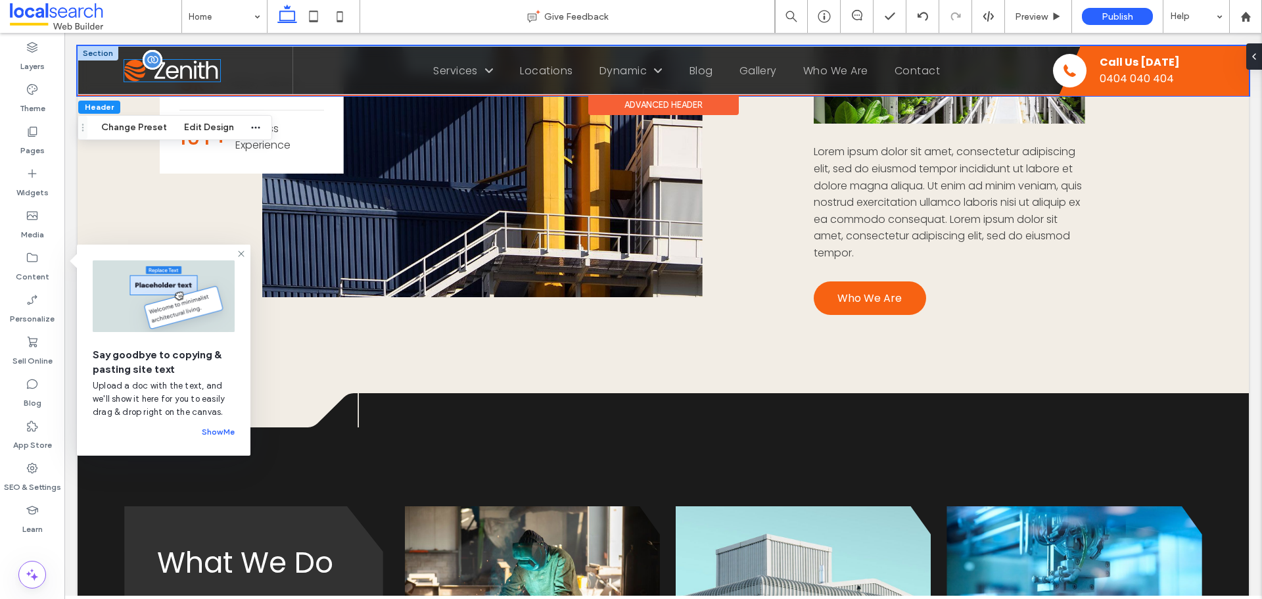
click at [197, 66] on img at bounding box center [172, 71] width 96 height 22
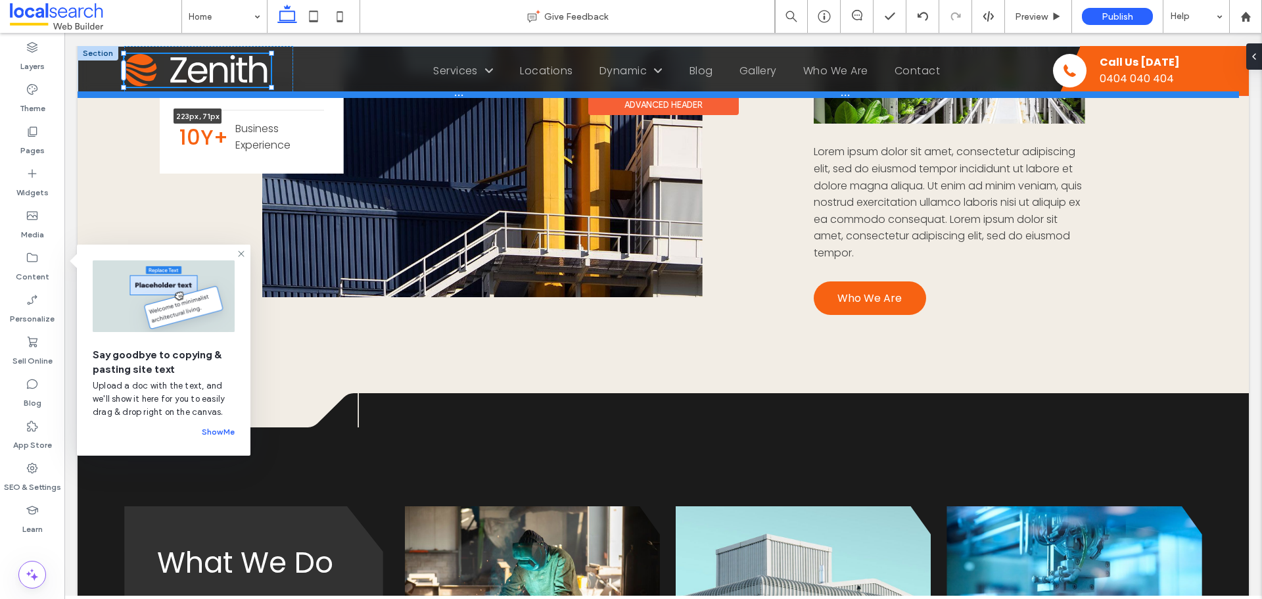
drag, startPoint x: 219, startPoint y: 81, endPoint x: 277, endPoint y: 98, distance: 59.5
click at [277, 95] on div "223px , 71px Home Services Service 1 Locations Location 1 Dynamic Dynamic 1 Dyn…" at bounding box center [663, 70] width 1171 height 49
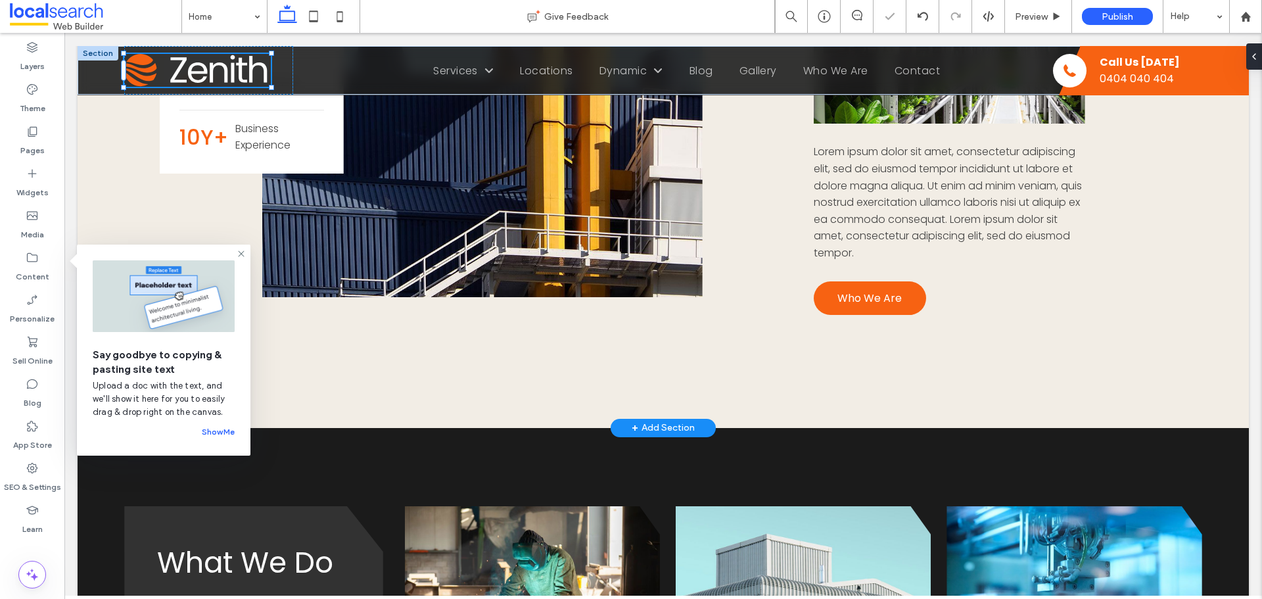
type input "***"
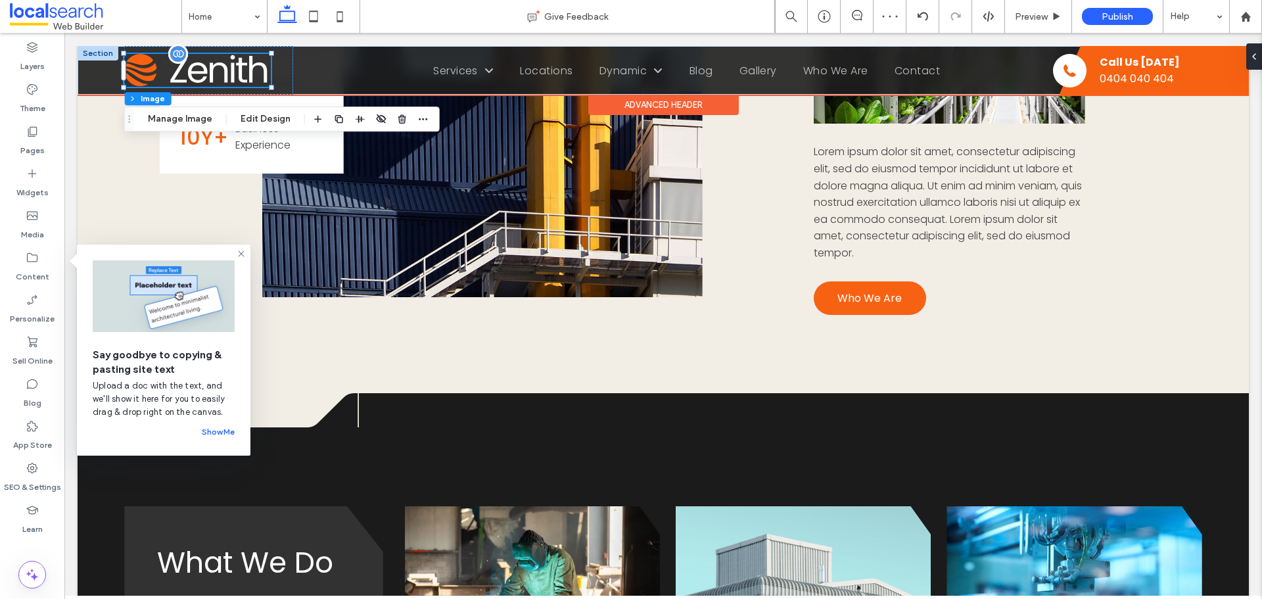
click at [221, 70] on img at bounding box center [197, 70] width 147 height 33
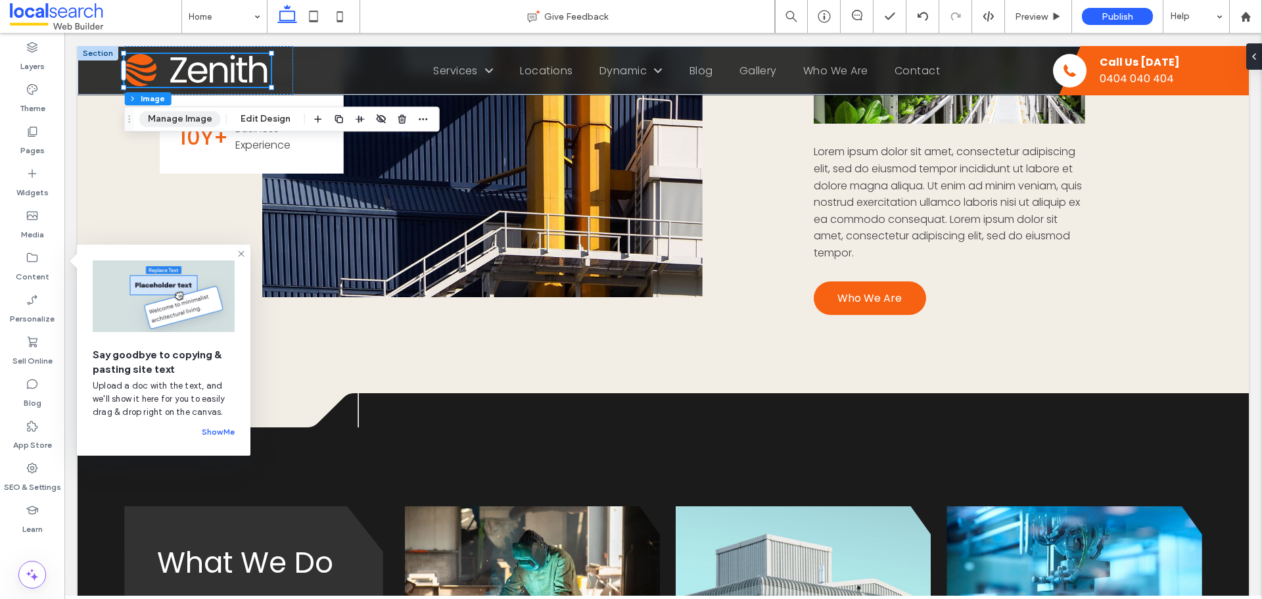
click at [175, 118] on button "Manage Image" at bounding box center [179, 119] width 81 height 16
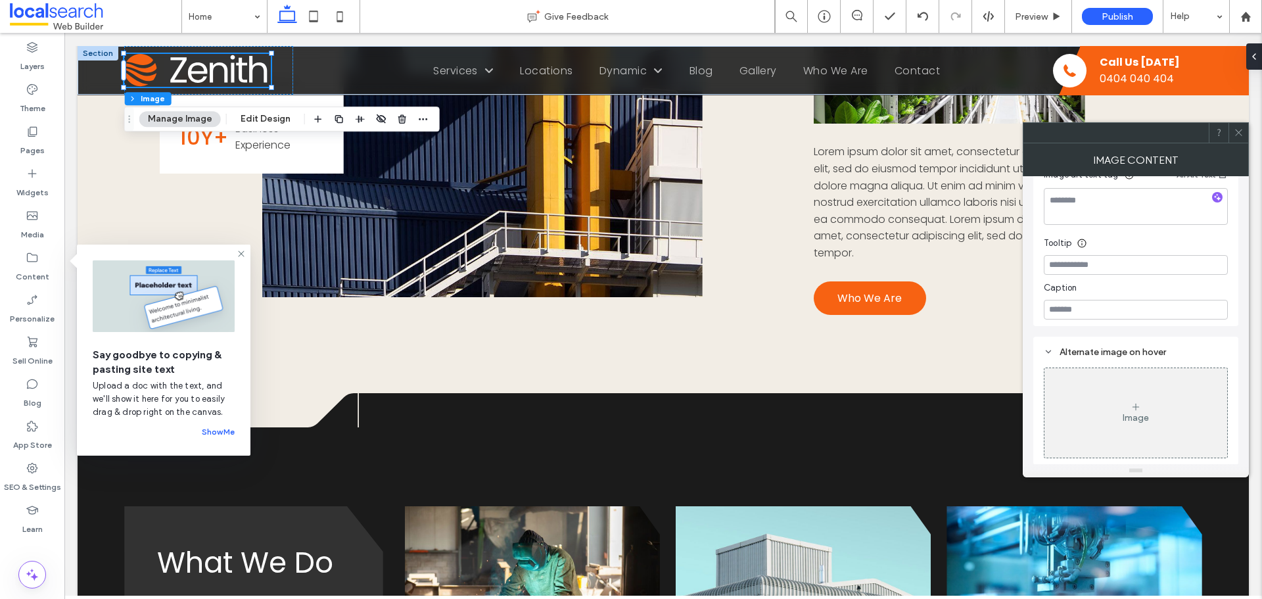
scroll to position [439, 0]
click at [1239, 131] on icon at bounding box center [1238, 132] width 10 height 10
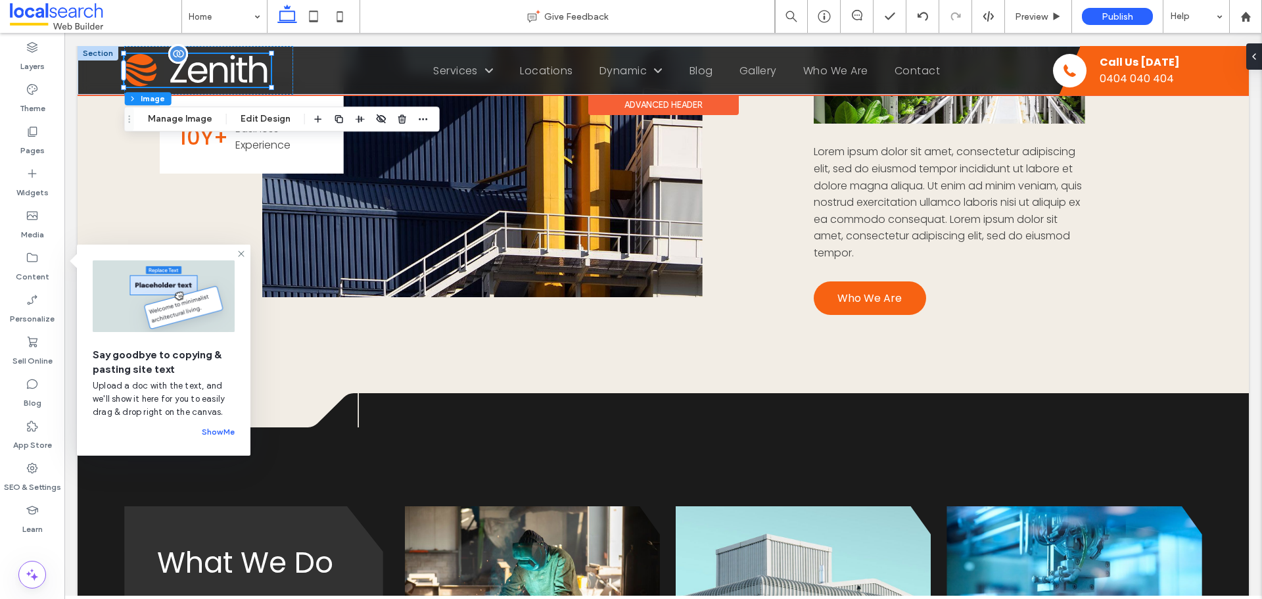
click at [195, 74] on img at bounding box center [197, 70] width 147 height 33
click at [283, 70] on div at bounding box center [208, 70] width 169 height 49
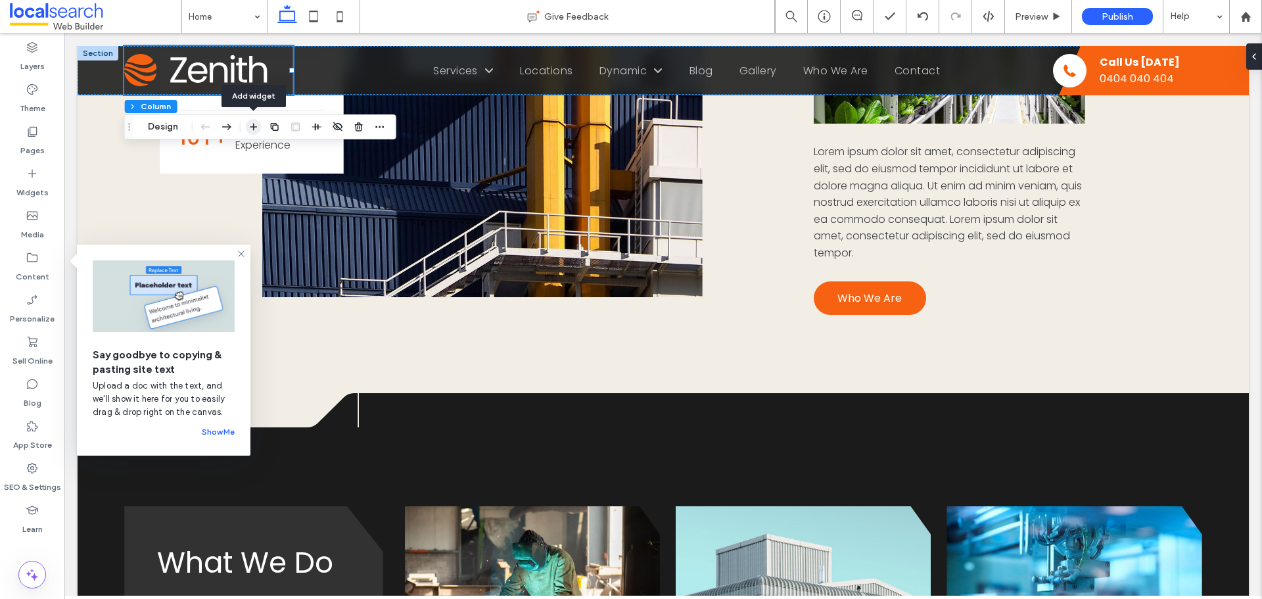
click at [253, 124] on use "button" at bounding box center [253, 127] width 7 height 7
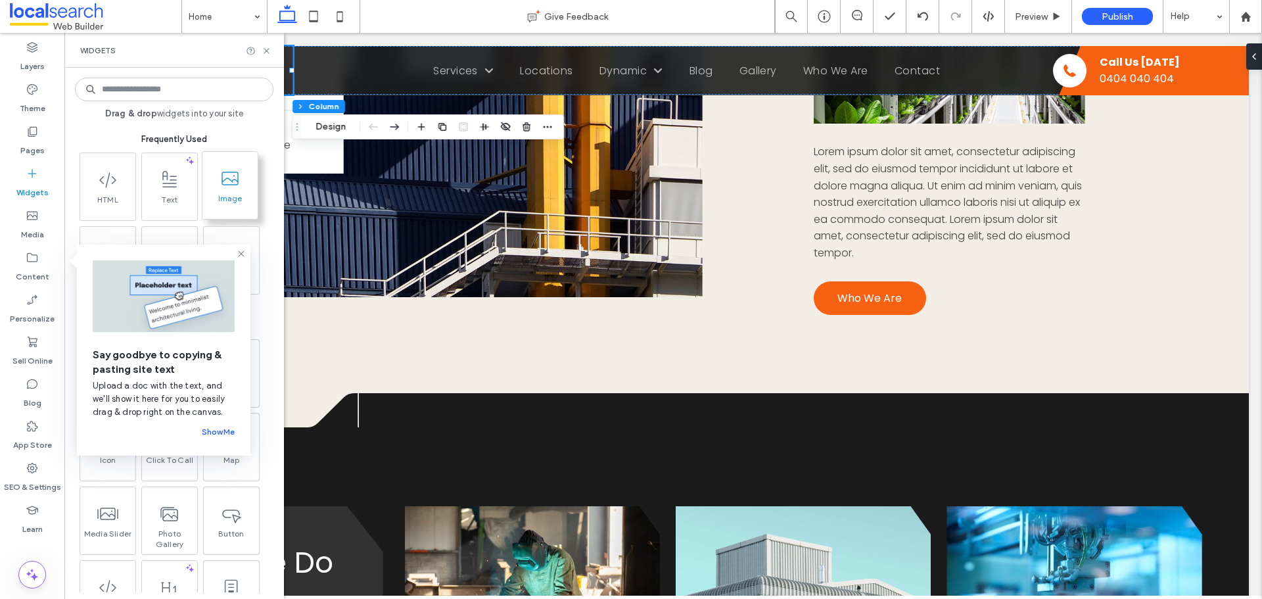
click at [235, 187] on icon at bounding box center [229, 178] width 21 height 21
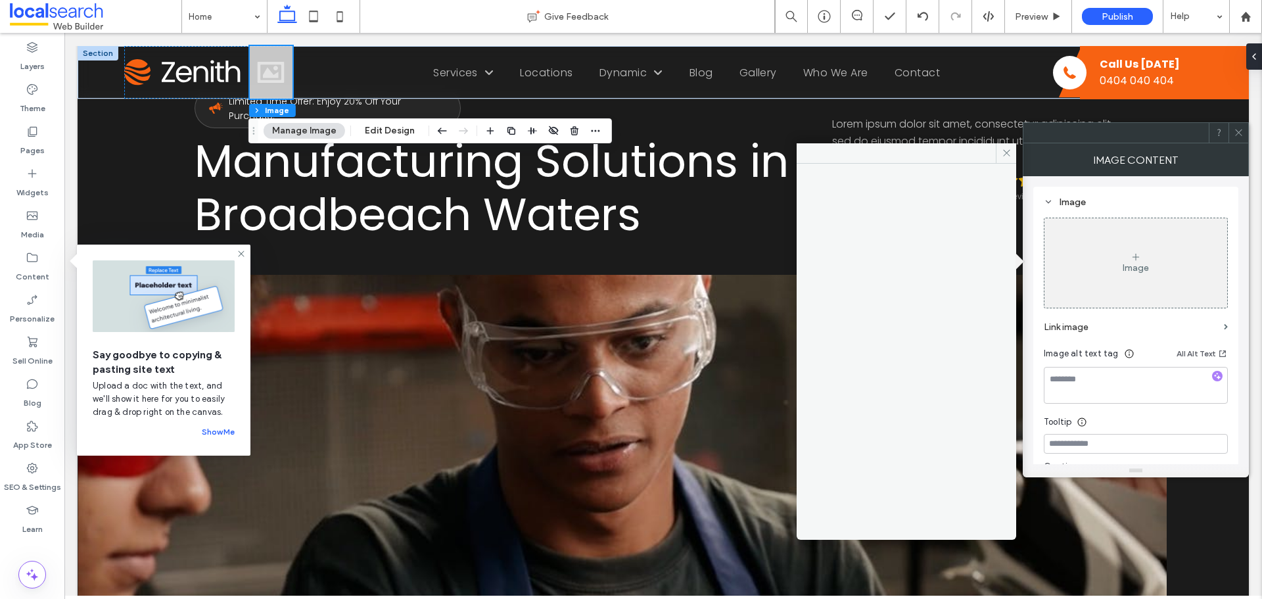
scroll to position [0, 0]
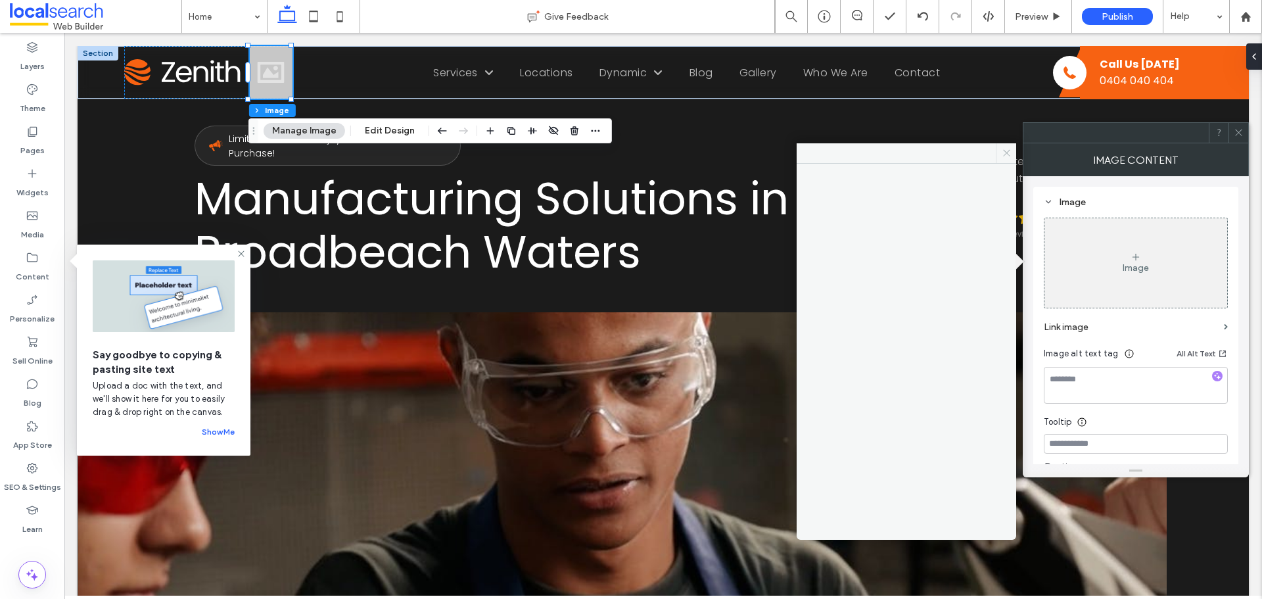
click at [1007, 150] on icon at bounding box center [1006, 153] width 10 height 10
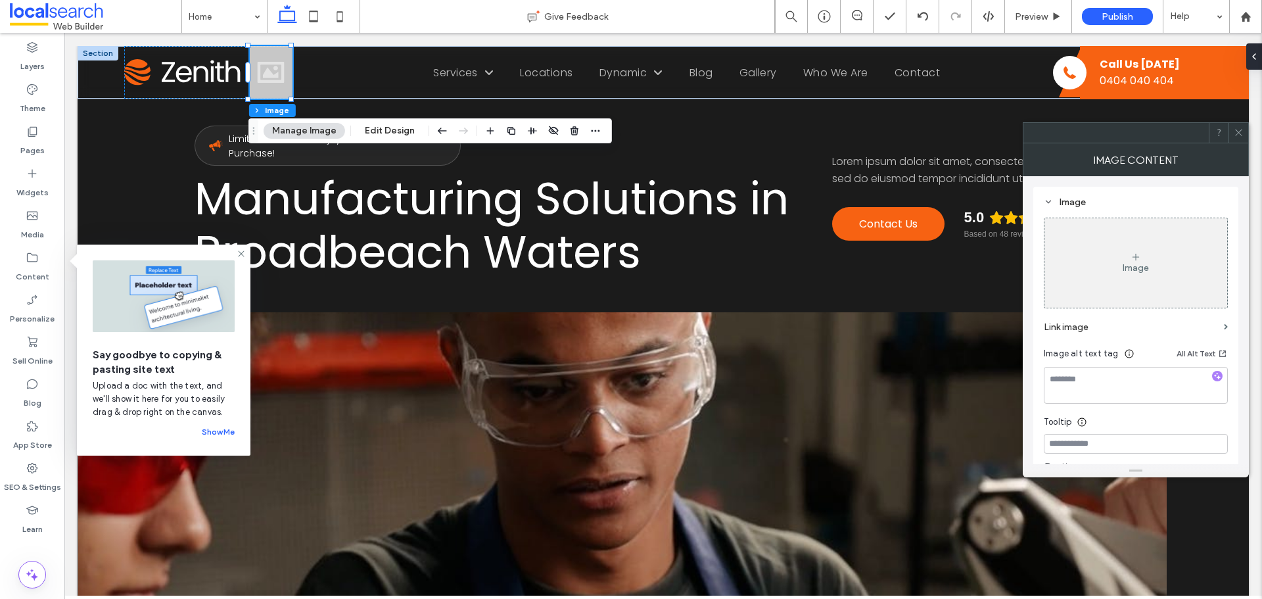
click at [1103, 265] on div "Image" at bounding box center [1135, 262] width 183 height 87
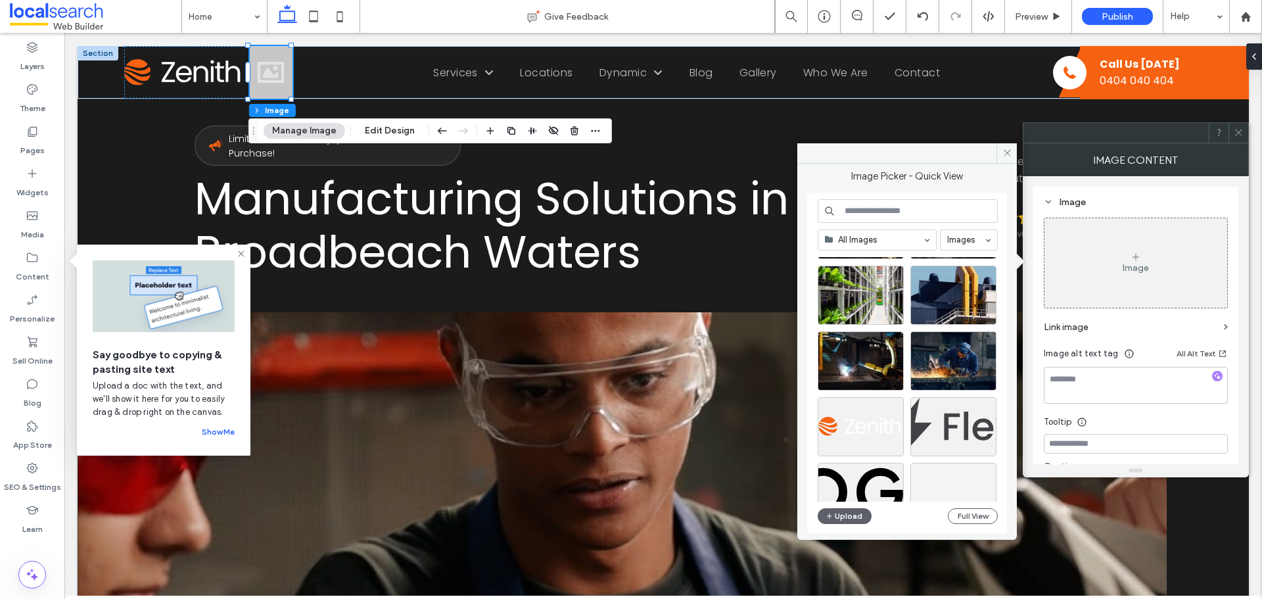
scroll to position [274, 0]
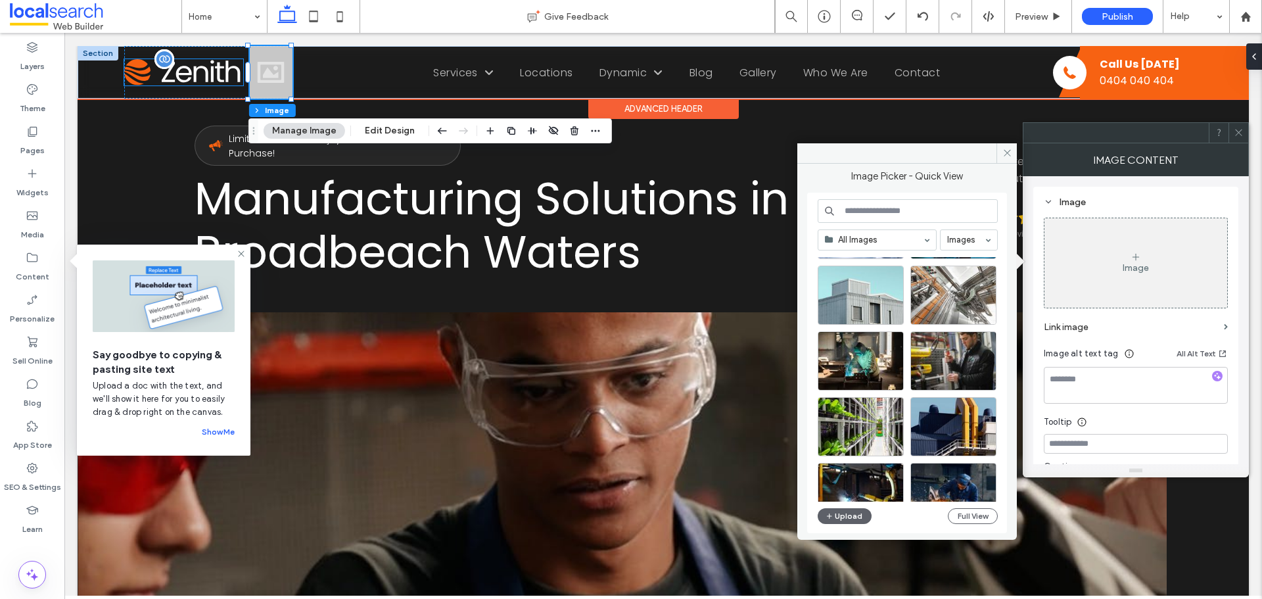
click at [205, 68] on img at bounding box center [183, 72] width 119 height 27
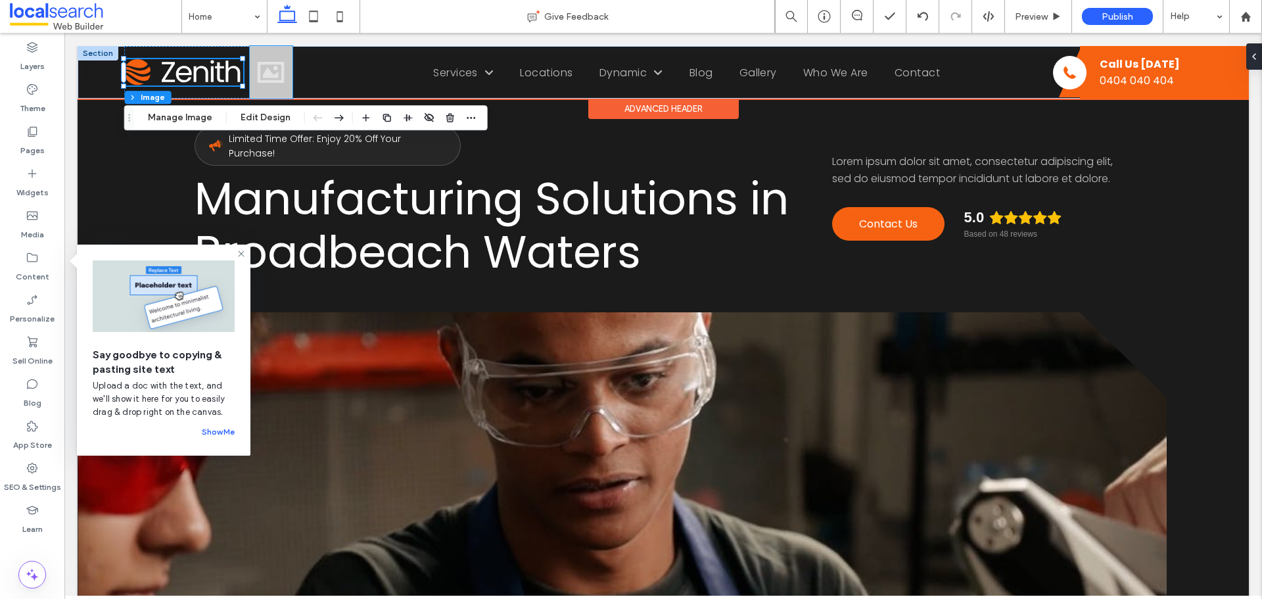
click at [267, 69] on div at bounding box center [271, 72] width 43 height 53
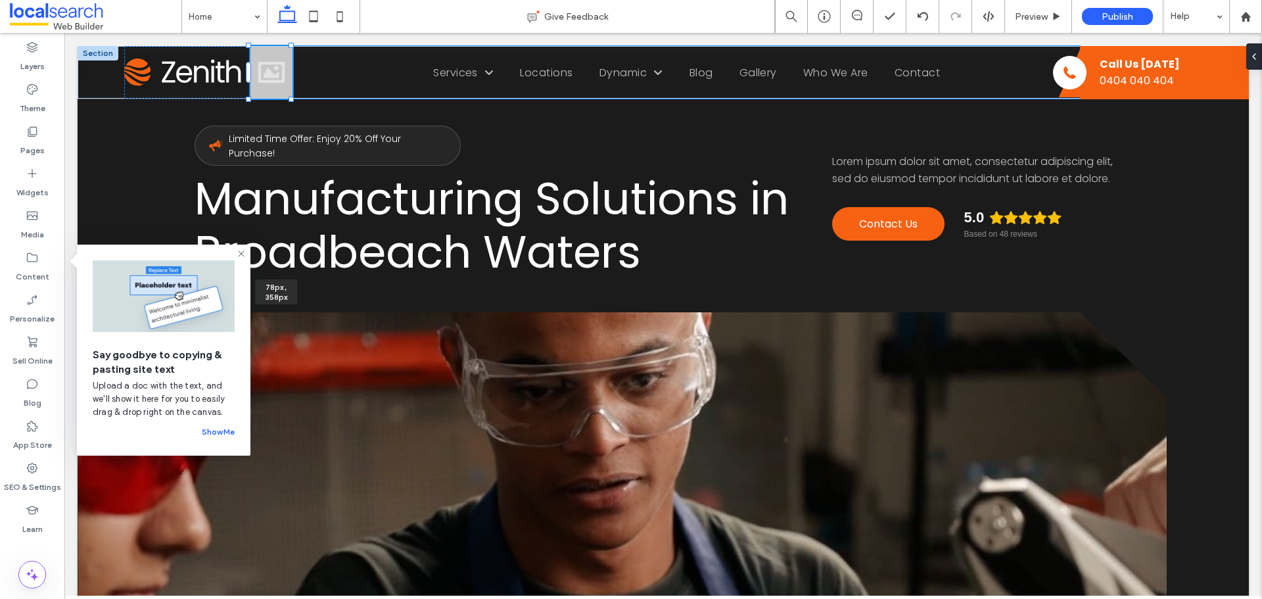
drag, startPoint x: 291, startPoint y: 45, endPoint x: 351, endPoint y: 60, distance: 61.5
type input "**"
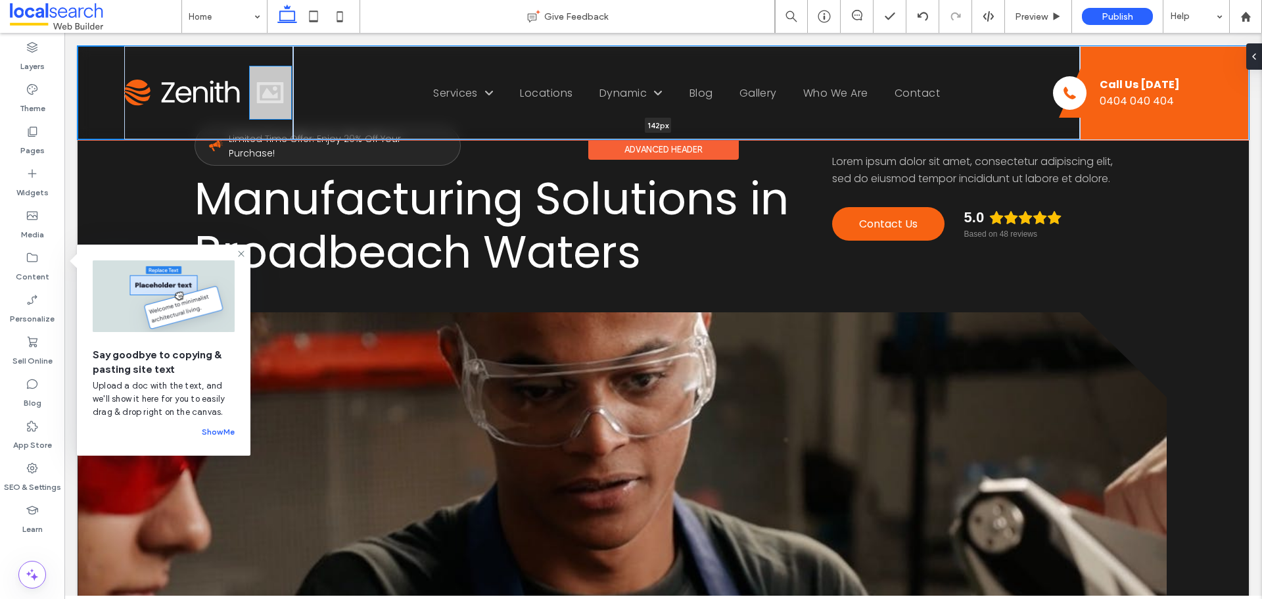
drag, startPoint x: 204, startPoint y: 99, endPoint x: 226, endPoint y: 139, distance: 46.5
click at [226, 139] on div at bounding box center [658, 139] width 1161 height 7
type input "***"
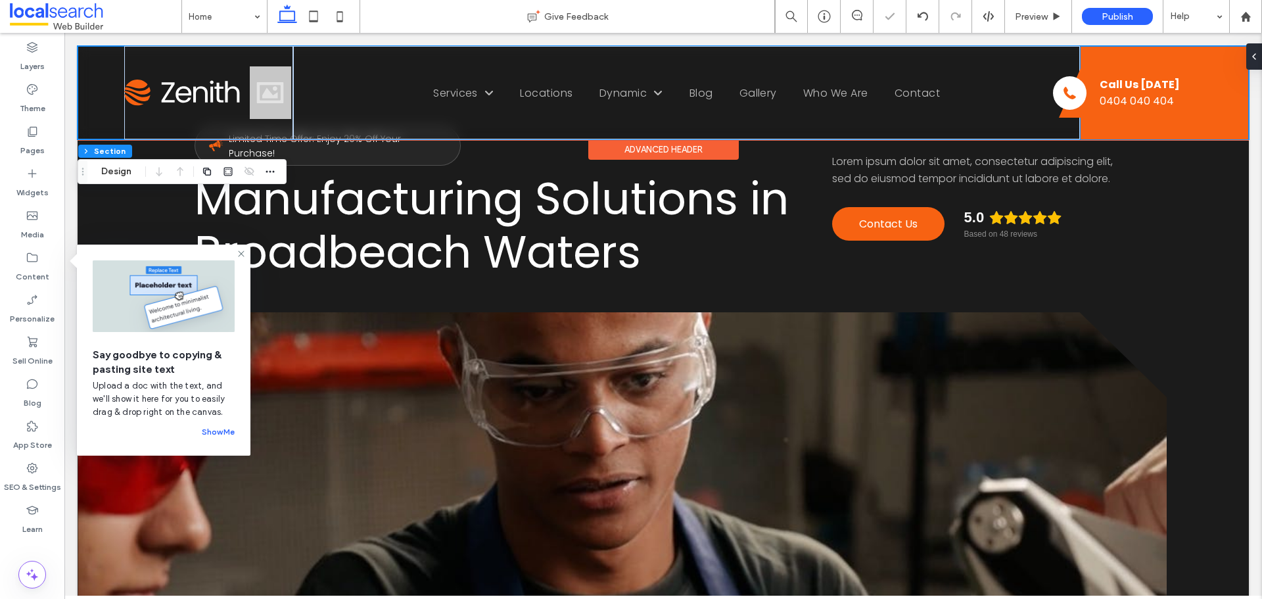
click at [1080, 74] on div "Phone Icon Call Us [DATE] 0404 040 404" at bounding box center [1164, 93] width 169 height 94
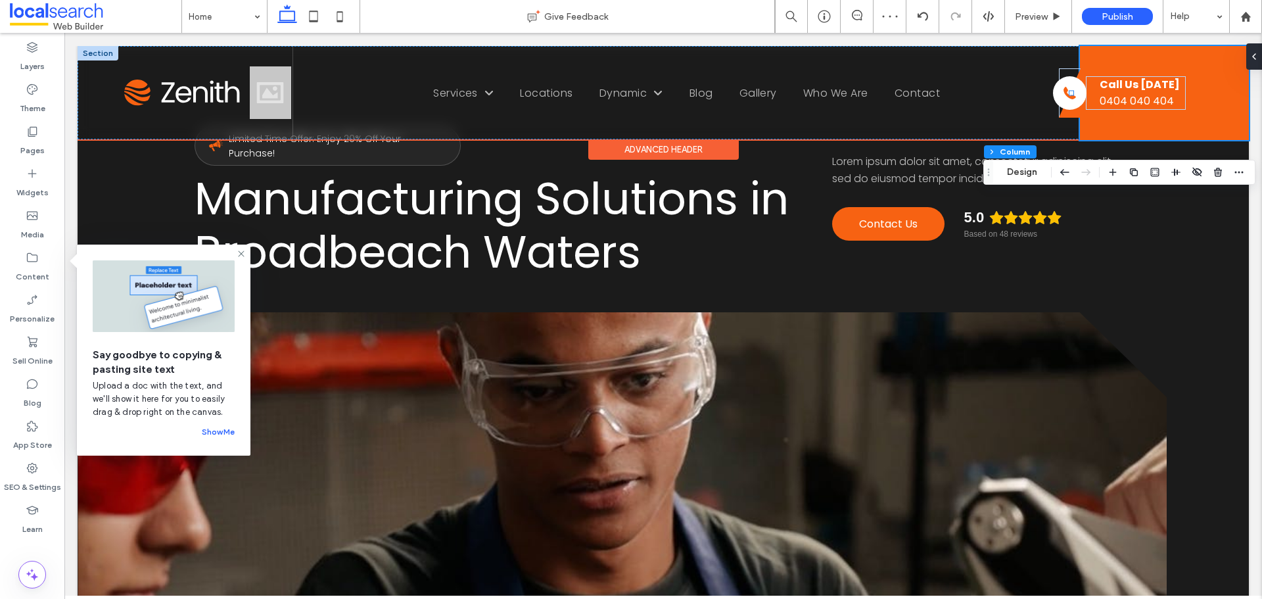
click at [1080, 74] on div "Phone Icon Call Us [DATE] 0404 040 404" at bounding box center [1164, 93] width 169 height 94
click at [1070, 74] on icon at bounding box center [1070, 92] width 22 height 49
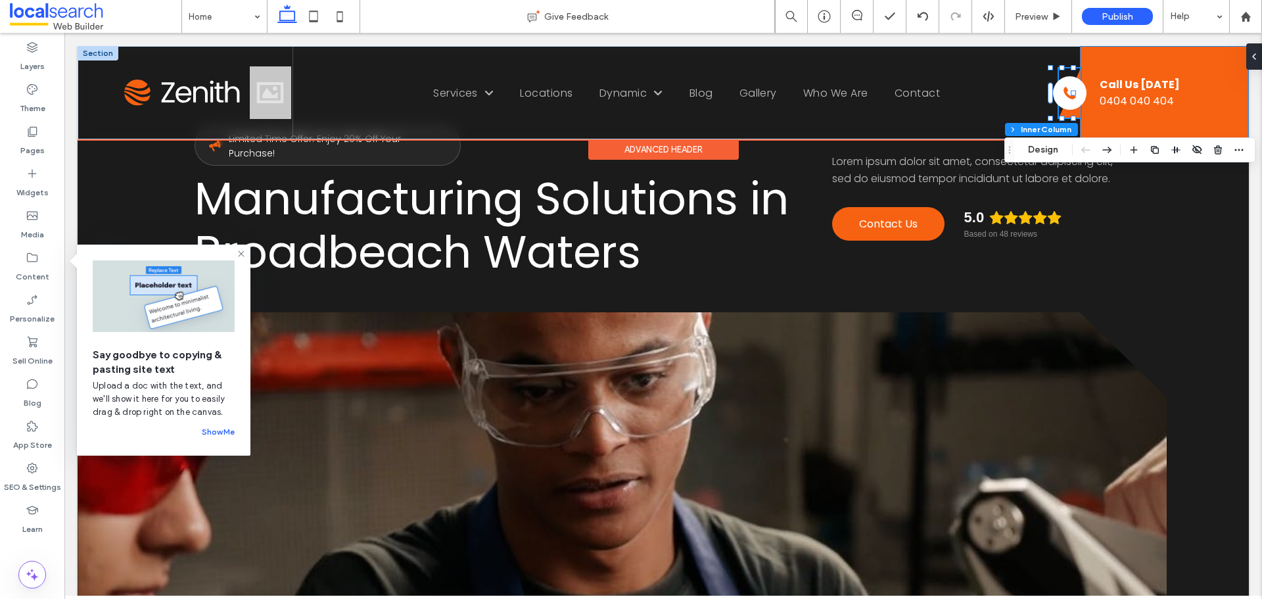
click at [1099, 62] on div "Phone Icon Call Us [DATE] 0404 040 404" at bounding box center [1164, 93] width 169 height 94
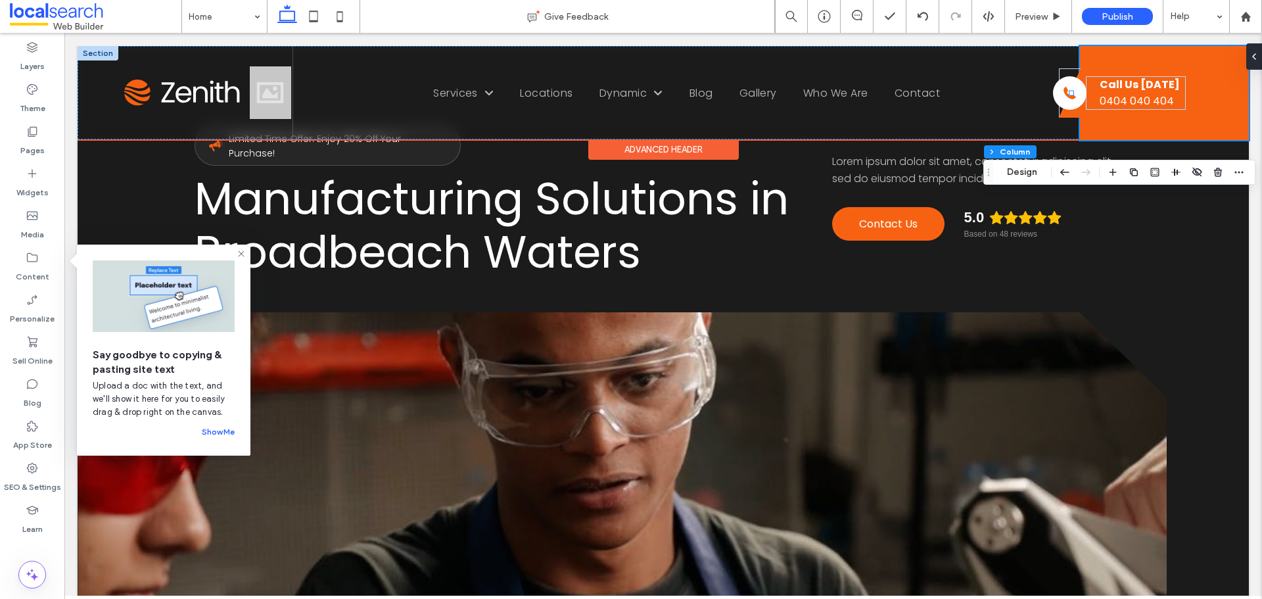
click at [1086, 60] on div "Phone Icon Call Us [DATE] 0404 040 404" at bounding box center [1164, 93] width 169 height 94
click at [1059, 116] on icon at bounding box center [1070, 92] width 22 height 49
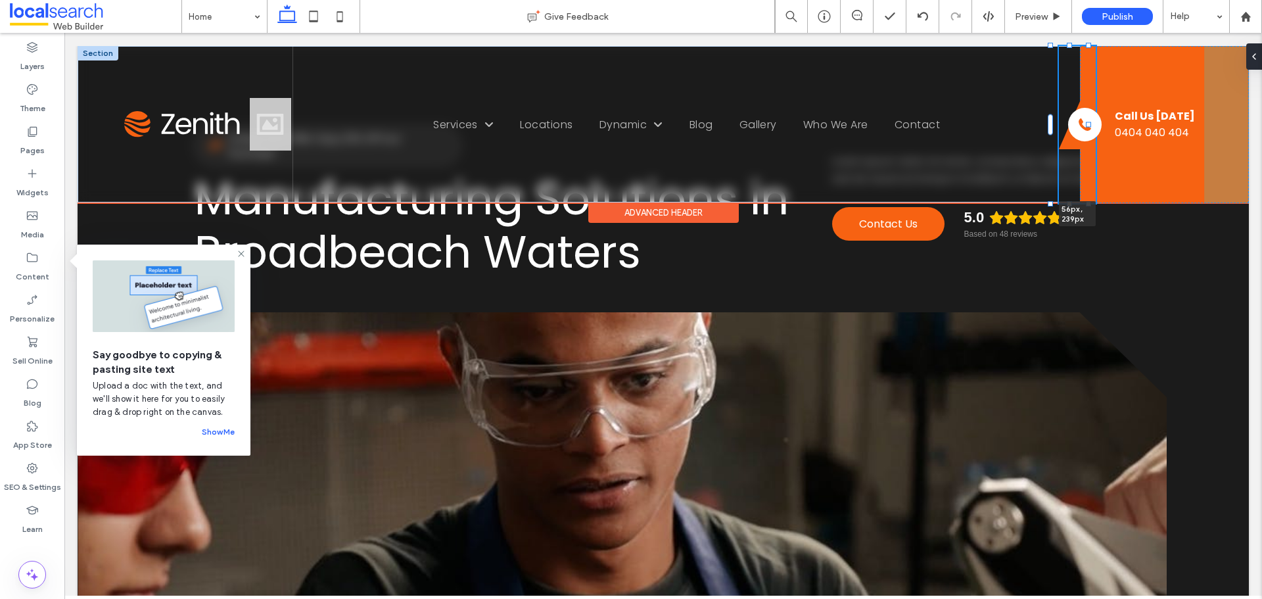
drag, startPoint x: 1048, startPoint y: 118, endPoint x: 1033, endPoint y: 172, distance: 56.0
click at [1033, 172] on div "Home Services Service 1 Locations Location 1 Dynamic Dynamic 1 Dynamic 2 Blog G…" at bounding box center [663, 124] width 1171 height 156
type input "**"
type input "***"
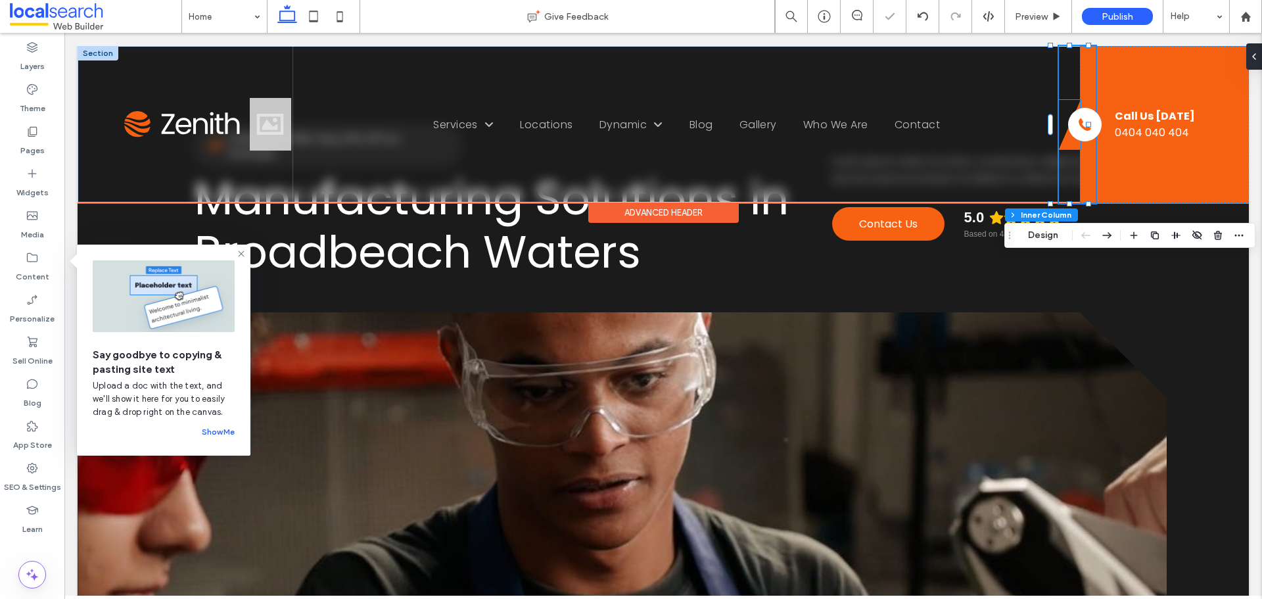
type input "**"
type input "***"
click at [1059, 145] on icon at bounding box center [1070, 124] width 22 height 49
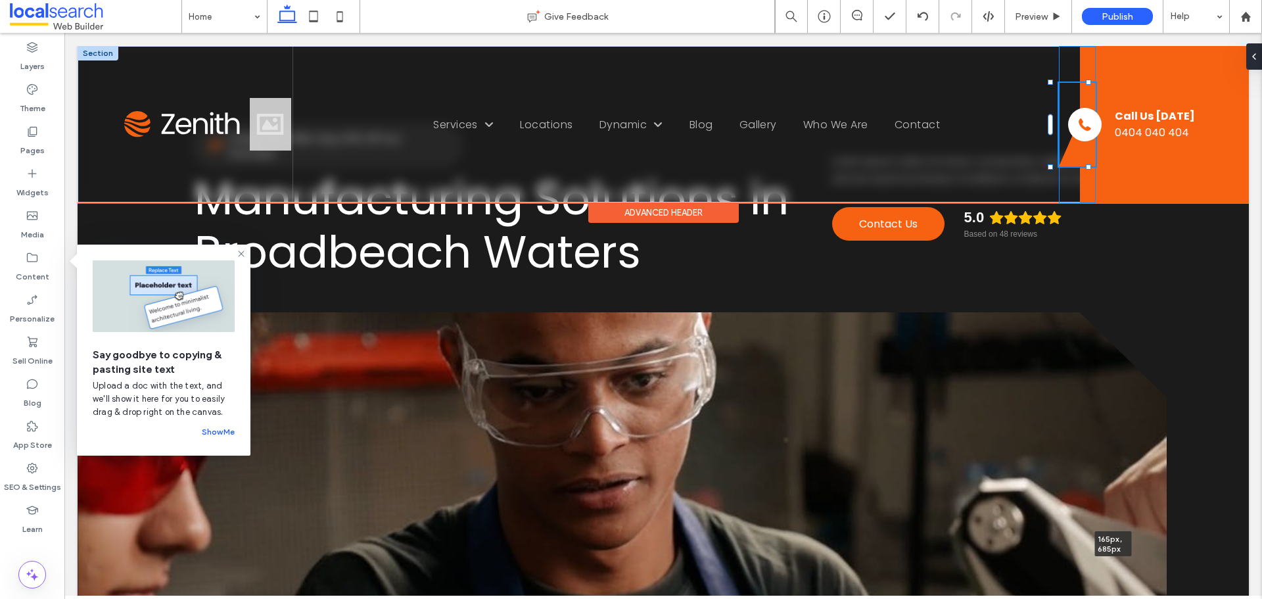
drag, startPoint x: 1052, startPoint y: 151, endPoint x: 1082, endPoint y: 185, distance: 45.1
type input "**"
drag, startPoint x: 1087, startPoint y: 84, endPoint x: 1109, endPoint y: 66, distance: 28.9
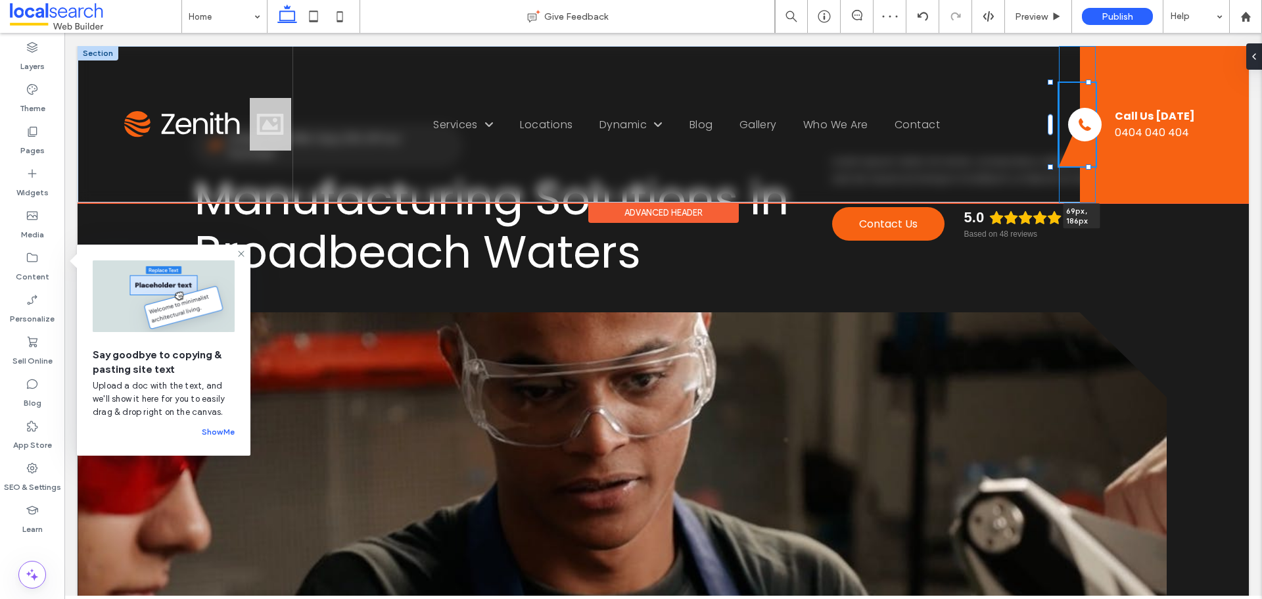
click at [1109, 66] on div "Home Services Service 1 Locations Location 1 Dynamic Dynamic 1 Dynamic 2 Blog G…" at bounding box center [663, 124] width 1171 height 156
type input "**"
drag, startPoint x: 1088, startPoint y: 166, endPoint x: 1091, endPoint y: 193, distance: 26.4
click at [1091, 193] on div "Home Services Service 1 Locations Location 1 Dynamic Dynamic 1 Dynamic 2 Blog G…" at bounding box center [663, 124] width 1171 height 156
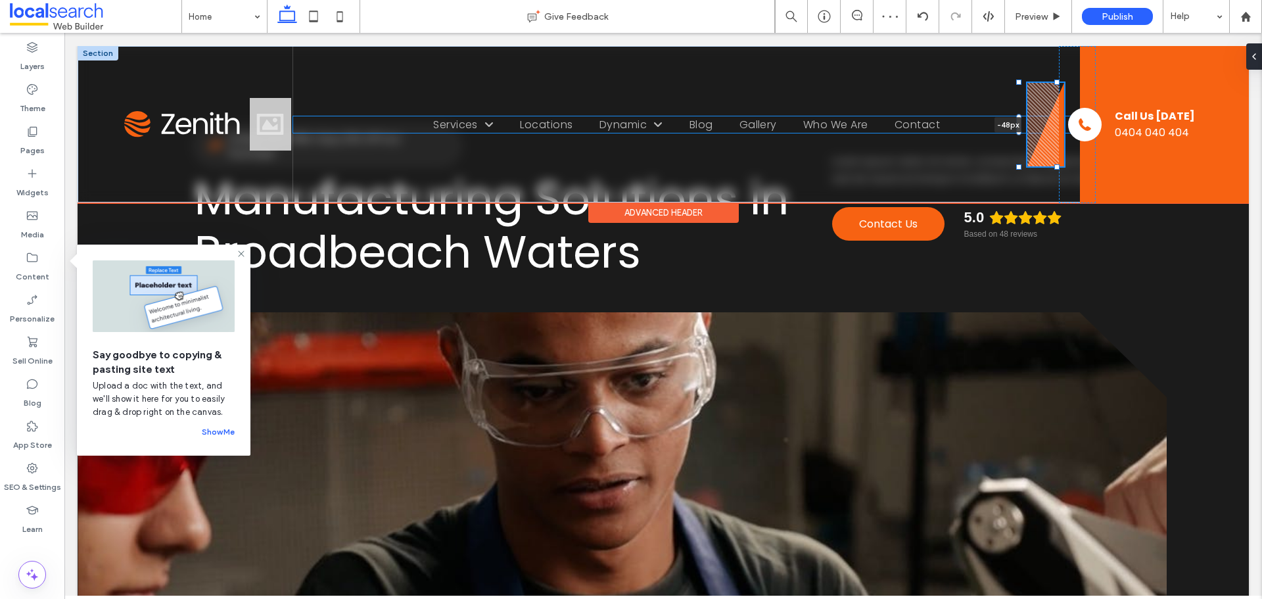
drag, startPoint x: 1049, startPoint y: 123, endPoint x: 1017, endPoint y: 125, distance: 31.6
click at [1017, 125] on div at bounding box center [1018, 124] width 5 height 21
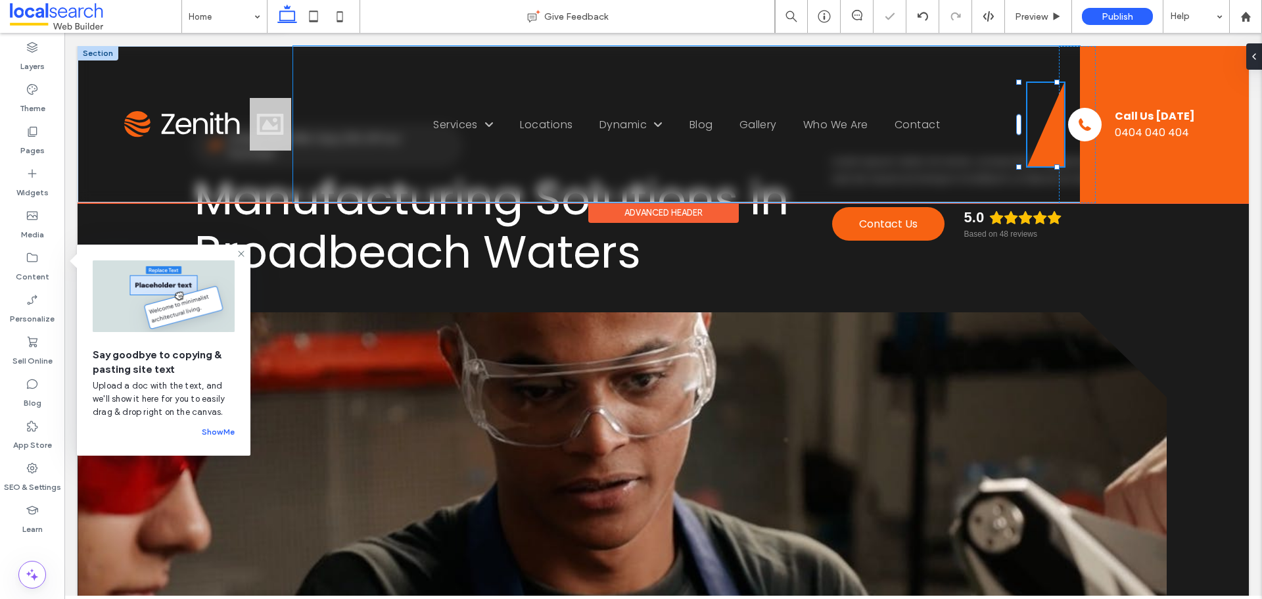
click at [992, 83] on div "Home Services Service 1 Locations Location 1 Dynamic Dynamic 1 Dynamic 2 Blog G…" at bounding box center [686, 124] width 787 height 156
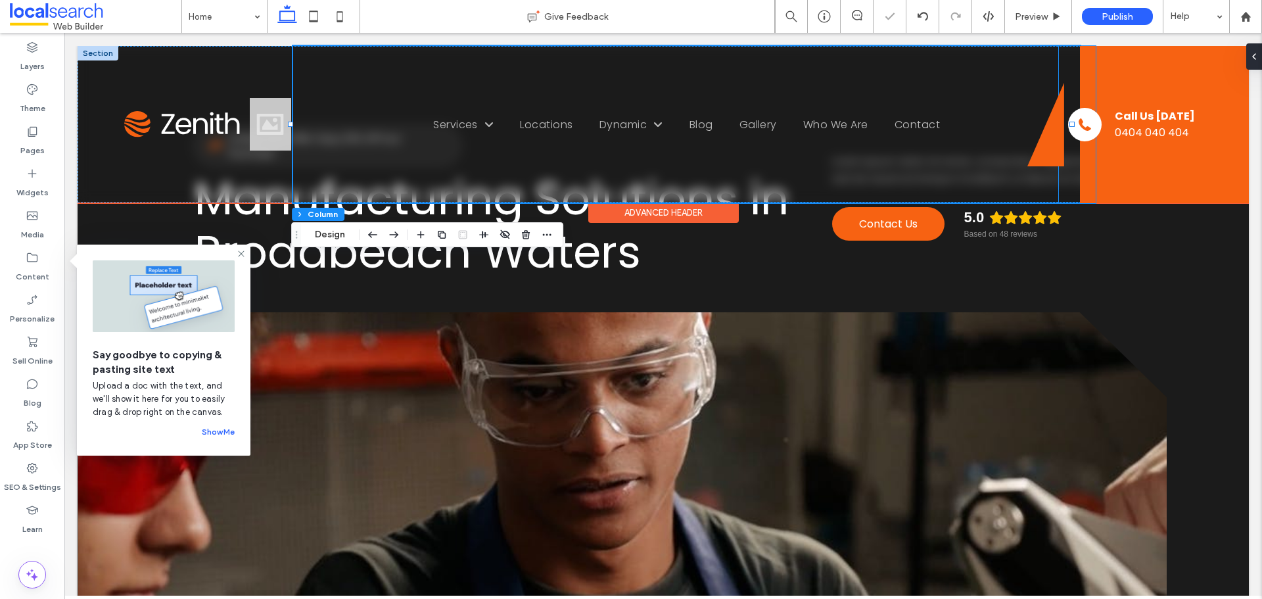
click at [1054, 103] on icon at bounding box center [1045, 124] width 37 height 83
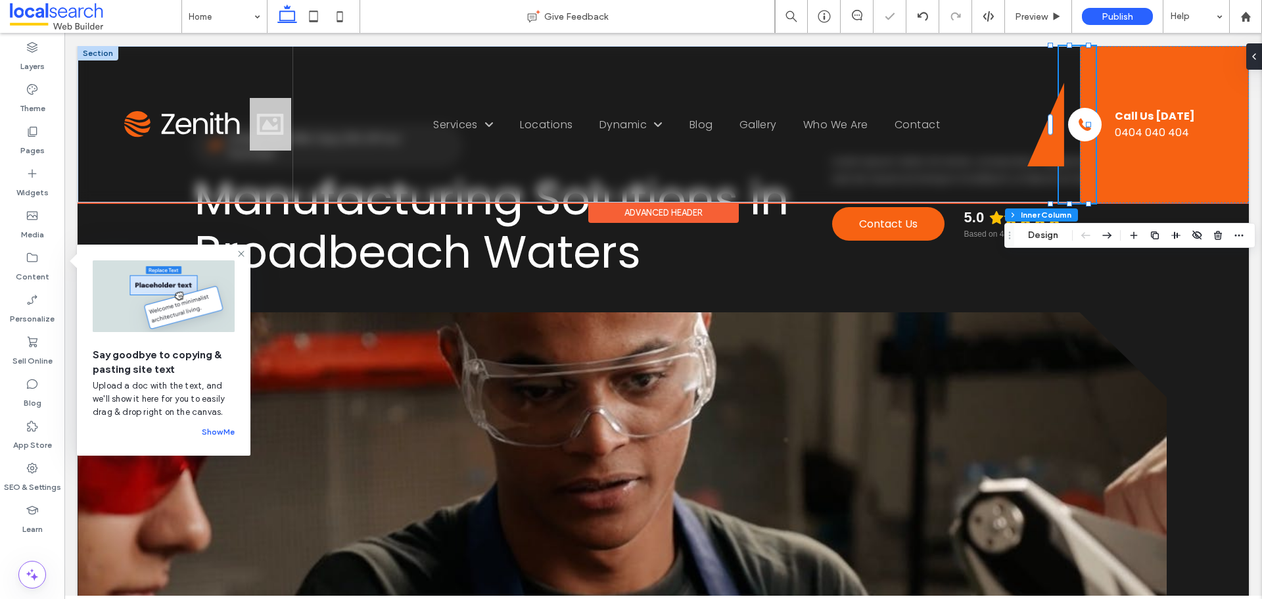
click at [1034, 137] on icon at bounding box center [1045, 124] width 37 height 83
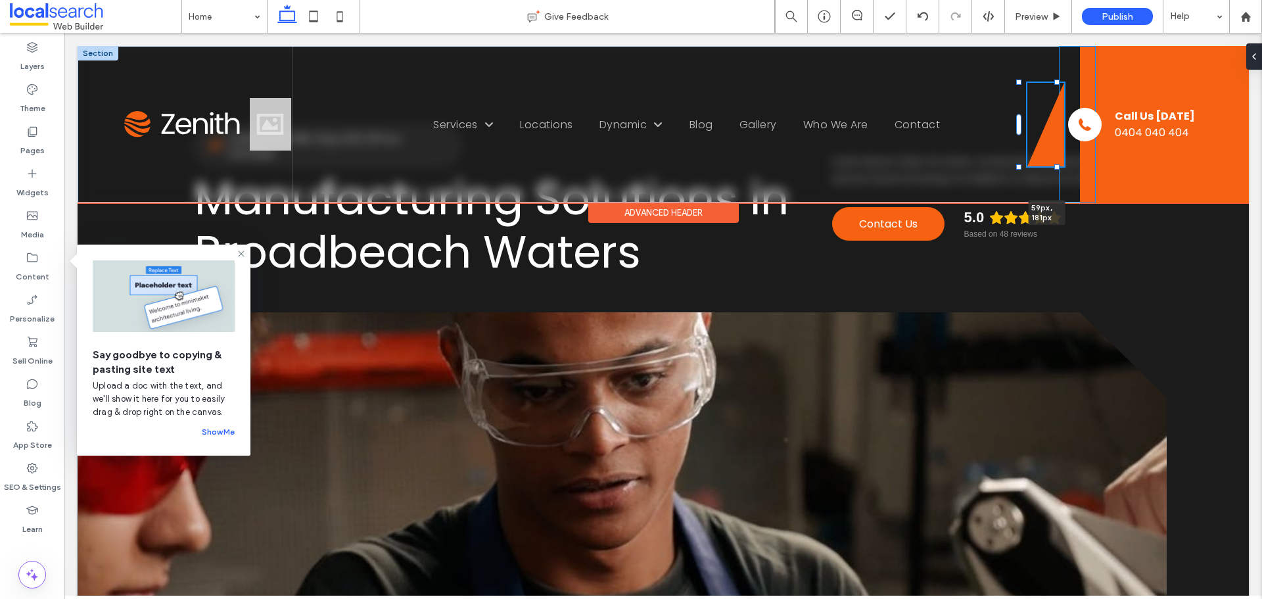
click at [1062, 78] on div "Home Services Service 1 Locations Location 1 Dynamic Dynamic 1 Dynamic 2 Blog G…" at bounding box center [663, 124] width 1171 height 156
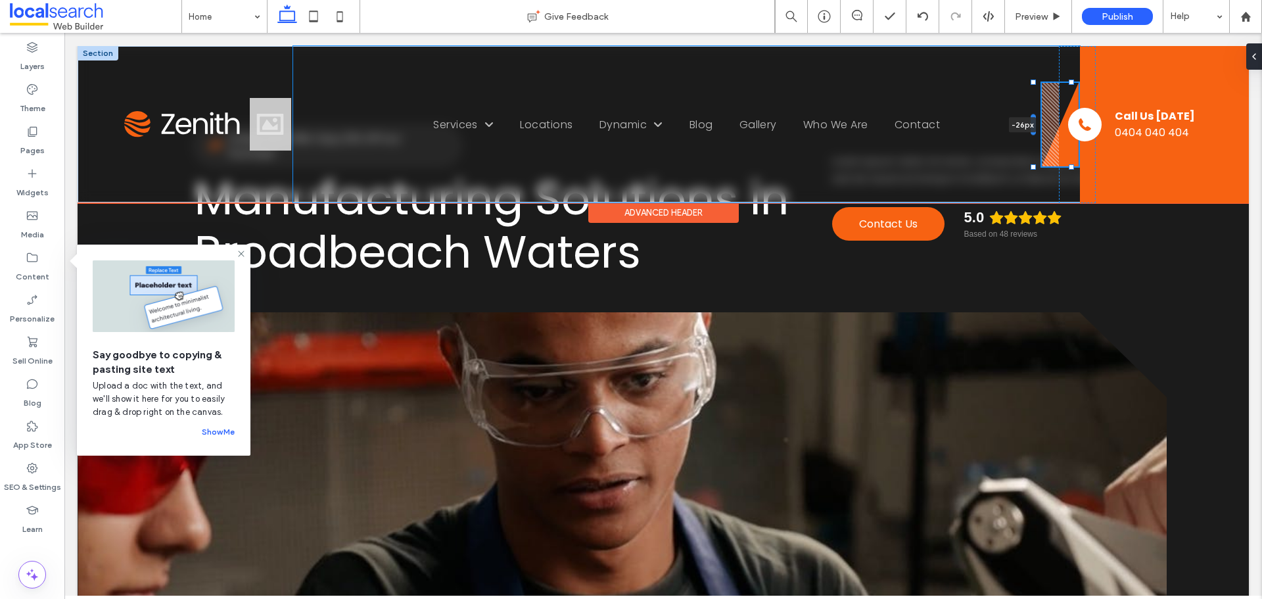
drag, startPoint x: 1019, startPoint y: 125, endPoint x: 1034, endPoint y: 127, distance: 14.6
click at [1034, 127] on div at bounding box center [1032, 124] width 5 height 21
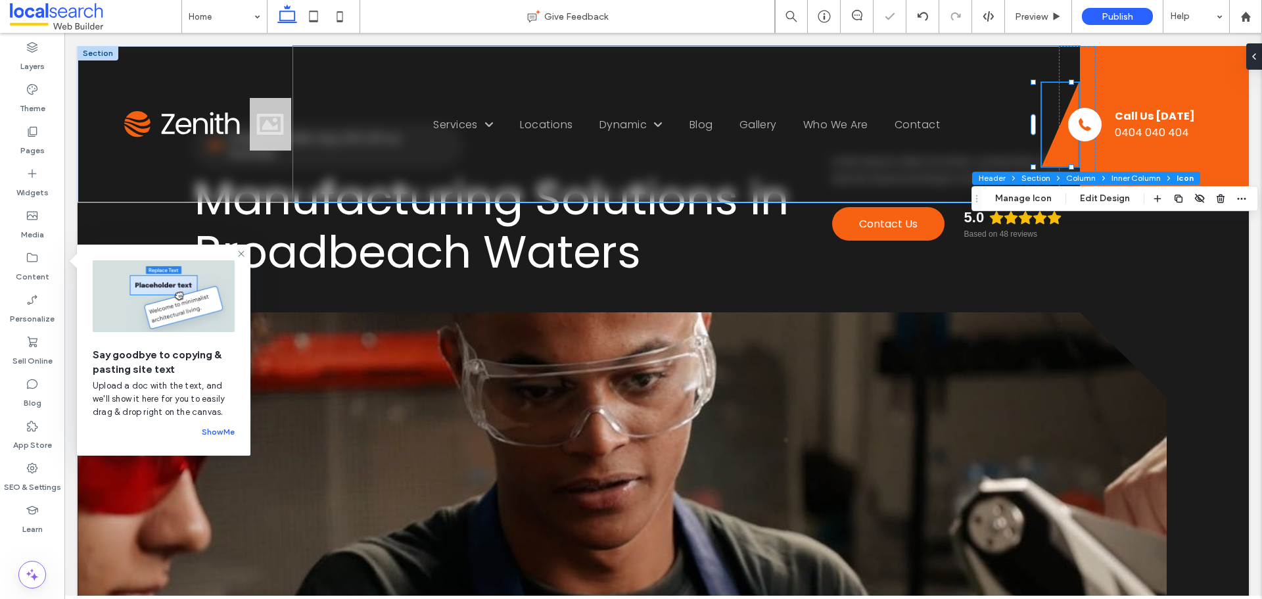
click at [975, 173] on button "Header" at bounding box center [991, 178] width 39 height 13
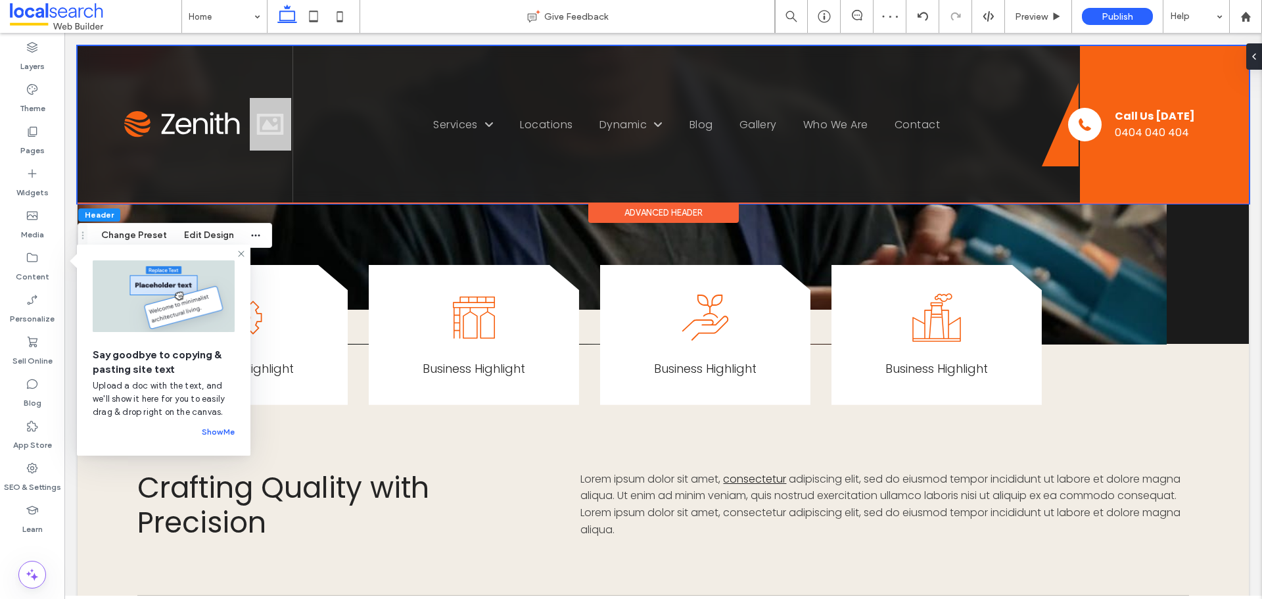
scroll to position [854, 0]
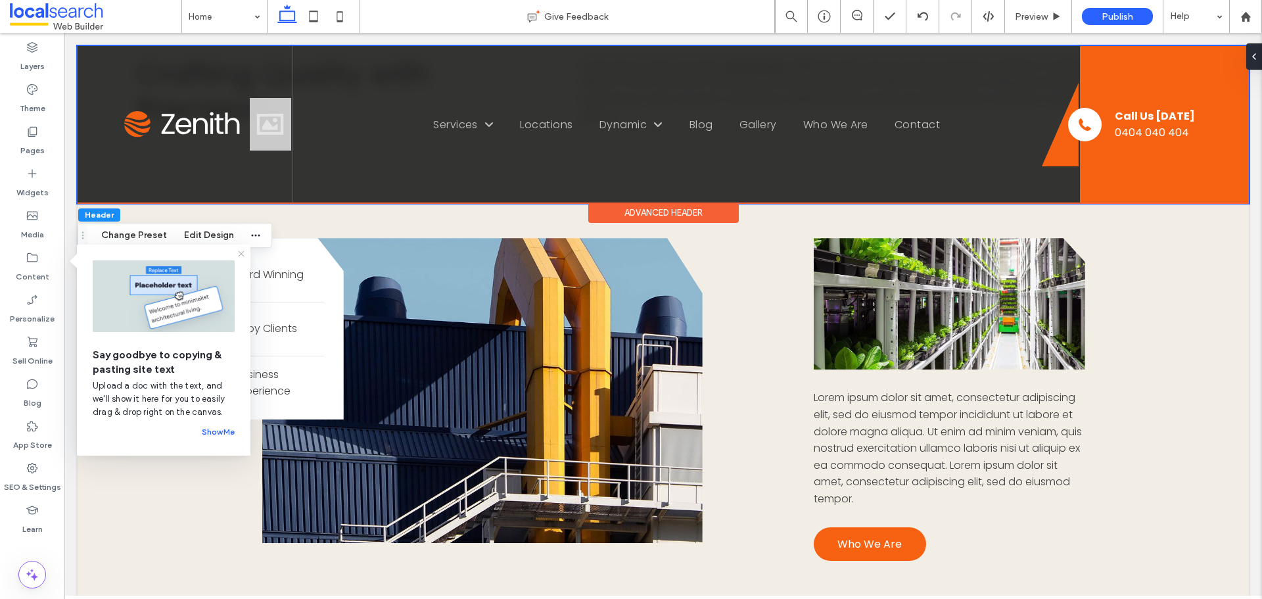
click at [242, 253] on use at bounding box center [241, 253] width 6 height 6
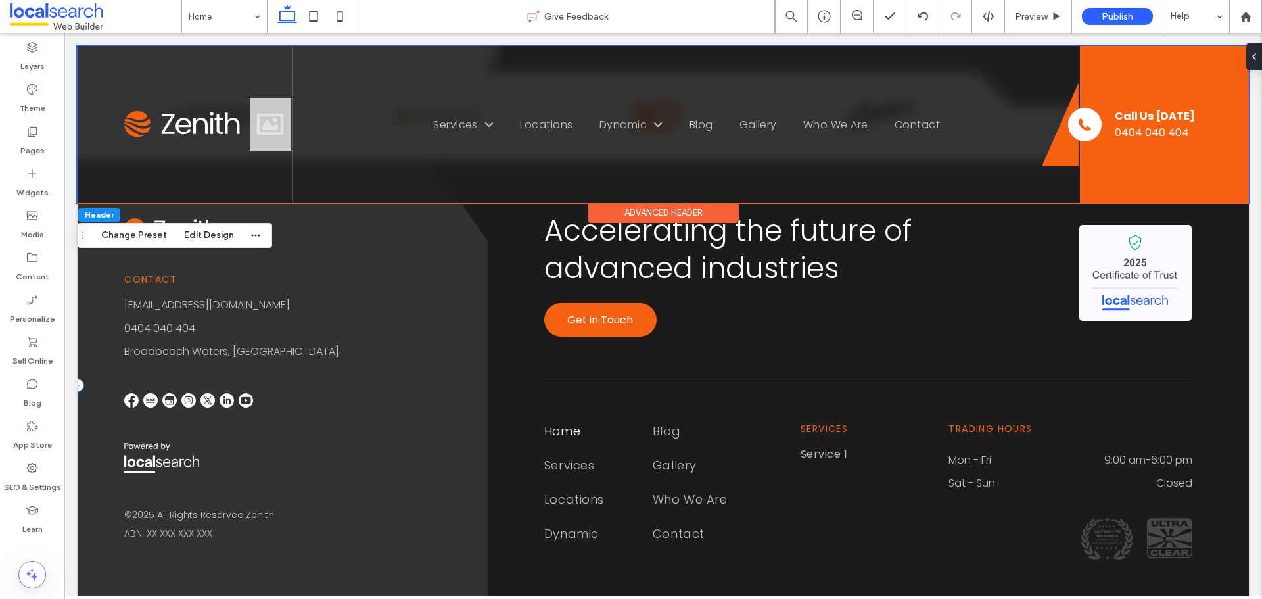
scroll to position [3608, 0]
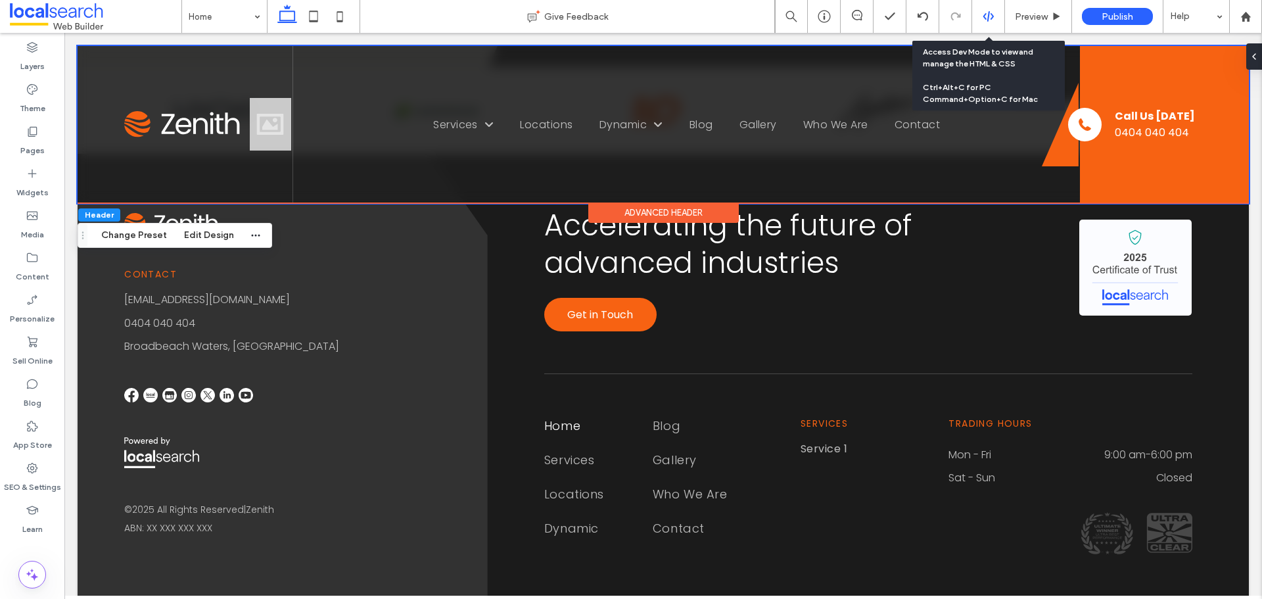
click at [988, 17] on use at bounding box center [987, 16] width 11 height 11
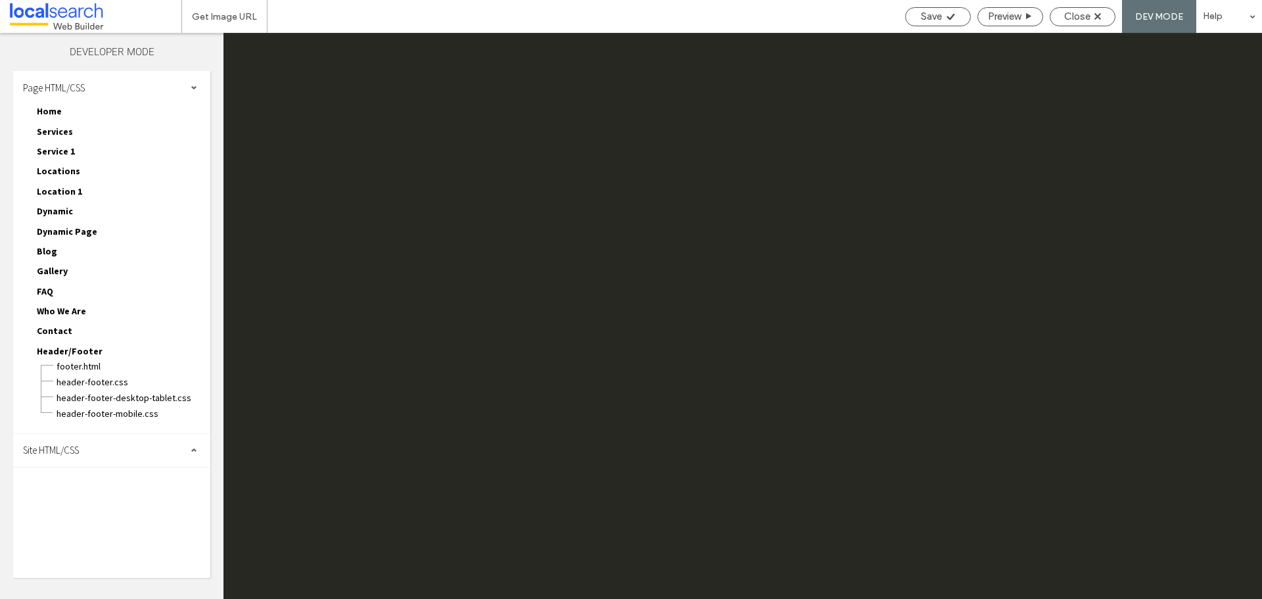
scroll to position [0, 0]
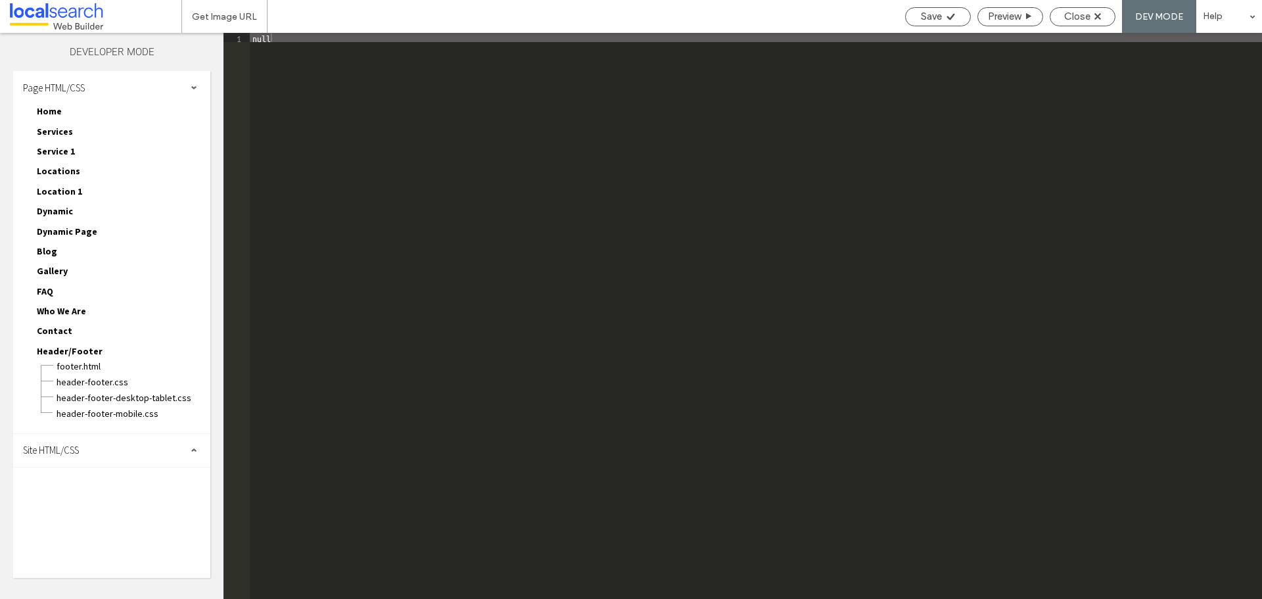
click at [65, 448] on span "Site HTML/CSS" at bounding box center [51, 450] width 56 height 12
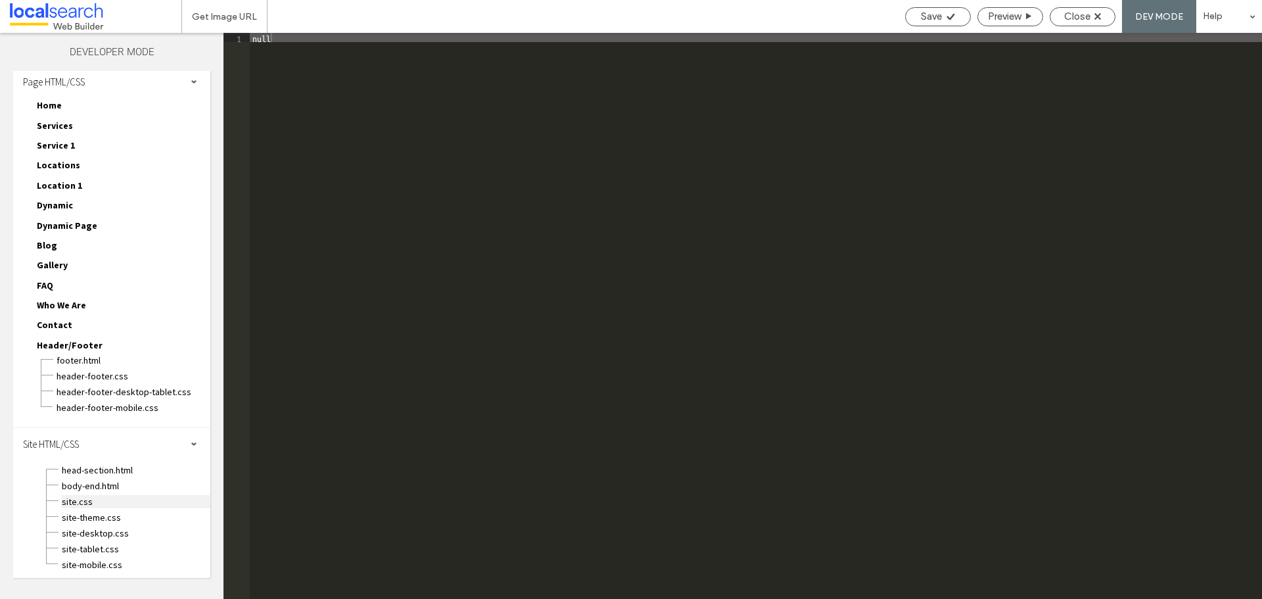
scroll to position [8, 0]
click at [83, 511] on span "site-theme.css" at bounding box center [135, 515] width 149 height 13
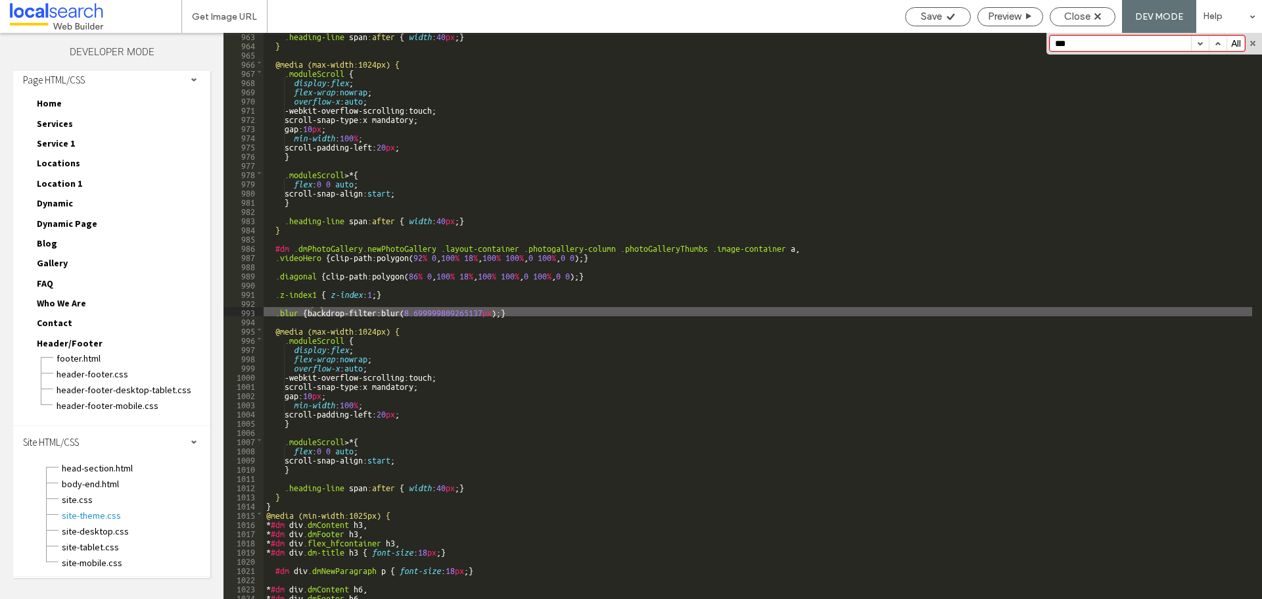
scroll to position [8853, 0]
type input "*"
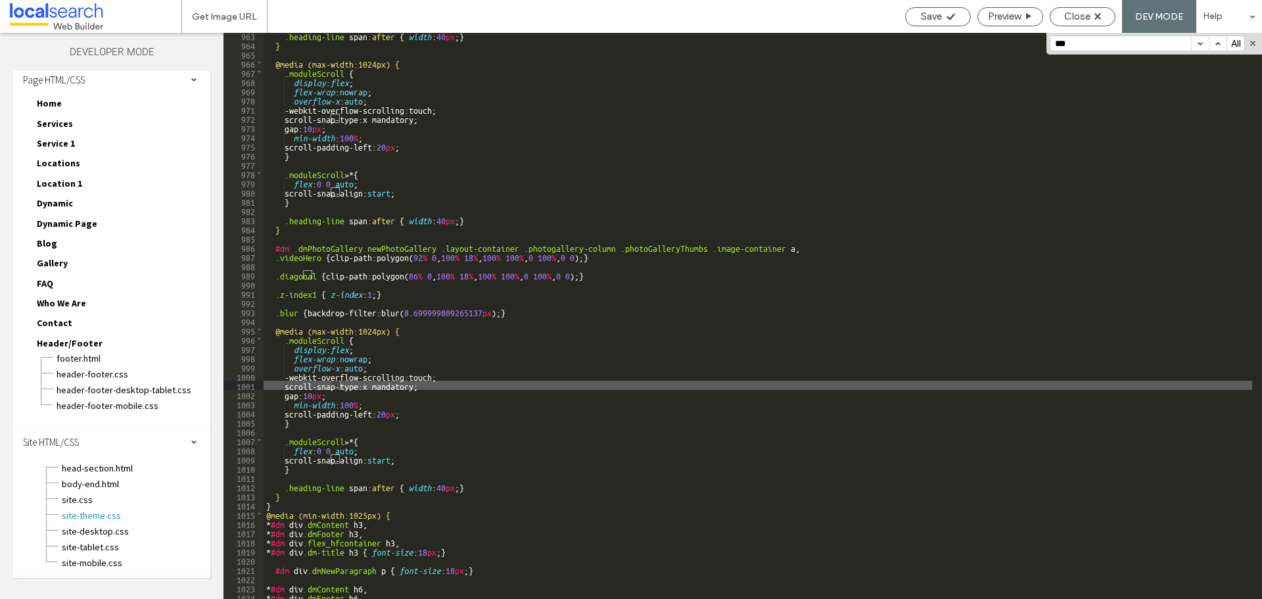
scroll to position [9184, 0]
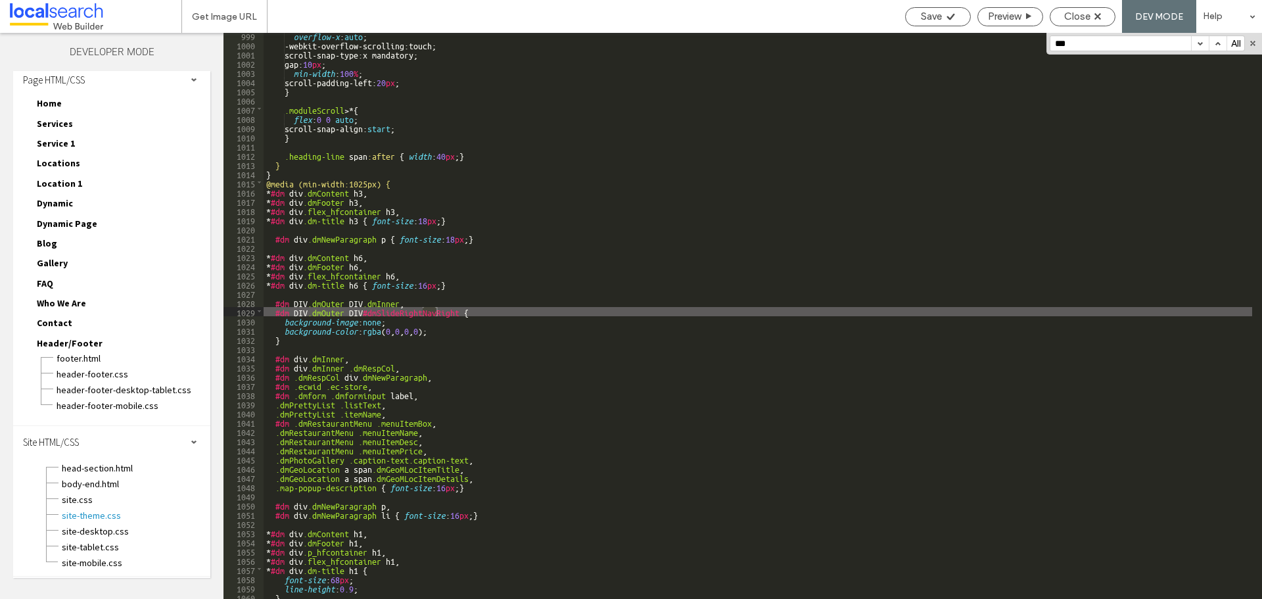
type input "***"
click at [1196, 45] on button "button" at bounding box center [1200, 43] width 18 height 14
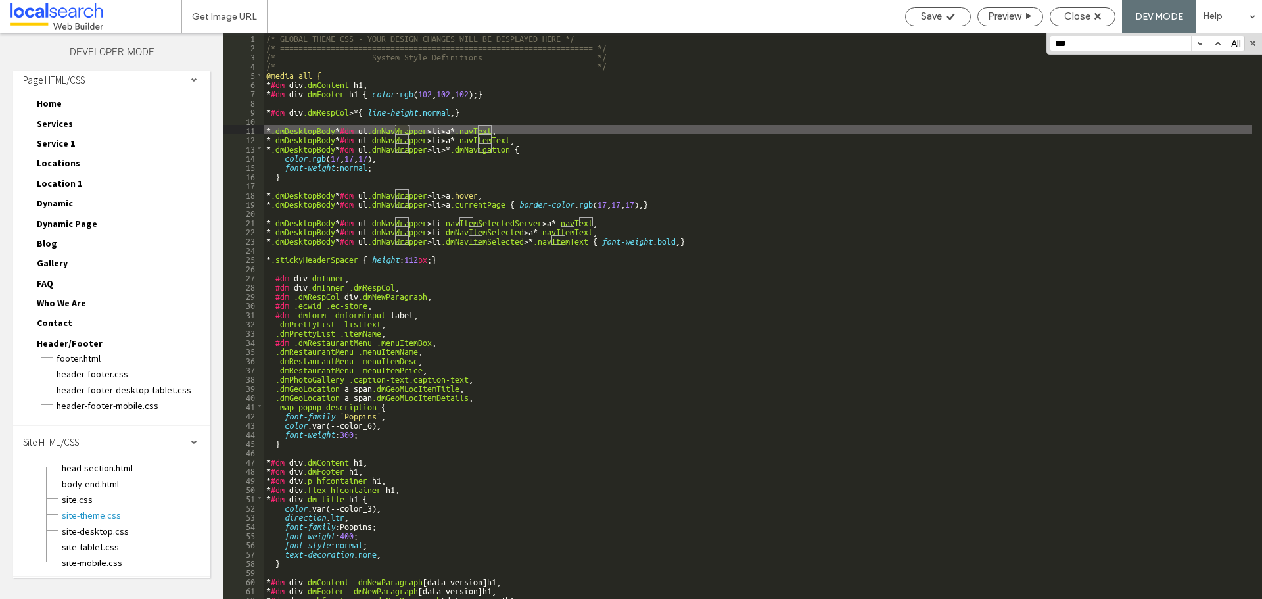
scroll to position [0, 0]
click at [1199, 43] on button "button" at bounding box center [1200, 43] width 18 height 14
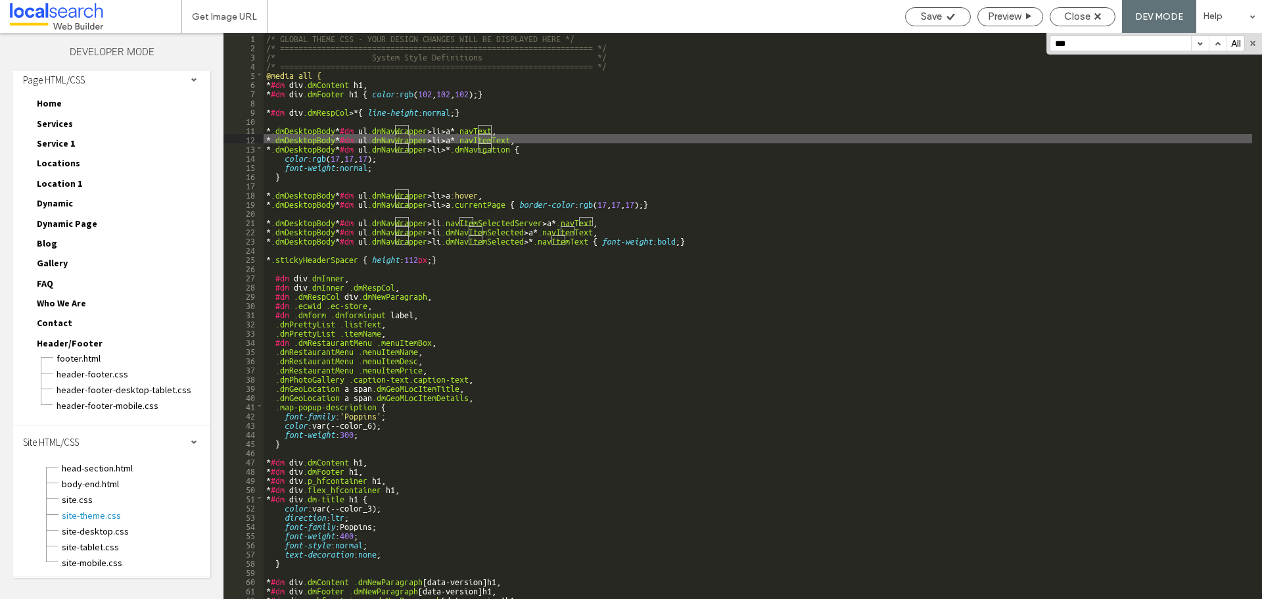
click at [1199, 43] on button "button" at bounding box center [1200, 43] width 18 height 14
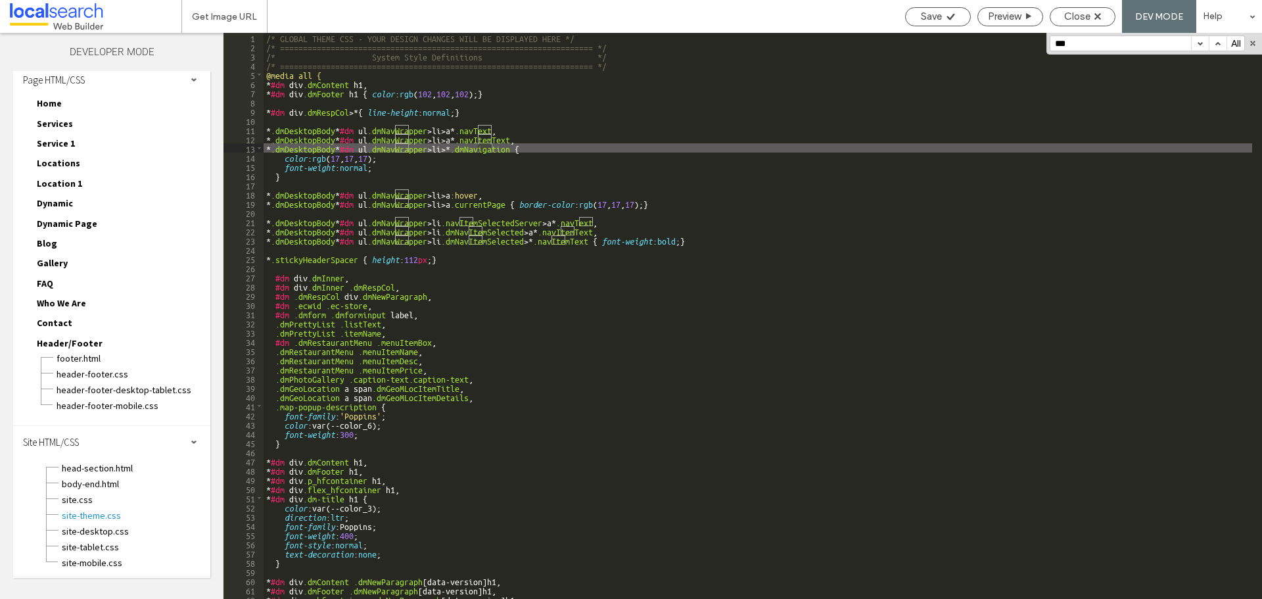
click at [1199, 43] on button "button" at bounding box center [1200, 43] width 18 height 14
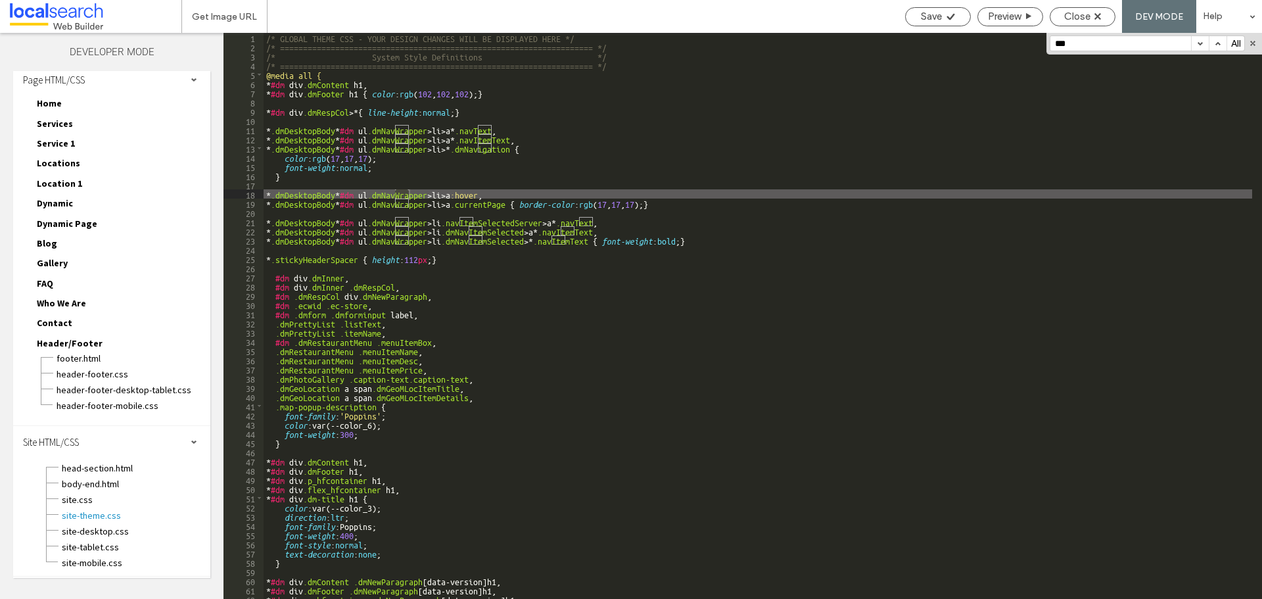
click at [1199, 43] on button "button" at bounding box center [1200, 43] width 18 height 14
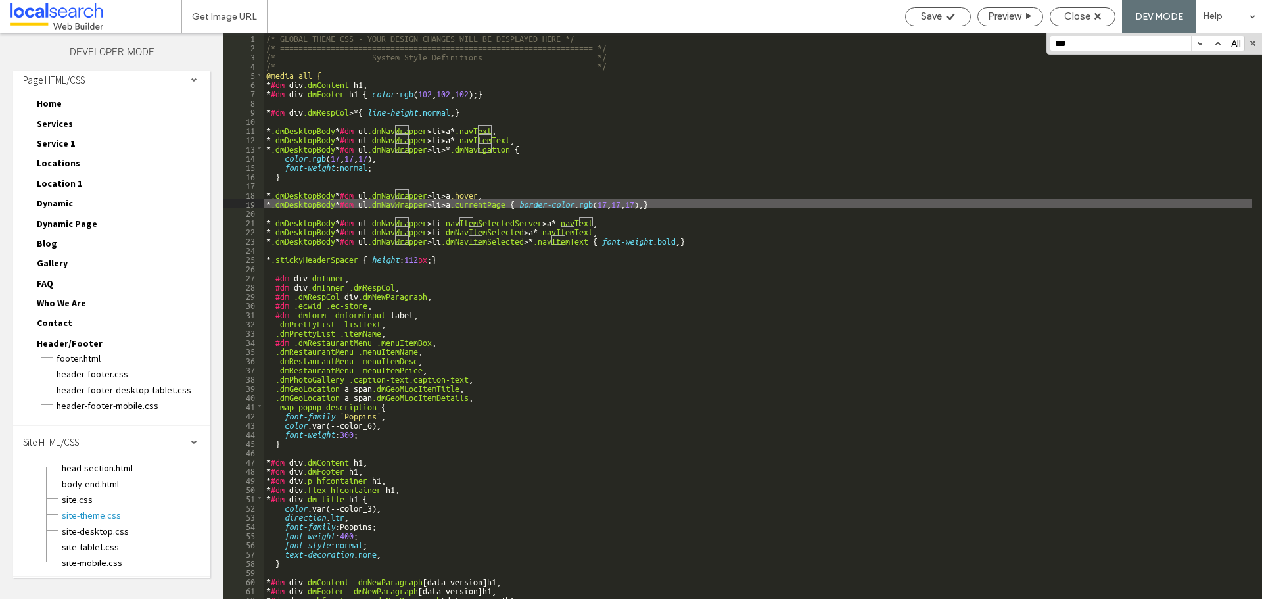
click at [1199, 43] on button "button" at bounding box center [1200, 43] width 18 height 14
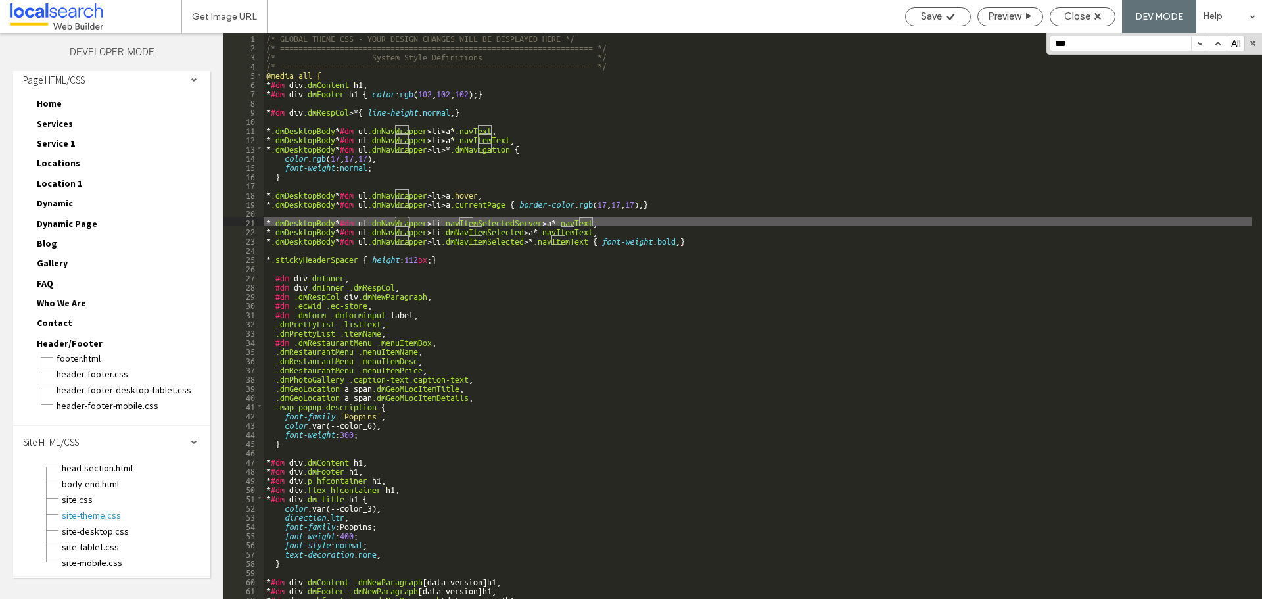
click at [1199, 43] on button "button" at bounding box center [1200, 43] width 18 height 14
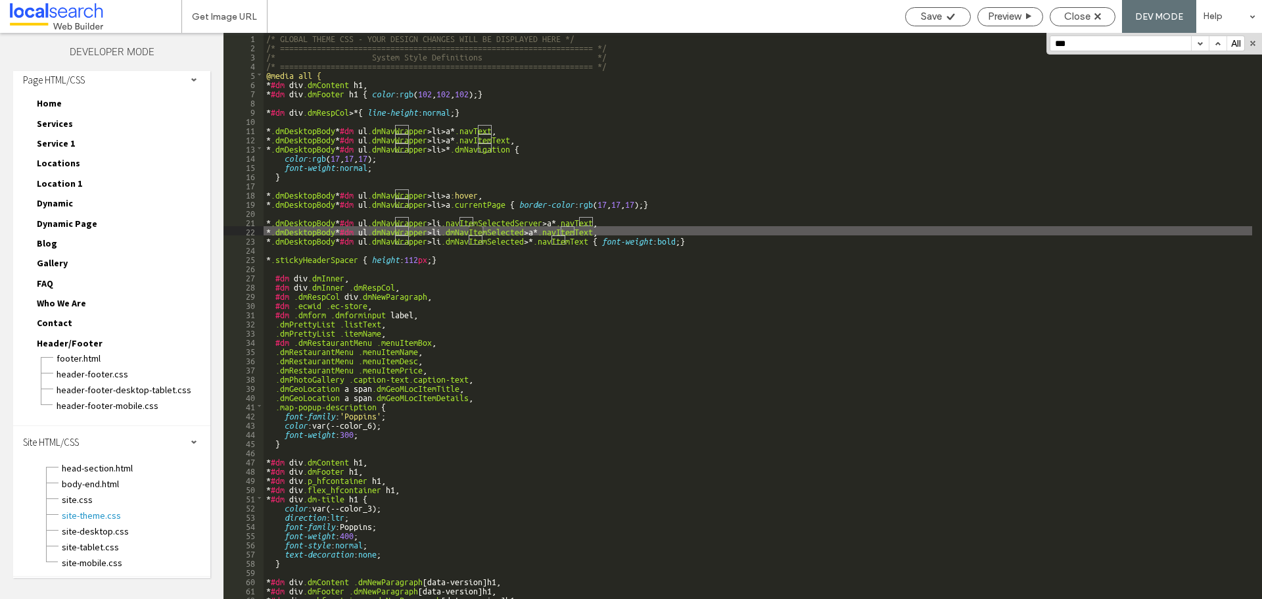
click at [1199, 43] on button "button" at bounding box center [1200, 43] width 18 height 14
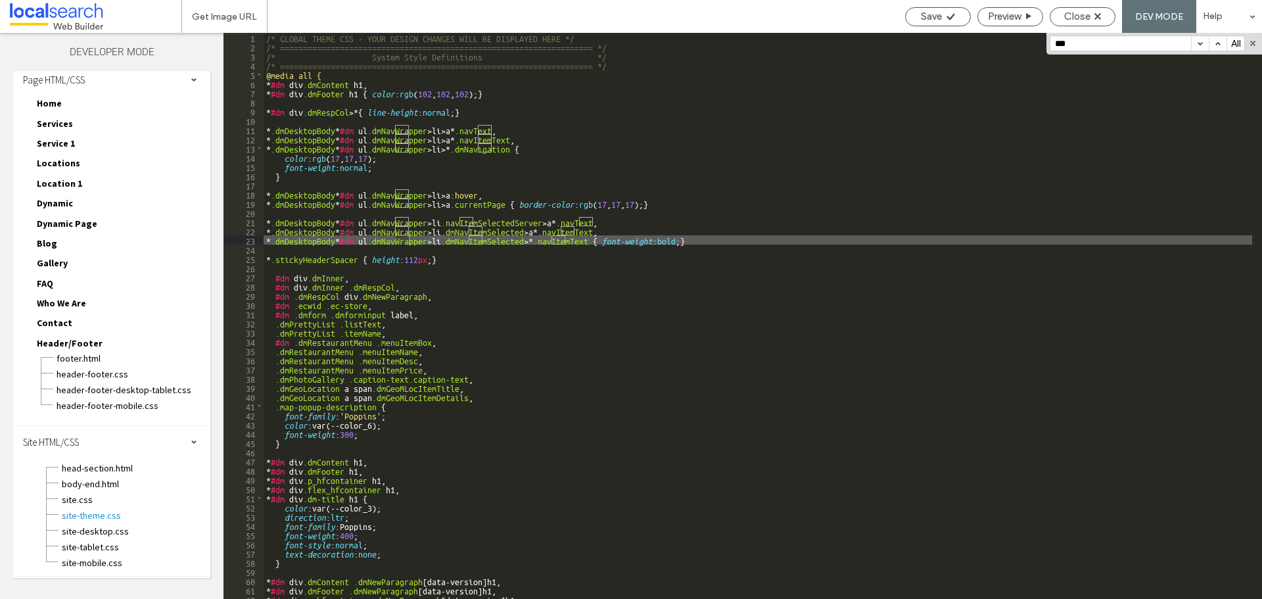
click at [1199, 43] on button "button" at bounding box center [1200, 43] width 18 height 14
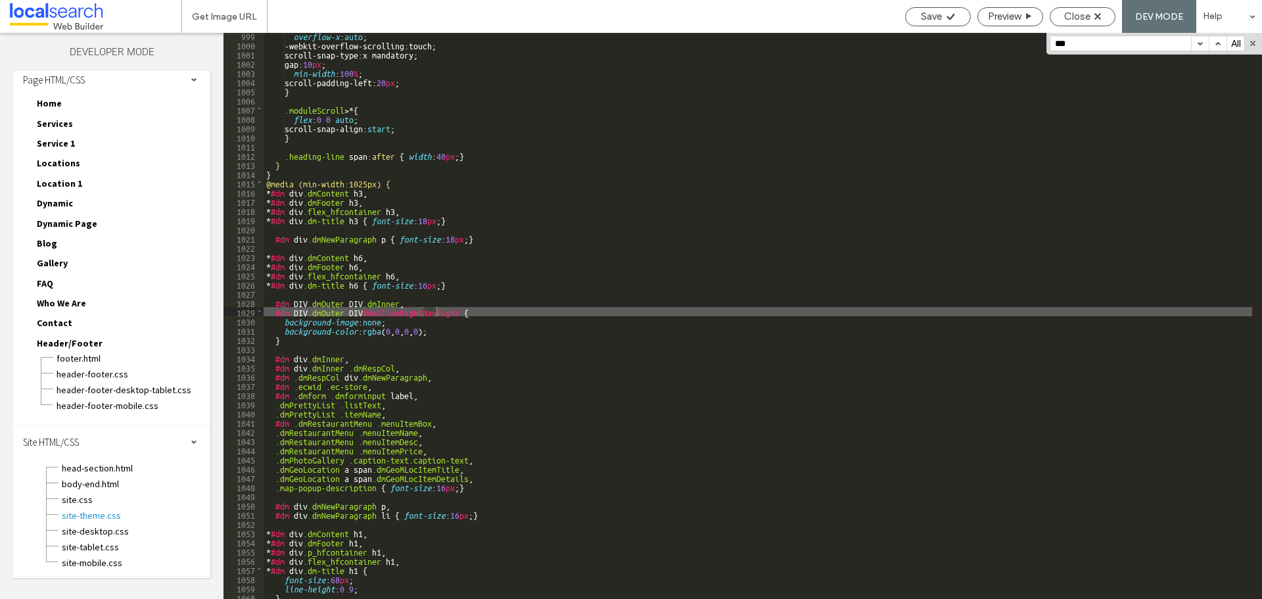
scroll to position [9184, 0]
click at [1199, 43] on button "button" at bounding box center [1200, 43] width 18 height 14
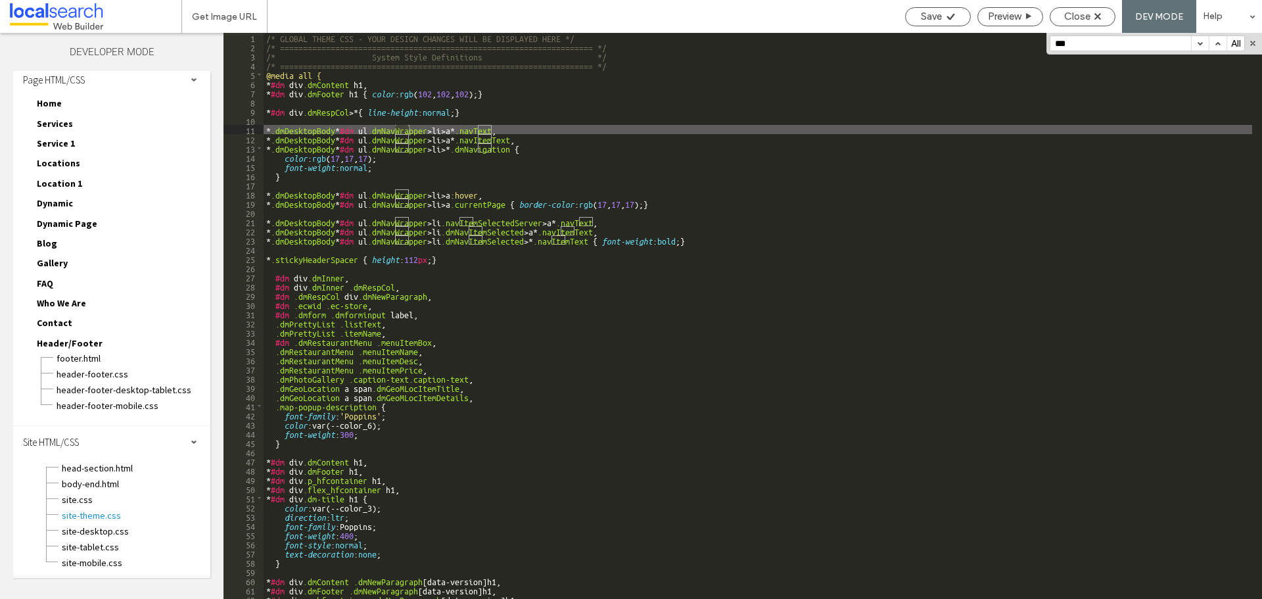
scroll to position [0, 0]
click at [1215, 43] on button "button" at bounding box center [1217, 43] width 18 height 14
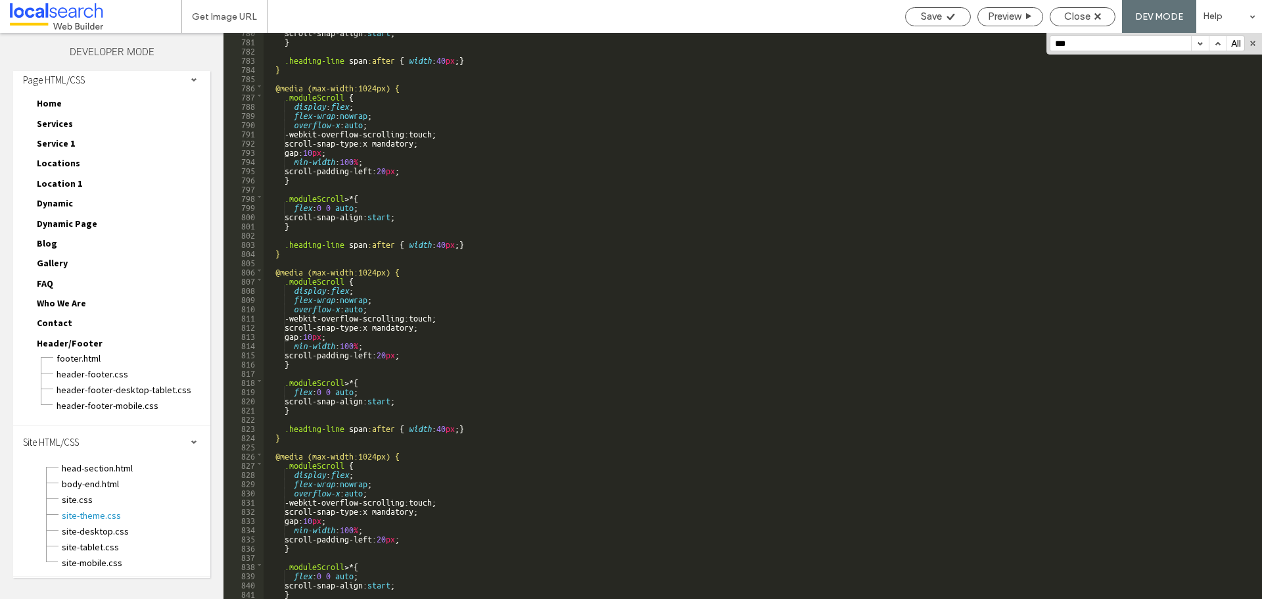
scroll to position [7173, 0]
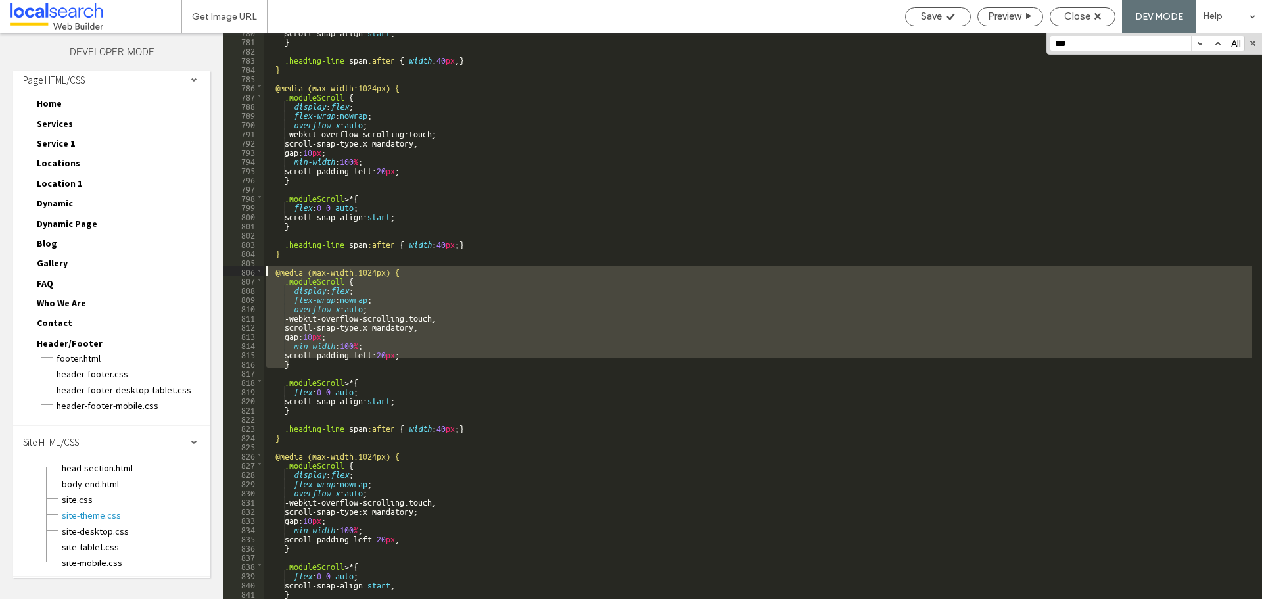
drag, startPoint x: 296, startPoint y: 363, endPoint x: 237, endPoint y: 272, distance: 108.8
click at [237, 272] on div "** 780 781 782 783 784 785 786 787 788 789 790 791 792 793 794 795 796 797 798 …" at bounding box center [742, 316] width 1038 height 566
click at [300, 361] on div "scroll-snap-align: start ; } .heading-line span :after { width : 40 px ; } } @m…" at bounding box center [758, 316] width 988 height 566
drag, startPoint x: 294, startPoint y: 361, endPoint x: 232, endPoint y: 269, distance: 111.7
click at [232, 269] on div "** 780 781 782 783 784 785 786 787 788 789 790 791 792 793 794 795 796 797 798 …" at bounding box center [742, 316] width 1038 height 566
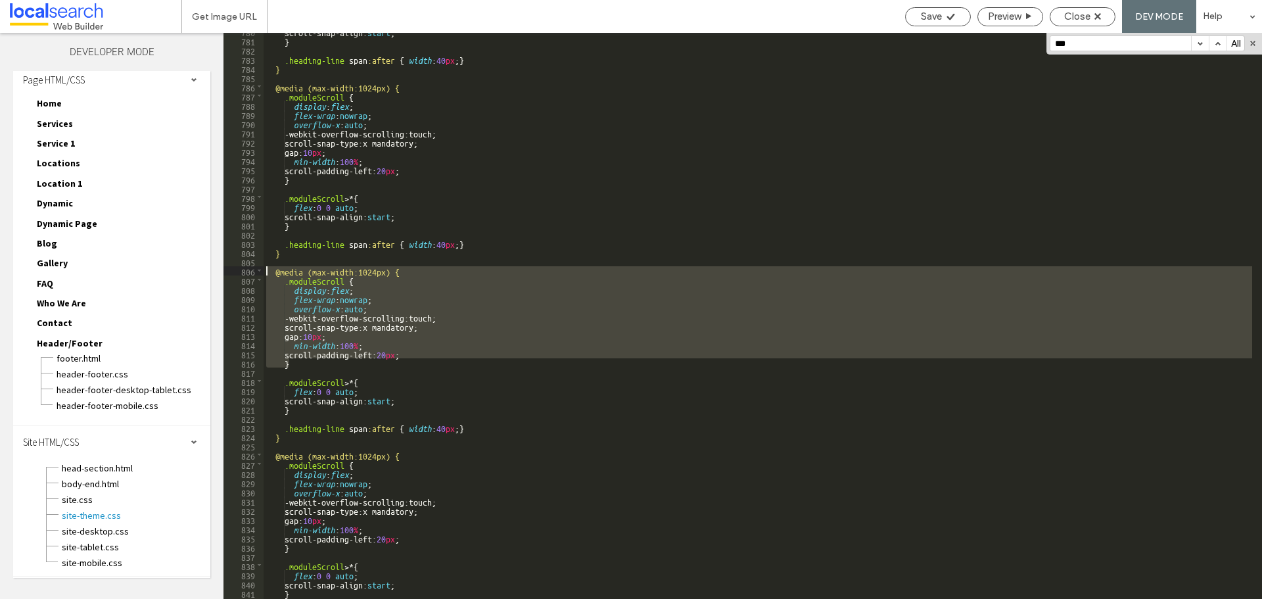
click at [388, 296] on div "scroll-snap-align: start ; } .heading-line span :after { width : 40 px ; } } @m…" at bounding box center [758, 316] width 988 height 566
drag, startPoint x: 298, startPoint y: 365, endPoint x: 231, endPoint y: 271, distance: 115.0
click at [231, 271] on div "** 780 781 782 783 784 785 786 787 788 789 790 791 792 793 794 795 796 797 798 …" at bounding box center [742, 316] width 1038 height 566
click at [413, 272] on div "scroll-snap-align: start ; } .heading-line span :after { width : 40 px ; } } @m…" at bounding box center [758, 316] width 988 height 566
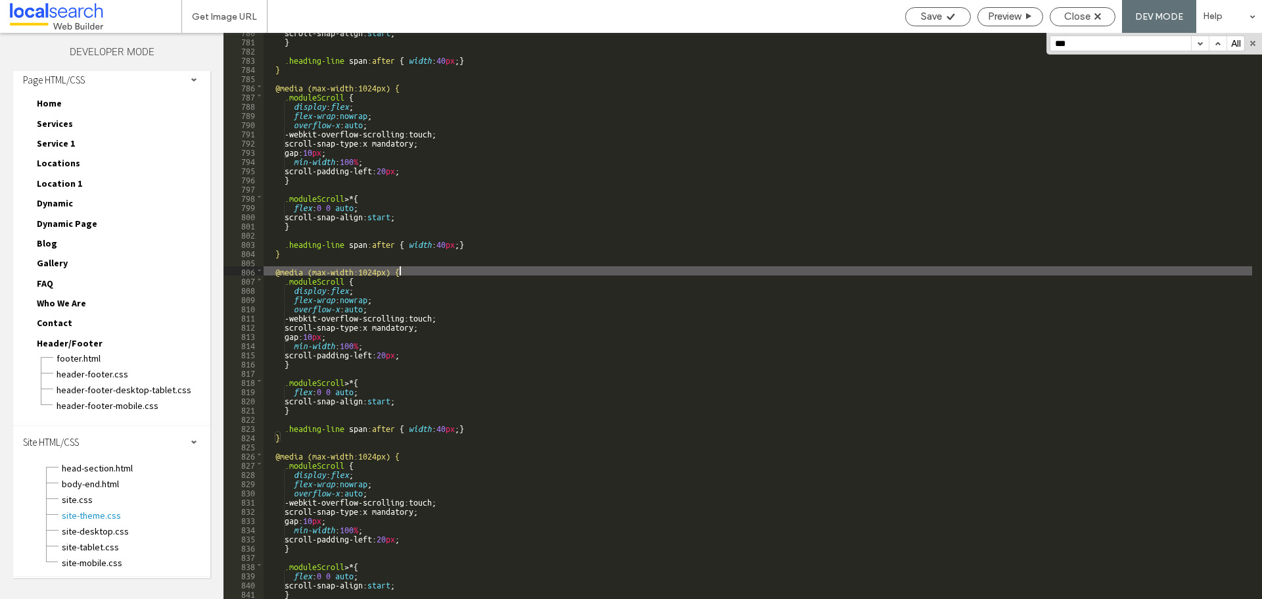
click at [377, 300] on div "scroll-snap-align: start ; } .heading-line span :after { width : 40 px ; } } @m…" at bounding box center [758, 319] width 988 height 584
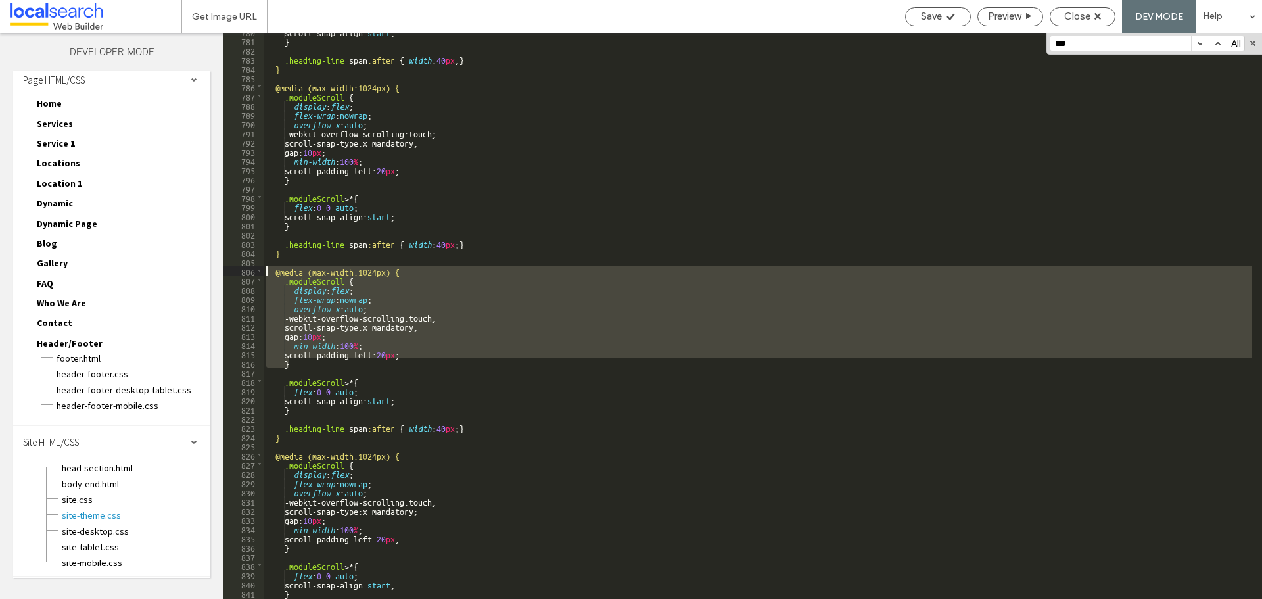
drag, startPoint x: 295, startPoint y: 360, endPoint x: 395, endPoint y: 273, distance: 132.7
click at [225, 272] on div "** 780 781 782 783 784 785 786 787 788 789 790 791 792 793 794 795 796 797 798 …" at bounding box center [742, 316] width 1038 height 566
click at [524, 202] on div "scroll-snap-align: start ; } .heading-line span :after { width : 40 px ; } } @m…" at bounding box center [758, 319] width 988 height 584
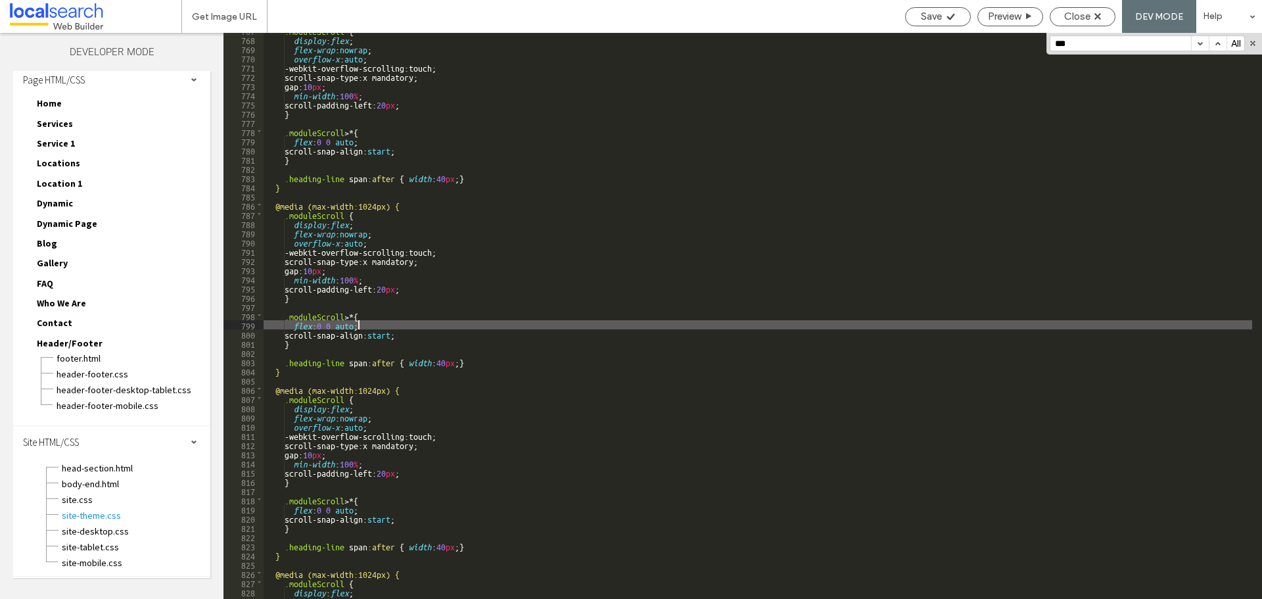
scroll to position [7016, 0]
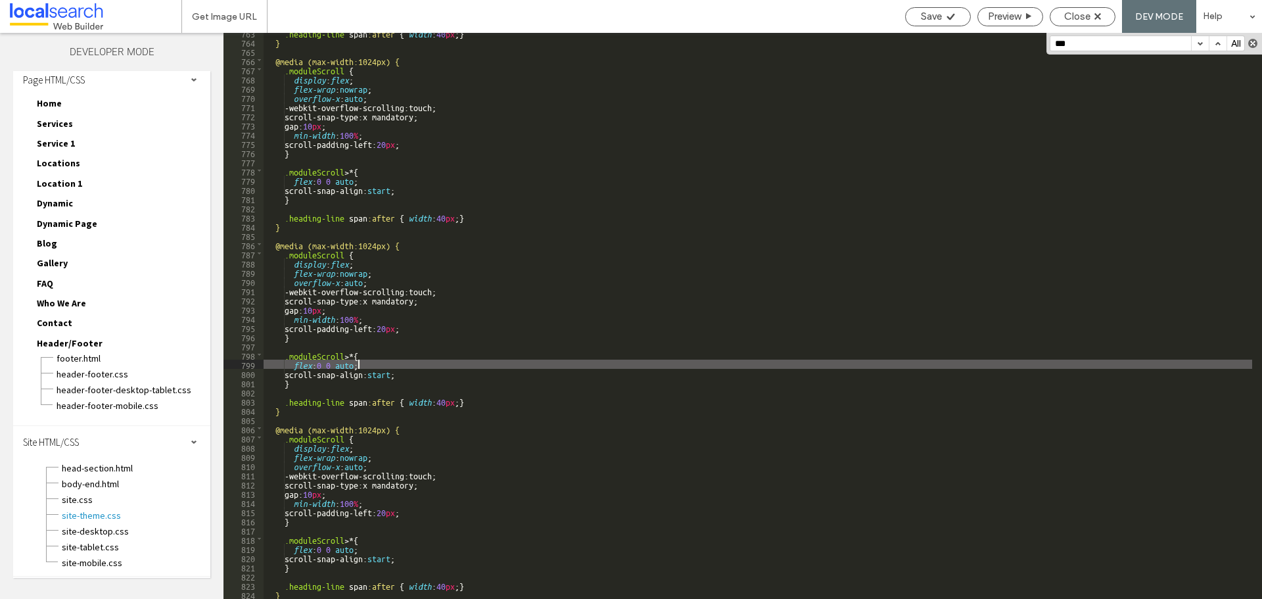
click at [1252, 42] on button "button" at bounding box center [1252, 43] width 9 height 9
click at [1092, 22] on div "Close" at bounding box center [1082, 17] width 64 height 12
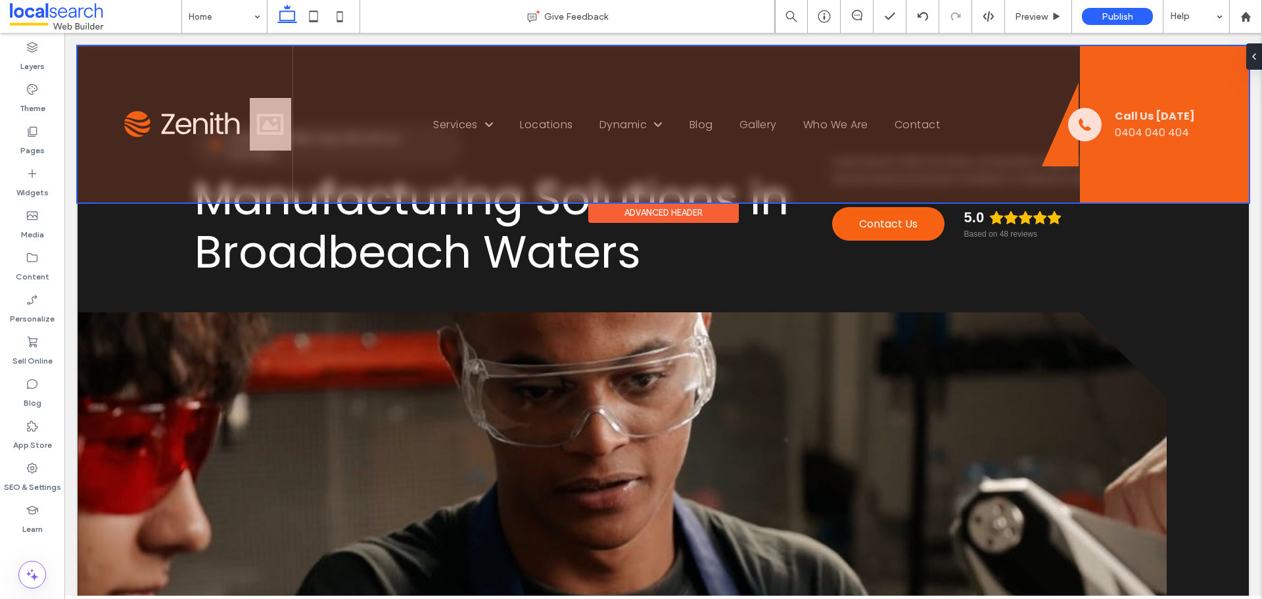
click at [268, 126] on div at bounding box center [663, 124] width 1171 height 156
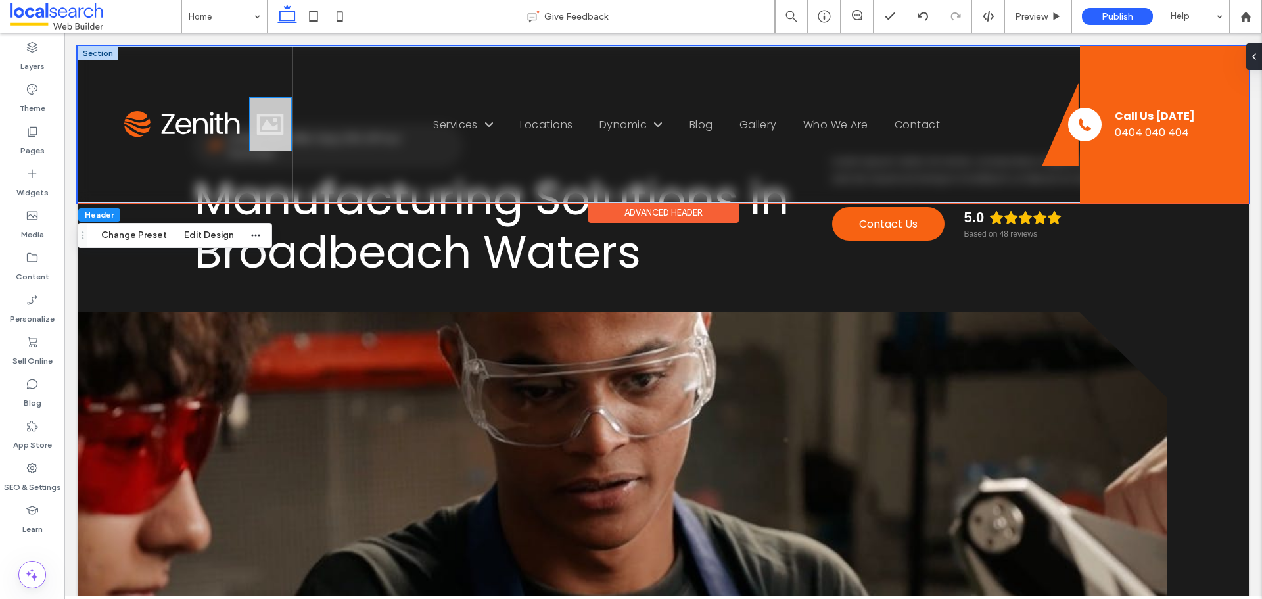
click at [262, 128] on div at bounding box center [270, 124] width 41 height 53
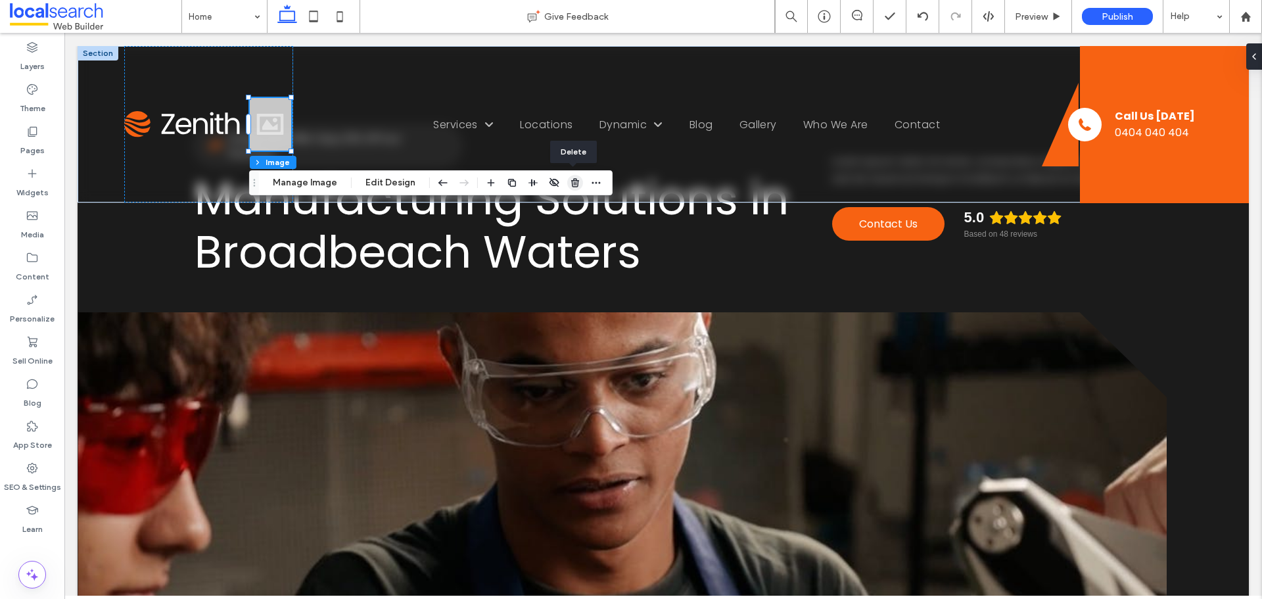
click at [571, 182] on use "button" at bounding box center [575, 182] width 8 height 9
